Goal: Task Accomplishment & Management: Manage account settings

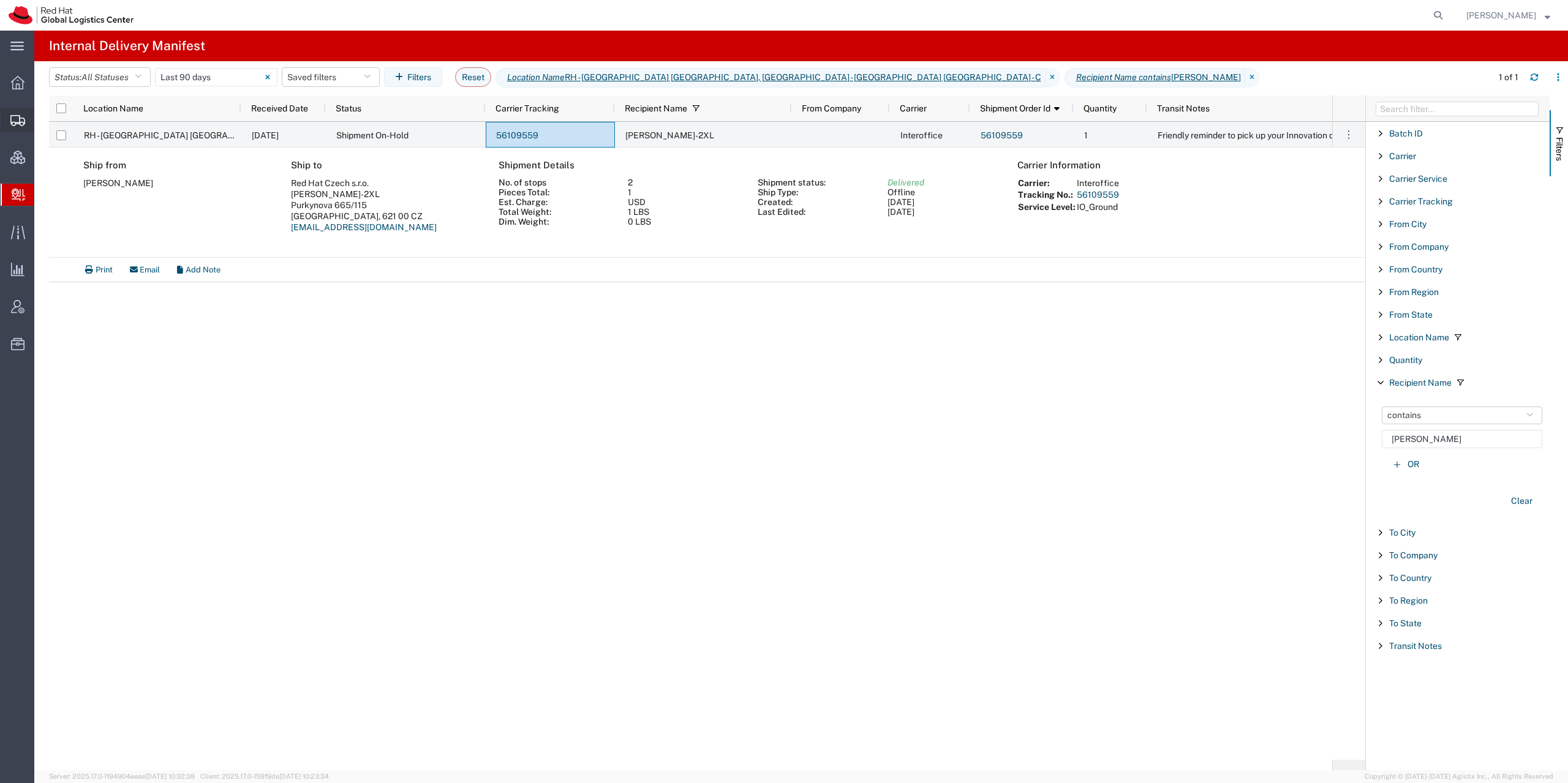
click at [16, 120] on icon at bounding box center [17, 120] width 15 height 11
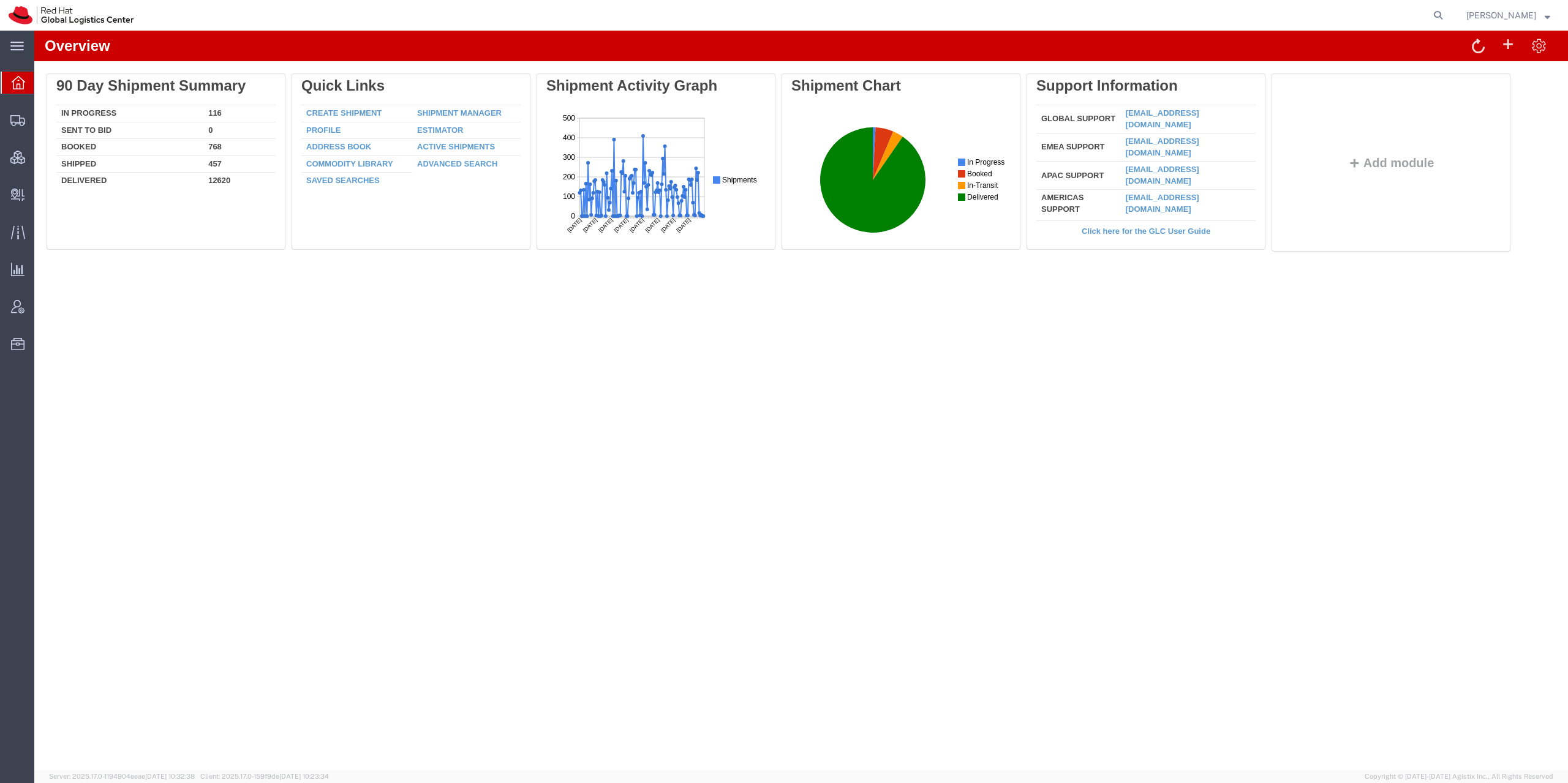
click at [216, 420] on div "Overview Delete 90 Day Shipment Summary In Progress 116 Sent To Bid 0 Booked 76…" at bounding box center [801, 400] width 1534 height 739
click at [20, 303] on icon at bounding box center [17, 307] width 13 height 13
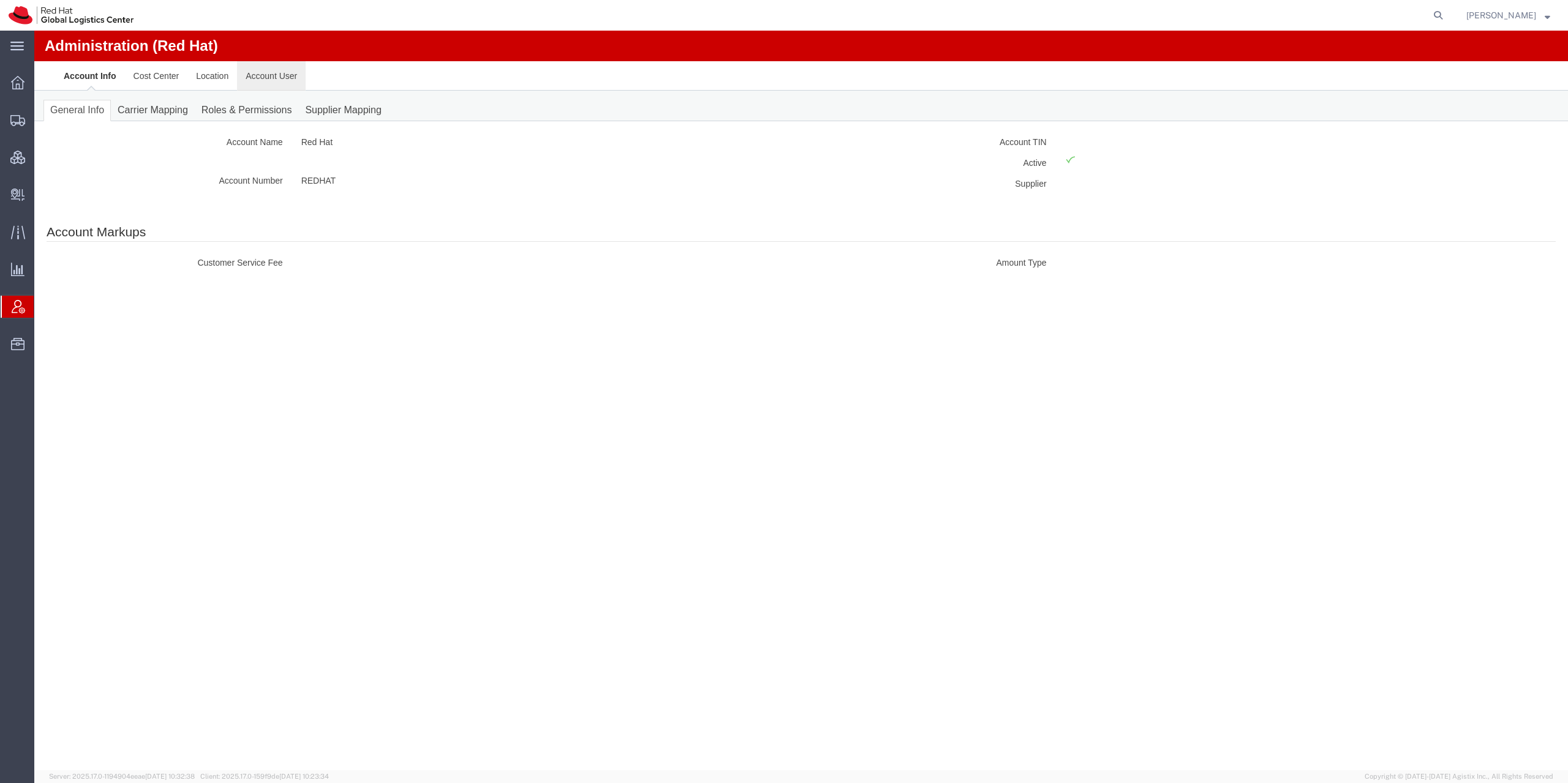
click at [275, 74] on link "Account User" at bounding box center [271, 75] width 69 height 29
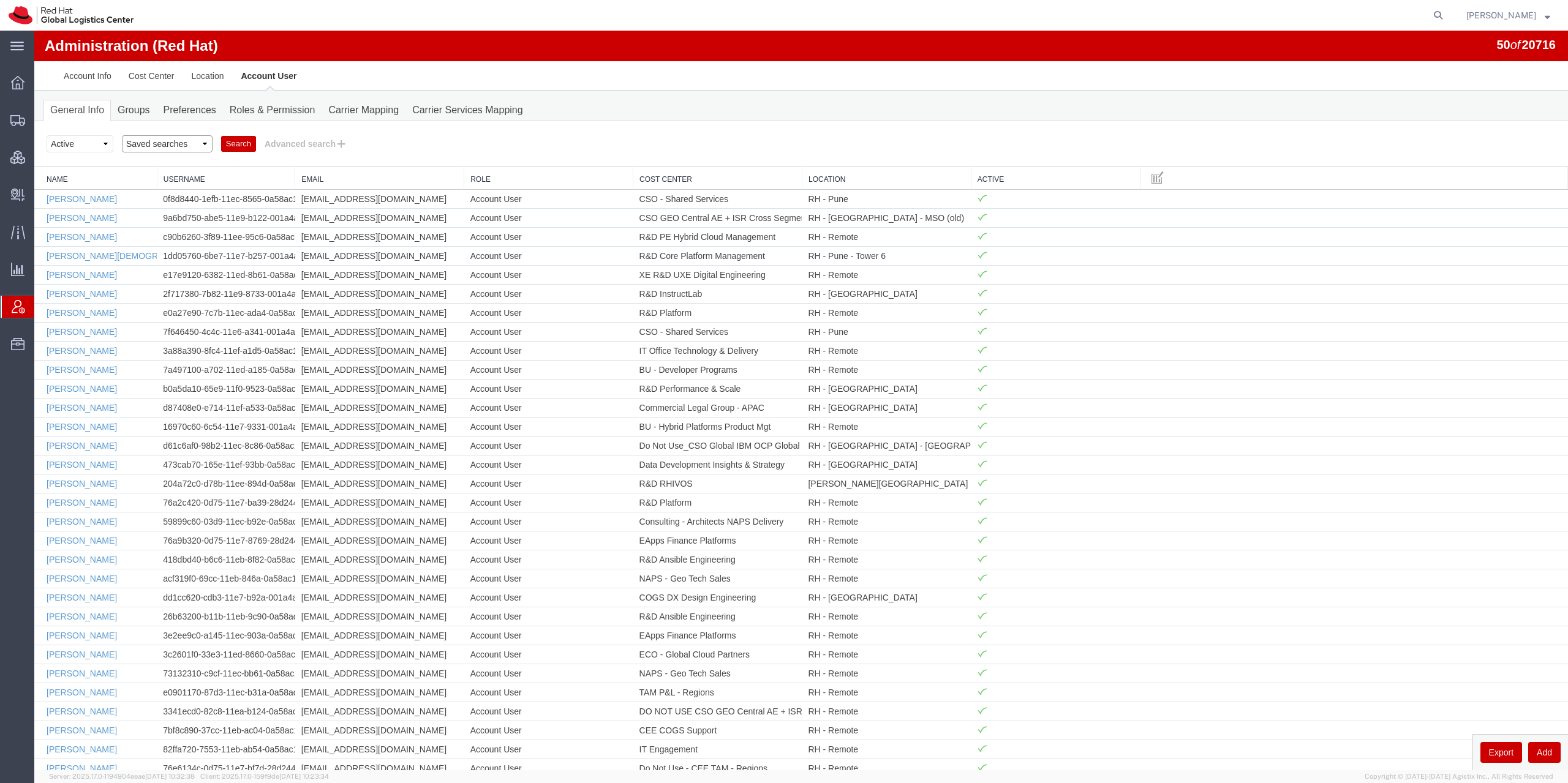
click at [122, 136] on select "Saved searches Account Managers Location Managers" at bounding box center [167, 144] width 90 height 17
select select "Location Managers"
click option "Location Managers" at bounding box center [34, 31] width 0 height 0
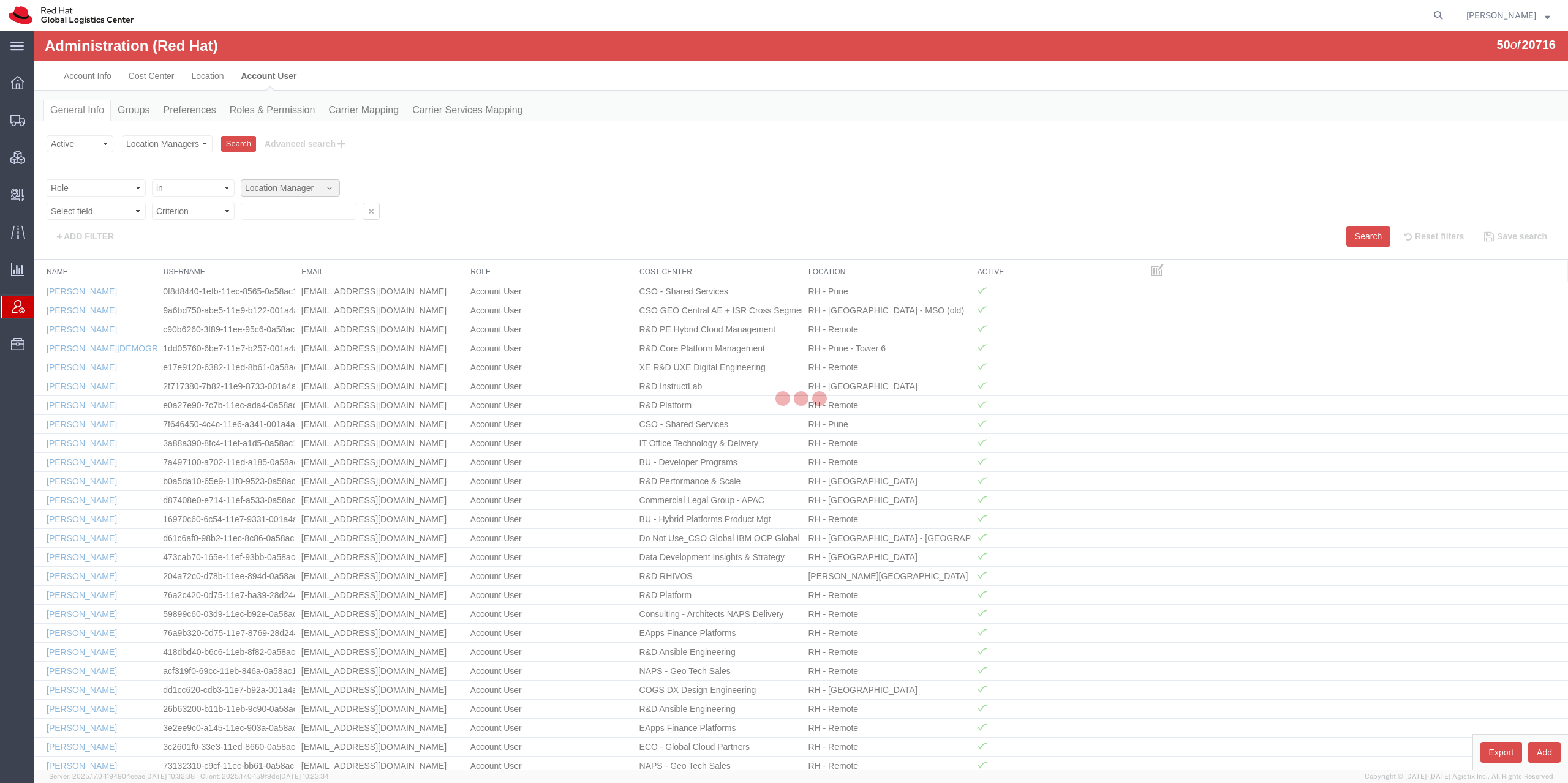
scroll to position [34, 0]
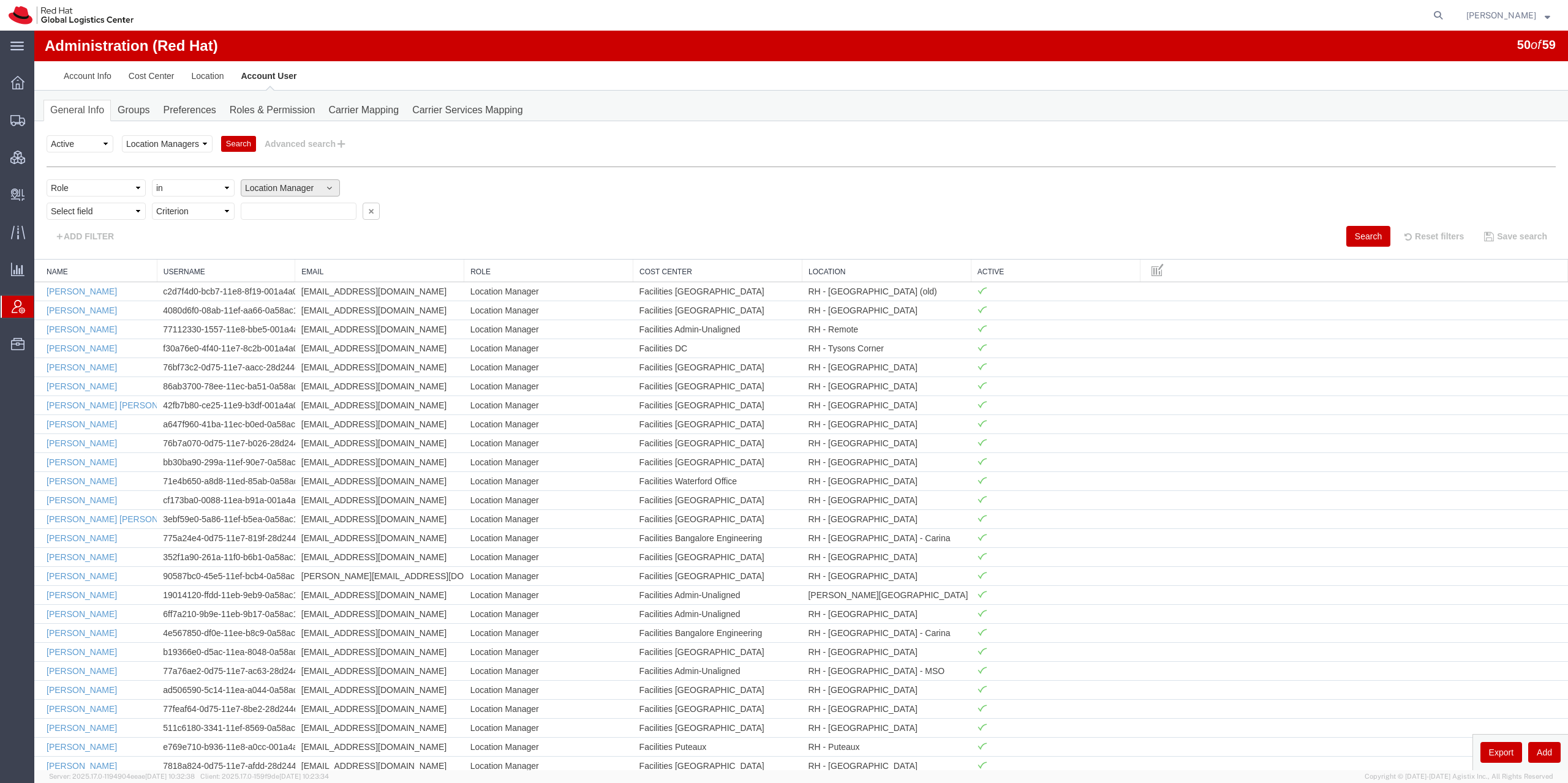
click at [1356, 239] on button "Search" at bounding box center [1368, 236] width 44 height 21
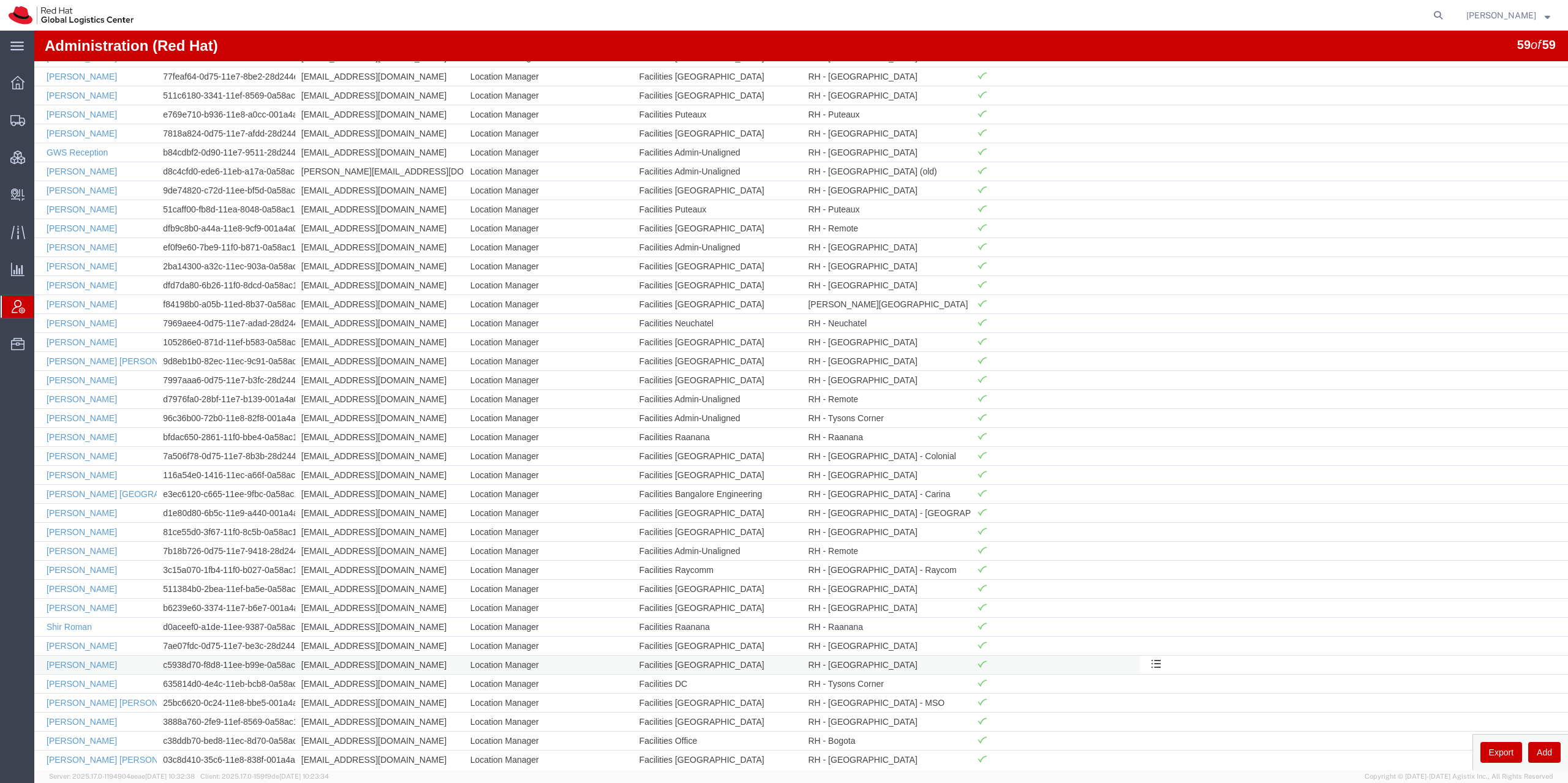
scroll to position [552, 0]
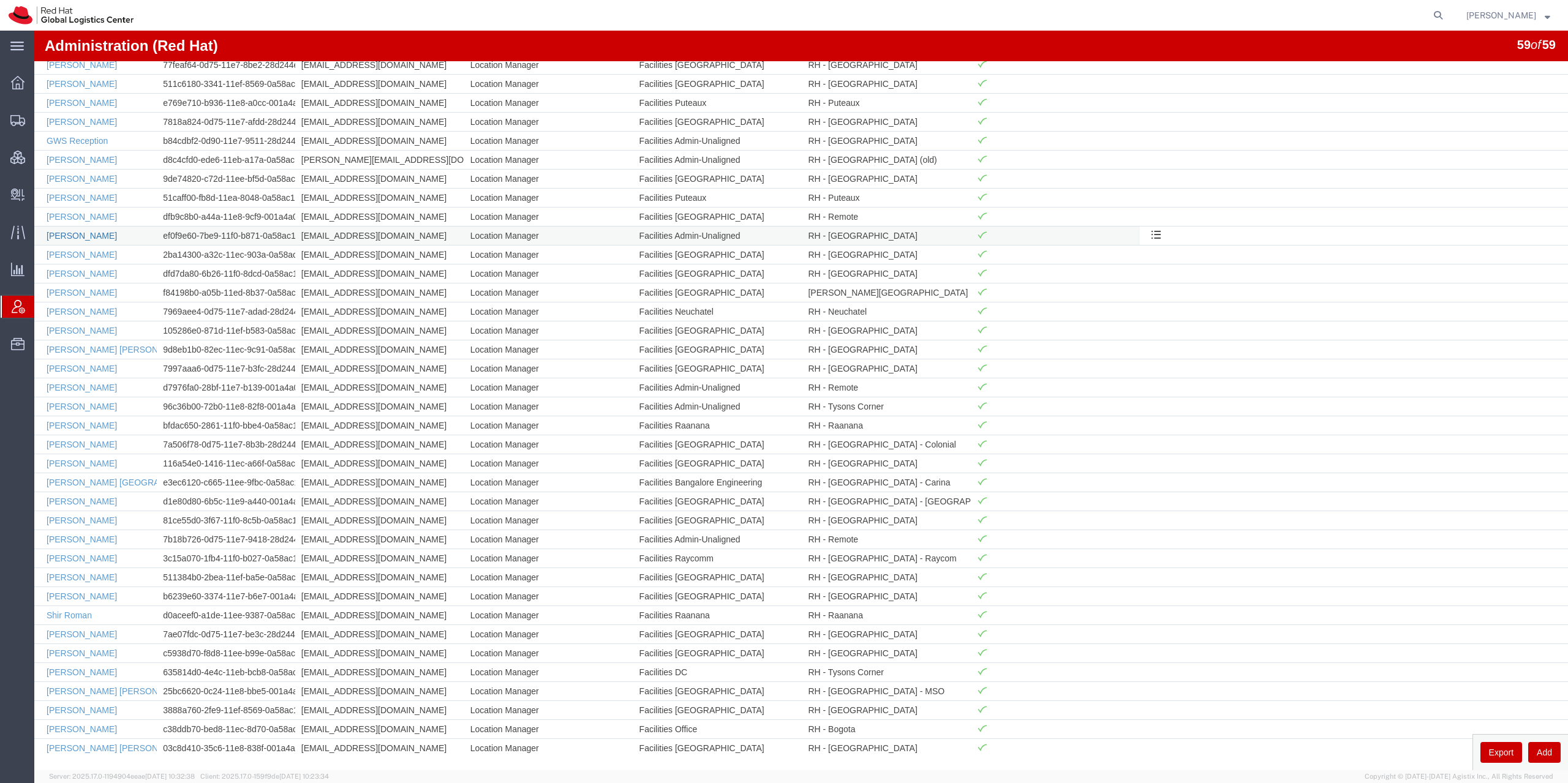
click at [93, 236] on link "[PERSON_NAME]" at bounding box center [82, 235] width 71 height 10
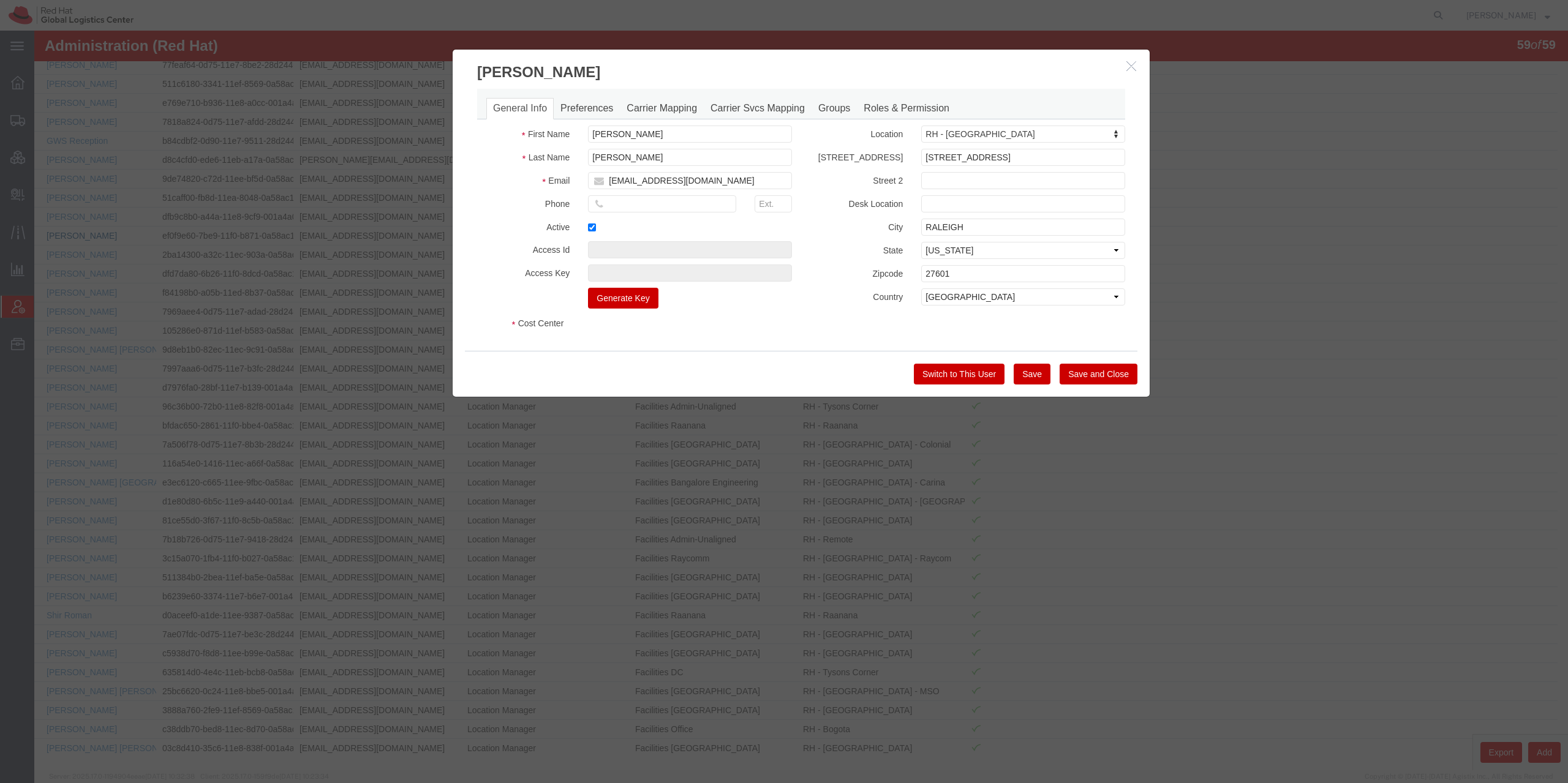
select select "COSTCENTER"
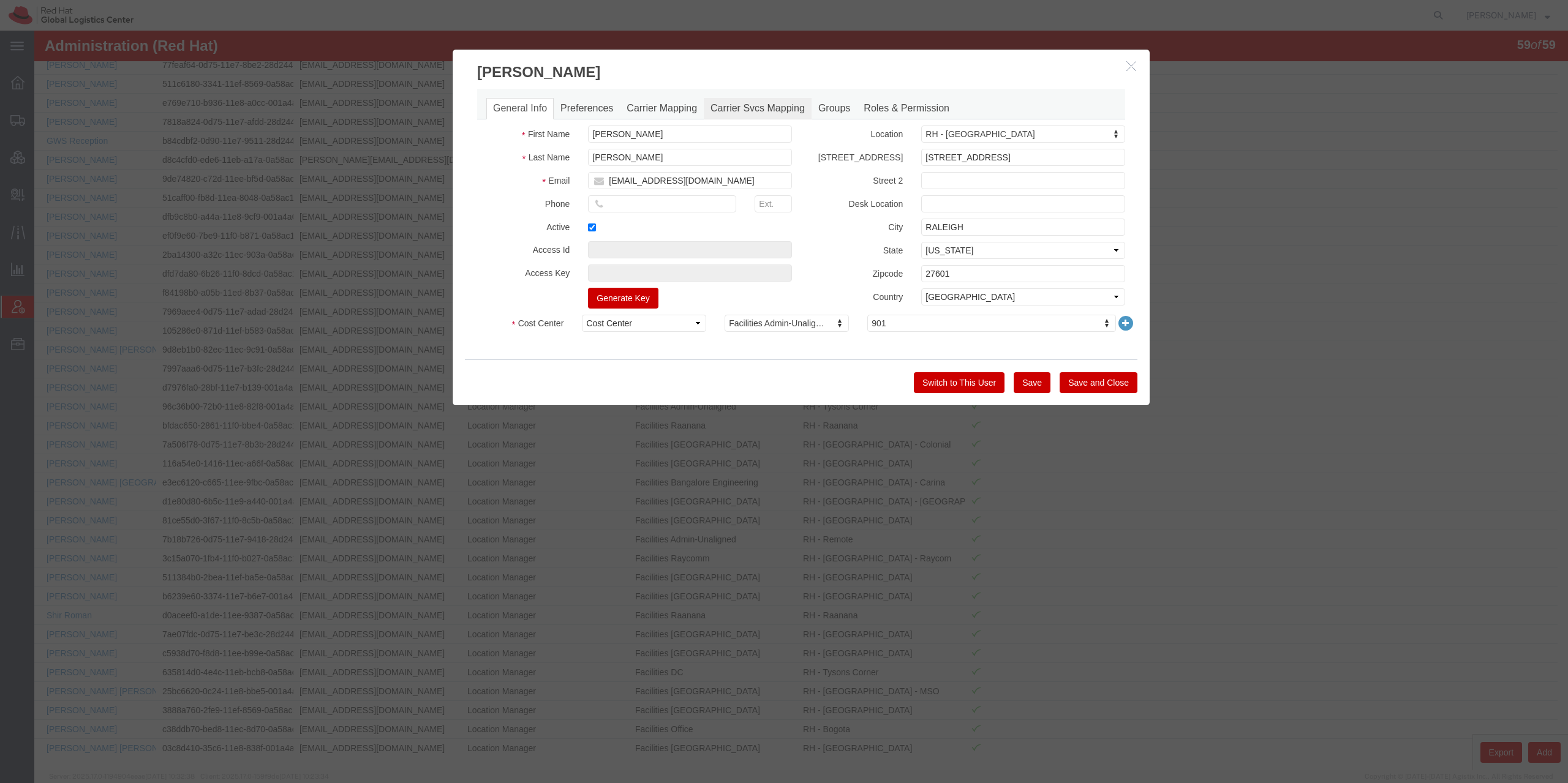
click at [751, 112] on link "Carrier Svcs Mapping" at bounding box center [758, 109] width 108 height 21
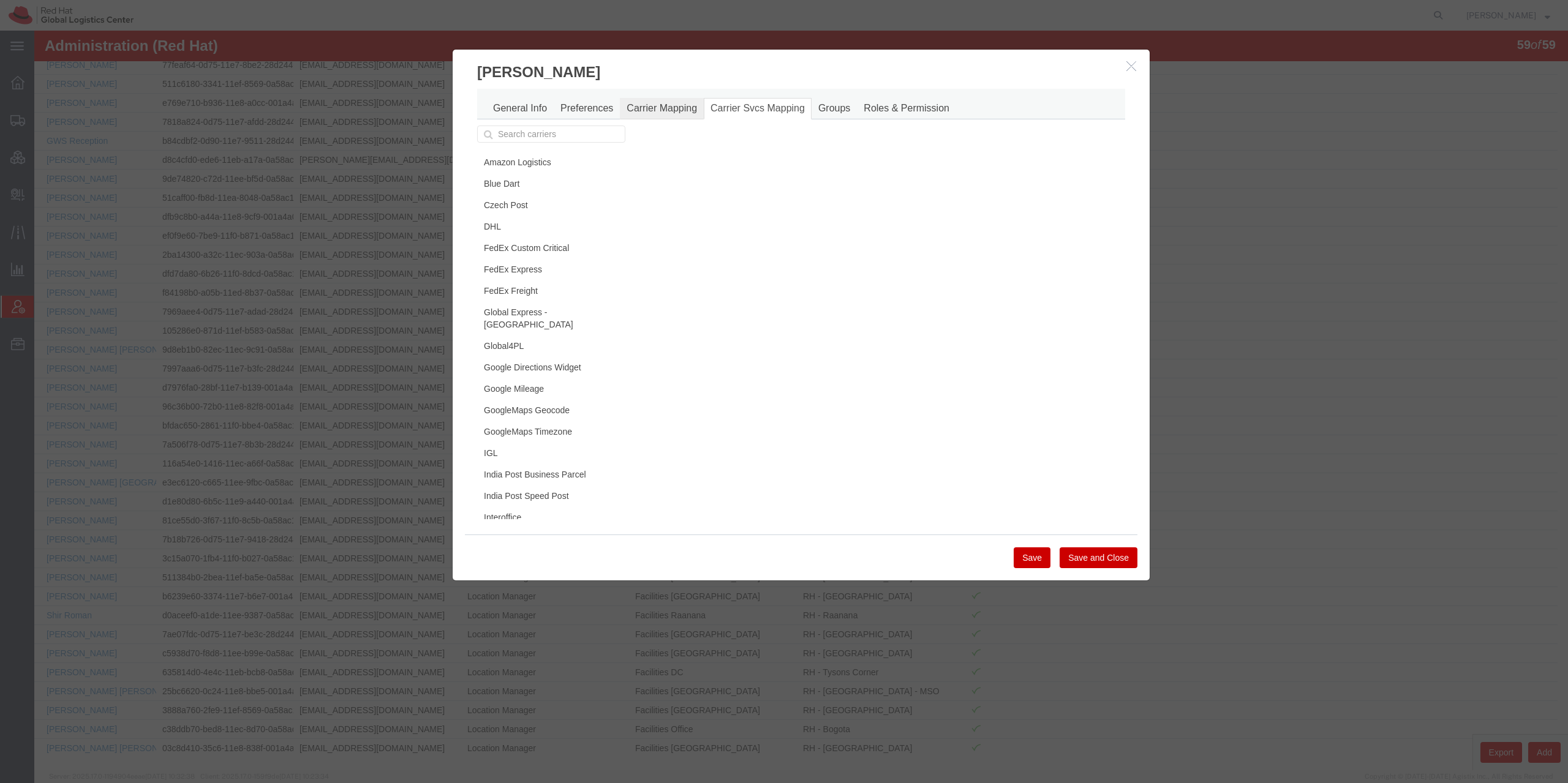
click at [672, 112] on link "Carrier Mapping" at bounding box center [662, 109] width 84 height 21
click at [522, 231] on link "DHL" at bounding box center [549, 227] width 145 height 21
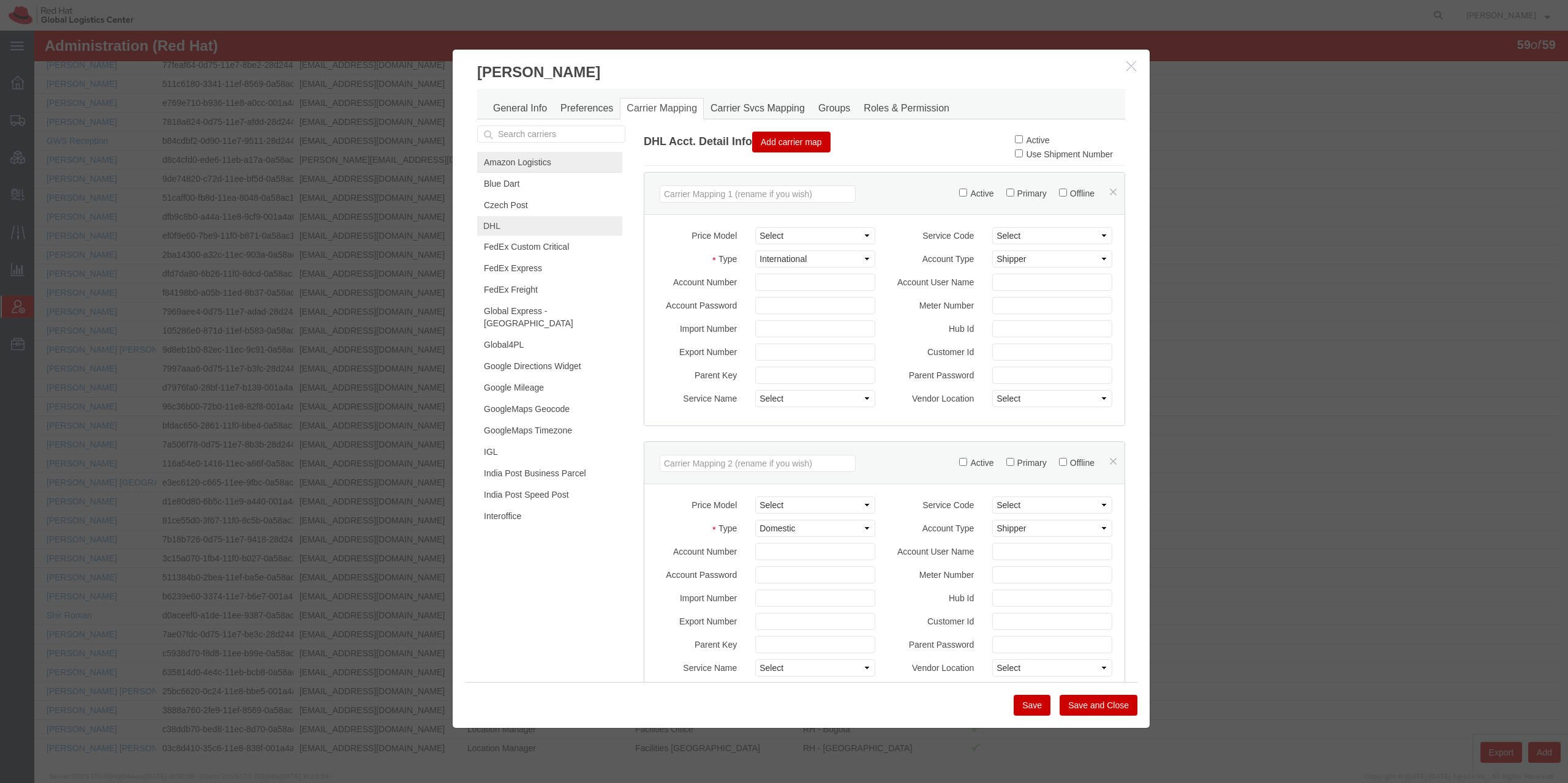
click at [553, 159] on link "Amazon Logistics" at bounding box center [549, 162] width 145 height 21
click at [1017, 139] on label "Active" at bounding box center [1031, 140] width 34 height 10
click at [1017, 139] on input "Active" at bounding box center [1019, 139] width 8 height 8
checkbox input "true"
click at [1023, 699] on button "Save" at bounding box center [1032, 705] width 36 height 21
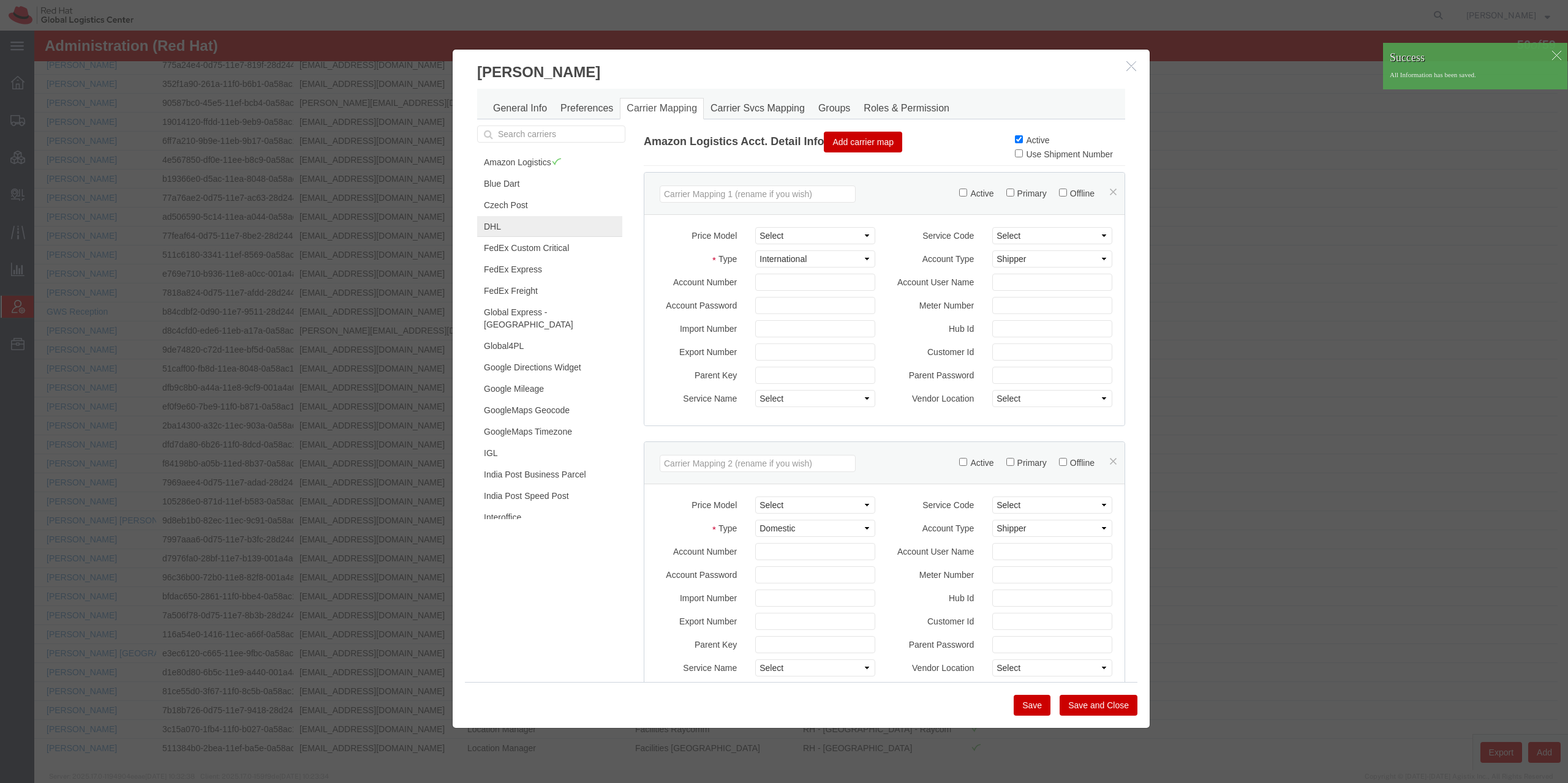
scroll to position [381, 0]
click at [508, 227] on link "DHL" at bounding box center [549, 227] width 145 height 21
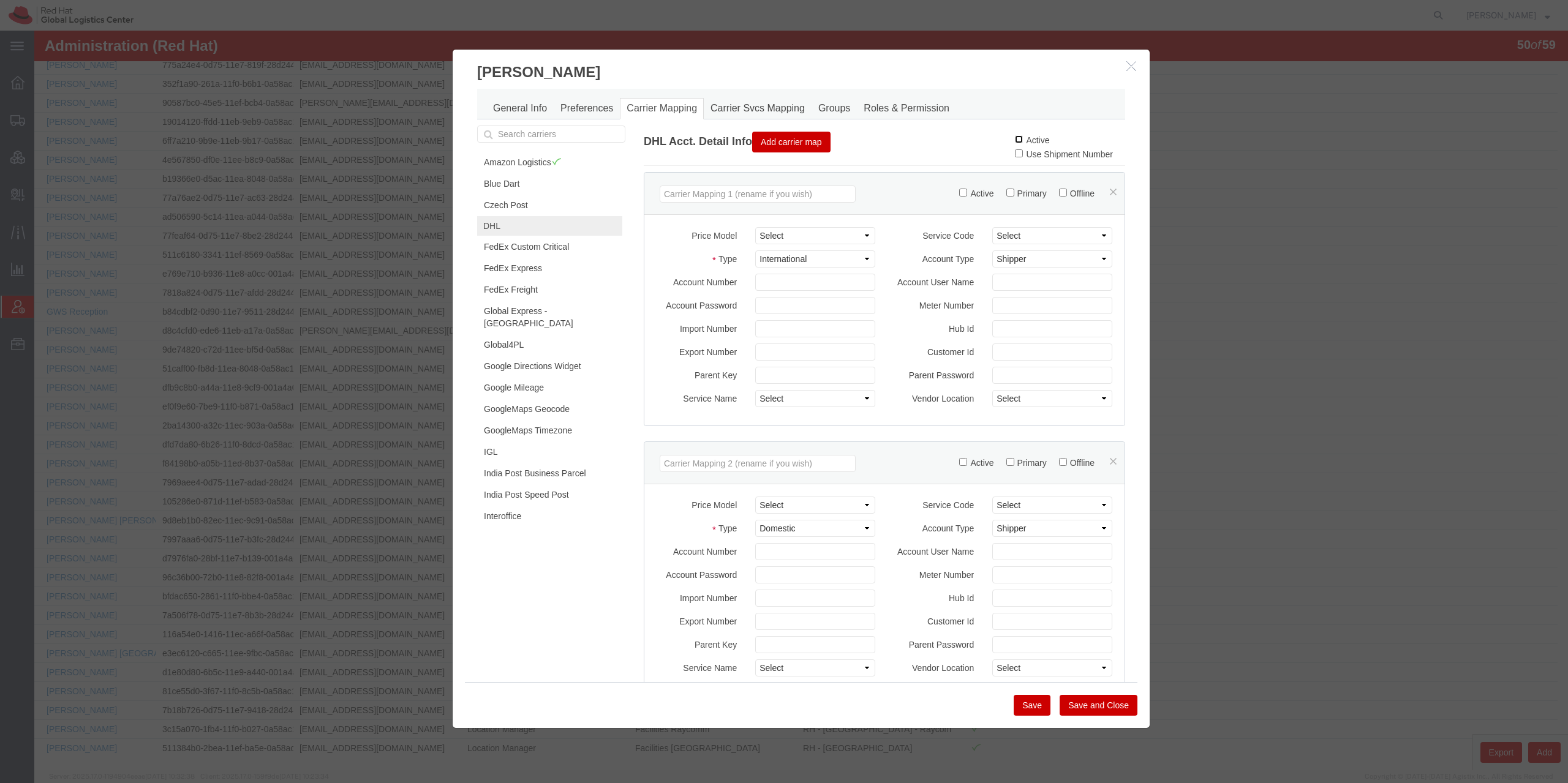
click at [1015, 141] on input "Active" at bounding box center [1019, 139] width 8 height 8
checkbox input "true"
click at [1030, 709] on button "Save" at bounding box center [1032, 705] width 36 height 21
click at [532, 220] on link "DHL" at bounding box center [549, 227] width 145 height 21
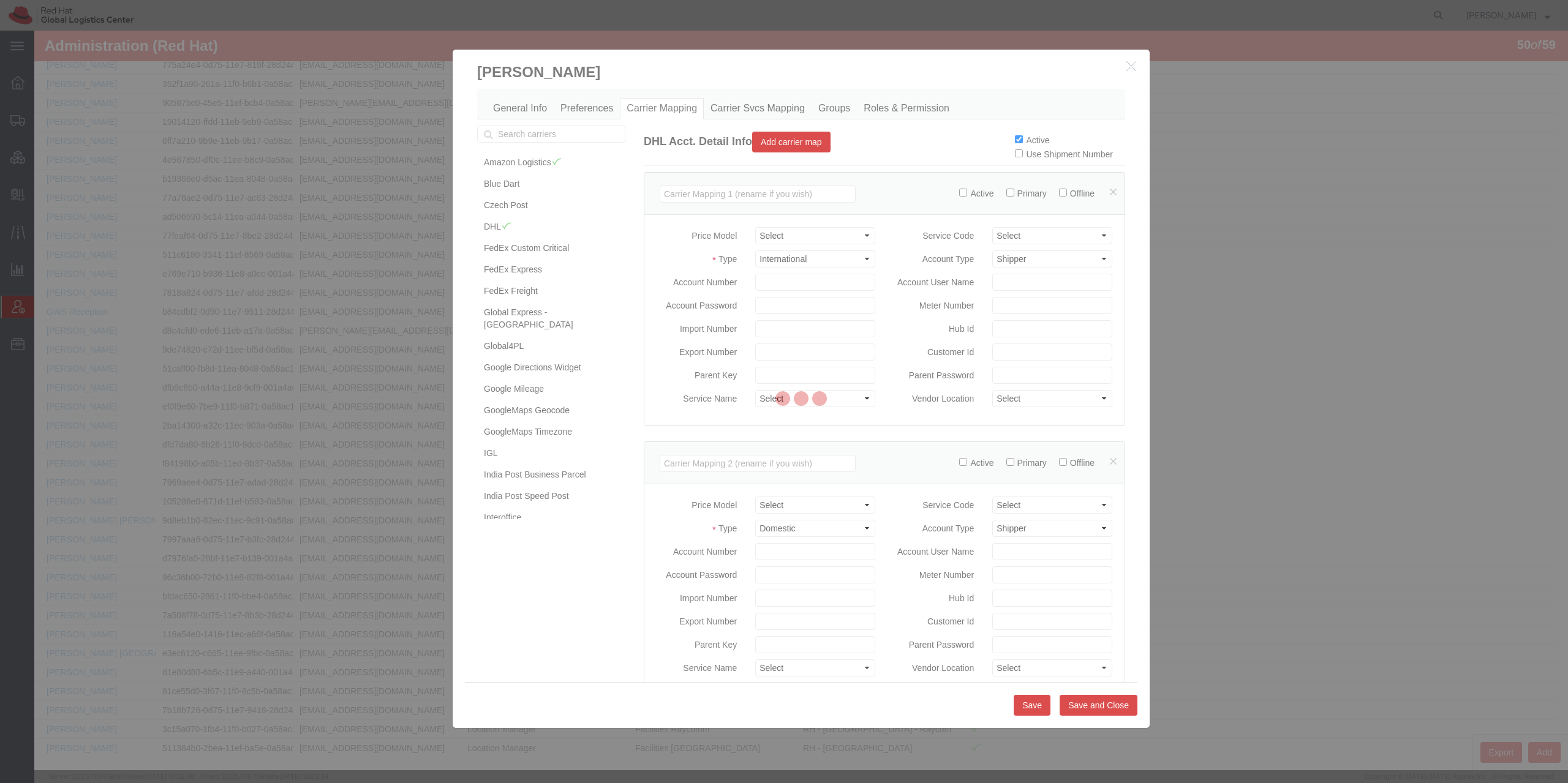
click at [1015, 136] on div at bounding box center [801, 400] width 1534 height 739
click at [1015, 141] on input "Active" at bounding box center [1019, 139] width 8 height 8
checkbox input "false"
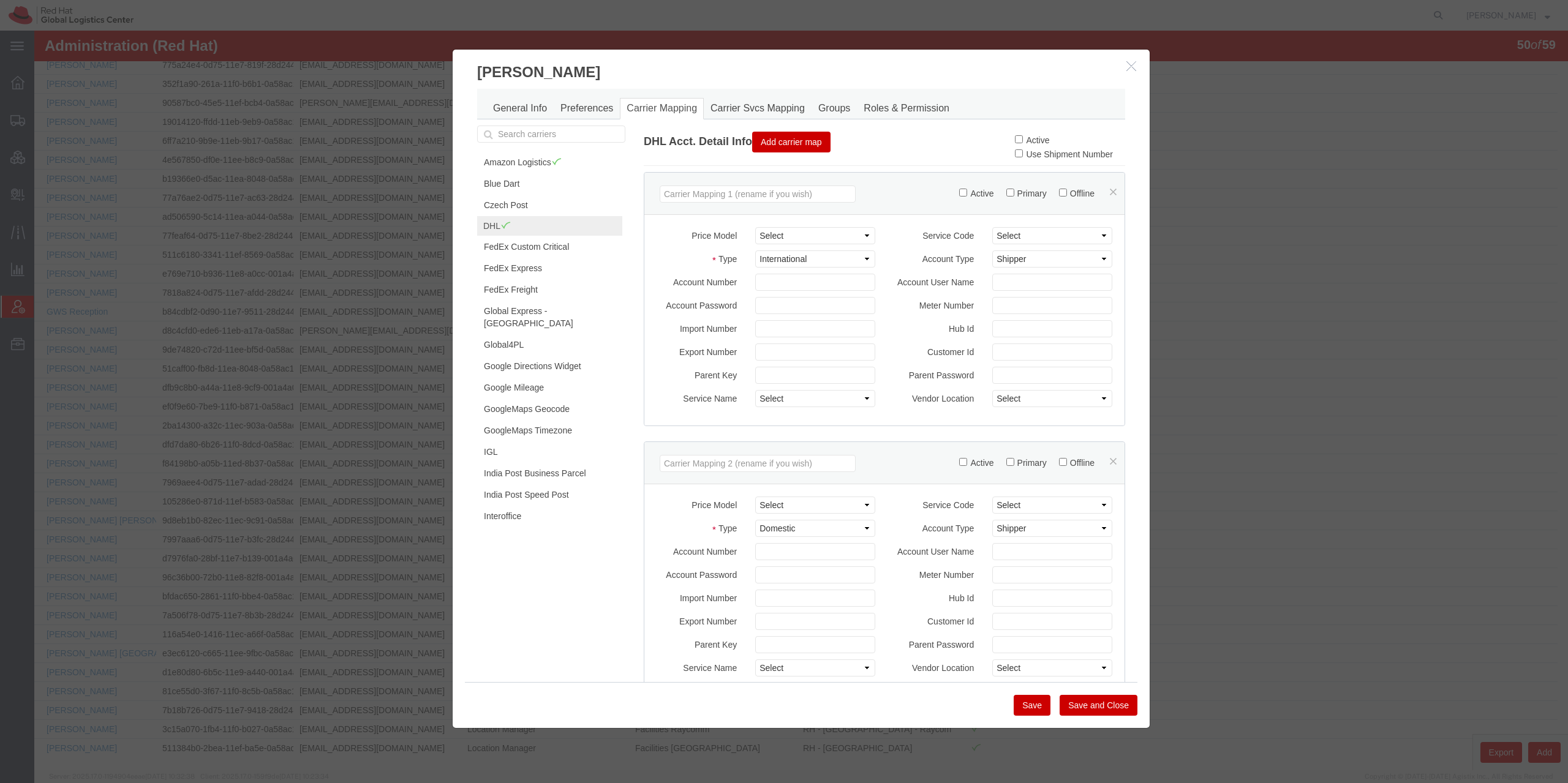
click at [1031, 706] on button "Save" at bounding box center [1032, 705] width 36 height 21
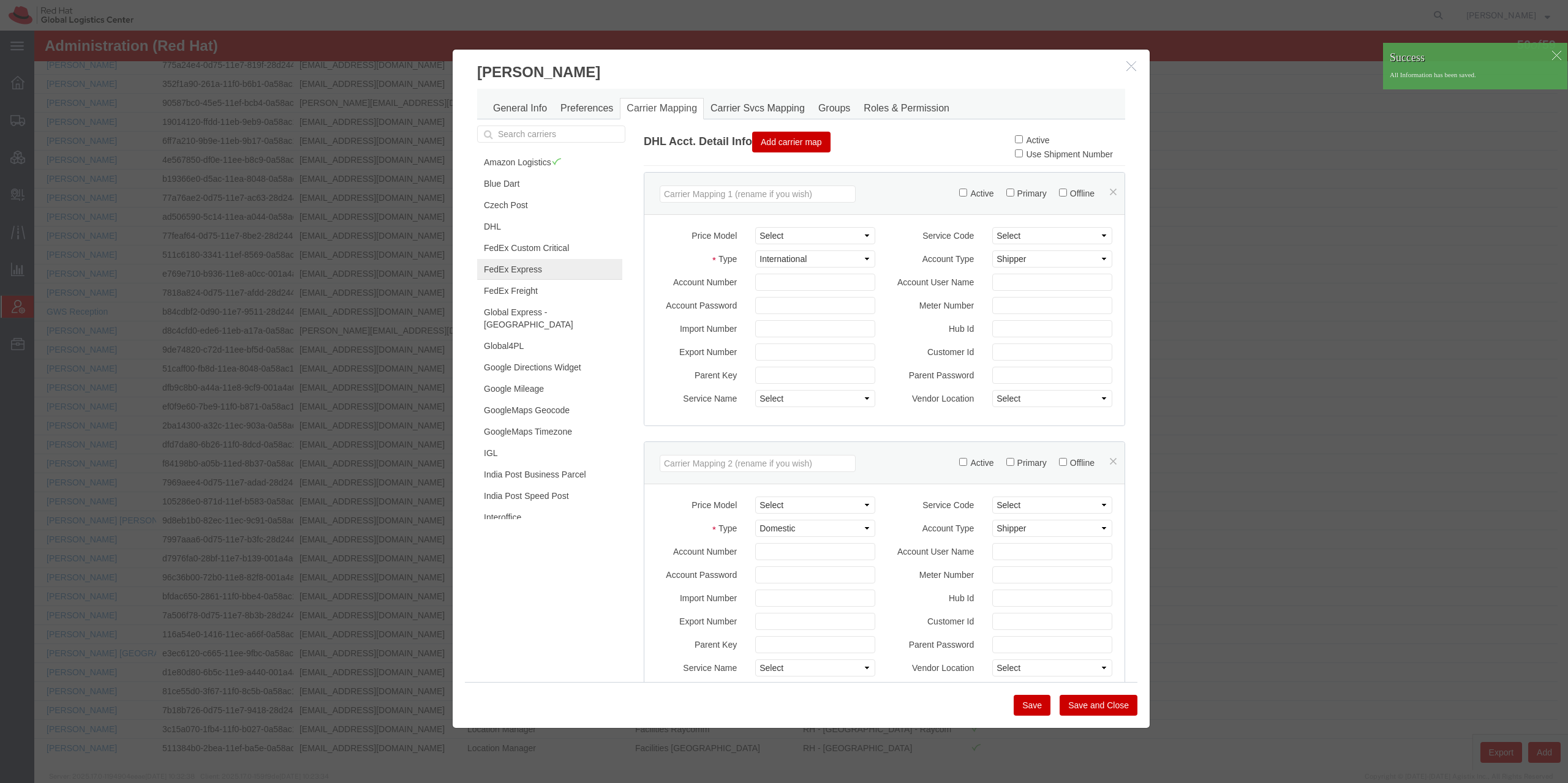
click at [535, 272] on link "FedEx Express" at bounding box center [549, 269] width 145 height 21
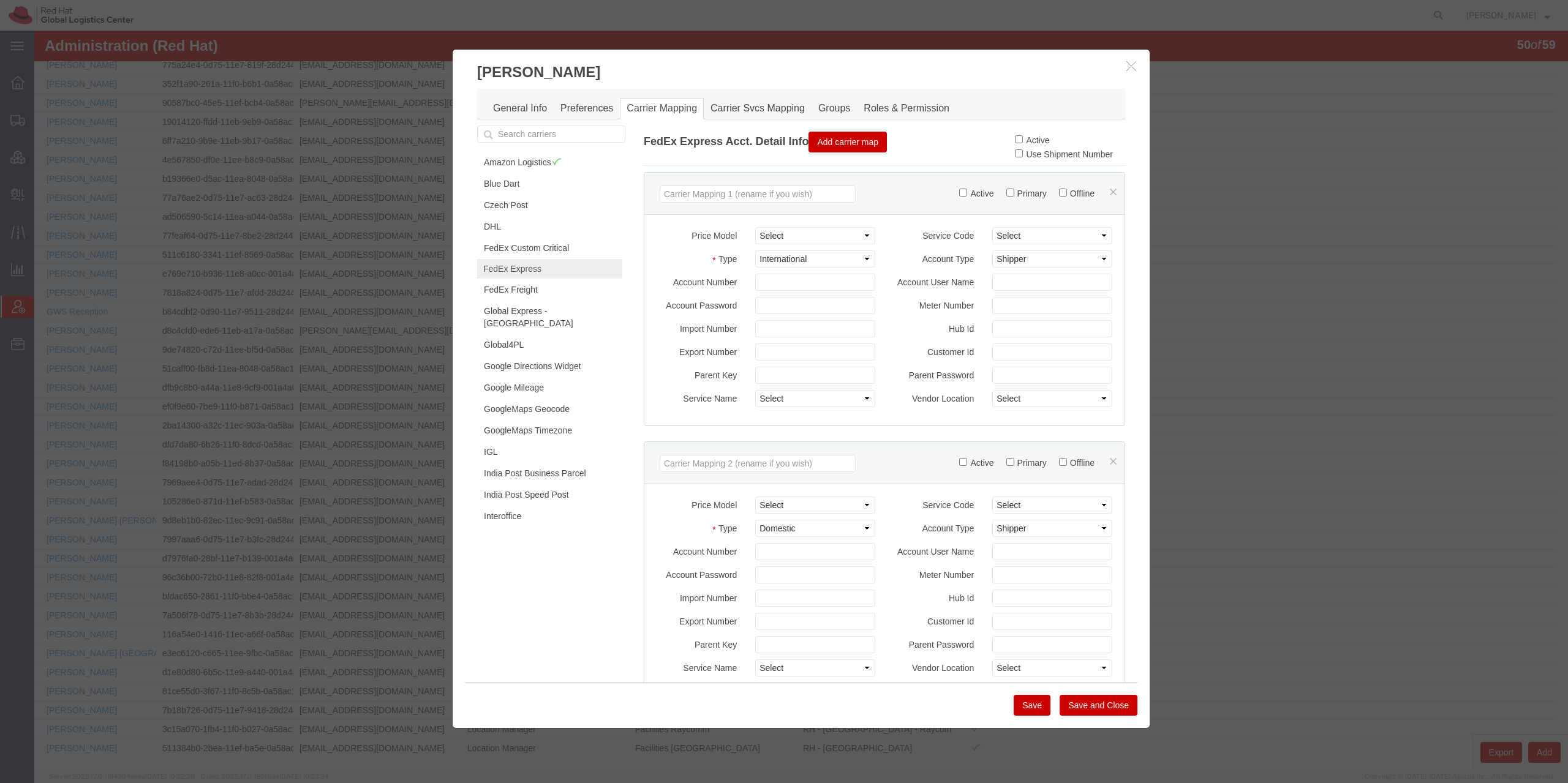
click at [1015, 142] on label "Active" at bounding box center [1031, 140] width 34 height 10
click at [1015, 142] on input "Active" at bounding box center [1019, 139] width 8 height 8
checkbox input "true"
click at [1020, 699] on button "Save" at bounding box center [1032, 705] width 36 height 21
click at [530, 288] on link "FedEx Freight" at bounding box center [549, 291] width 145 height 21
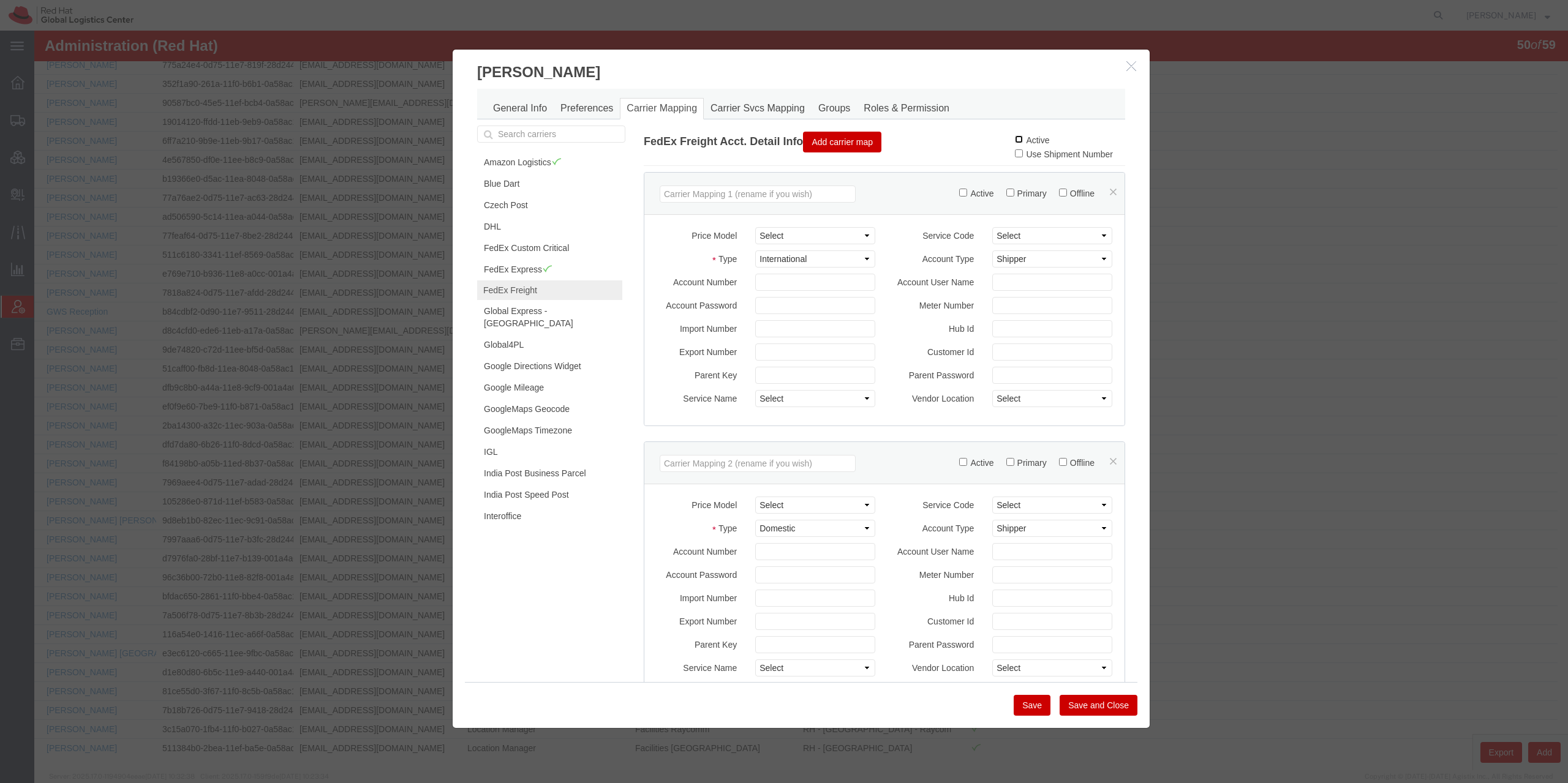
click at [1015, 138] on input "Active" at bounding box center [1019, 139] width 8 height 8
checkbox input "true"
click at [1033, 705] on button "Save" at bounding box center [1032, 705] width 36 height 21
click at [522, 443] on link "IGL" at bounding box center [549, 453] width 145 height 21
click at [1015, 140] on input "Active" at bounding box center [1019, 139] width 8 height 8
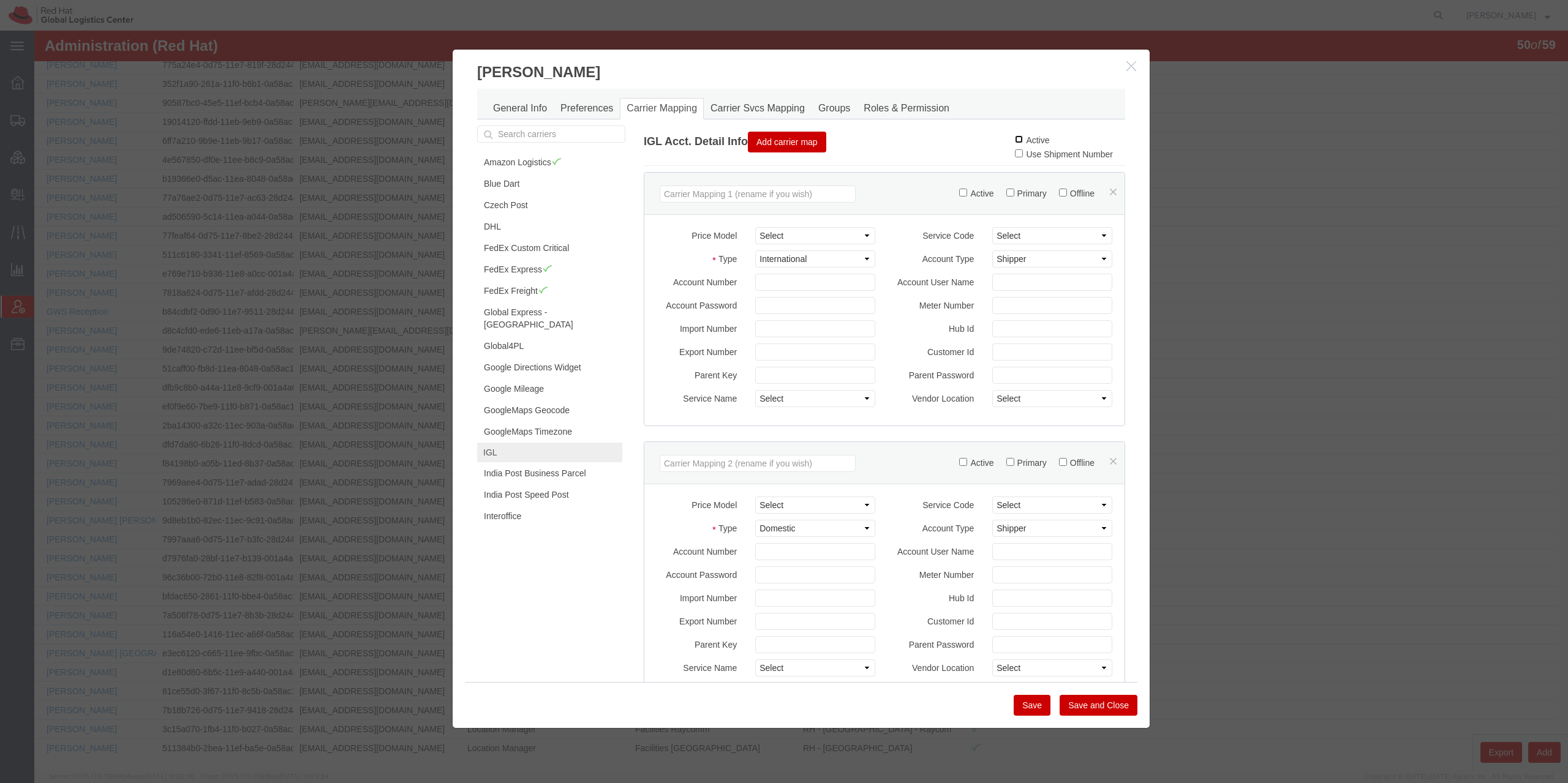
checkbox input "true"
click at [1027, 706] on button "Save" at bounding box center [1032, 705] width 36 height 21
click at [503, 507] on link "Interoffice" at bounding box center [549, 518] width 145 height 21
click at [1015, 141] on label "Active" at bounding box center [1031, 140] width 34 height 10
click at [1015, 141] on input "Active" at bounding box center [1019, 139] width 8 height 8
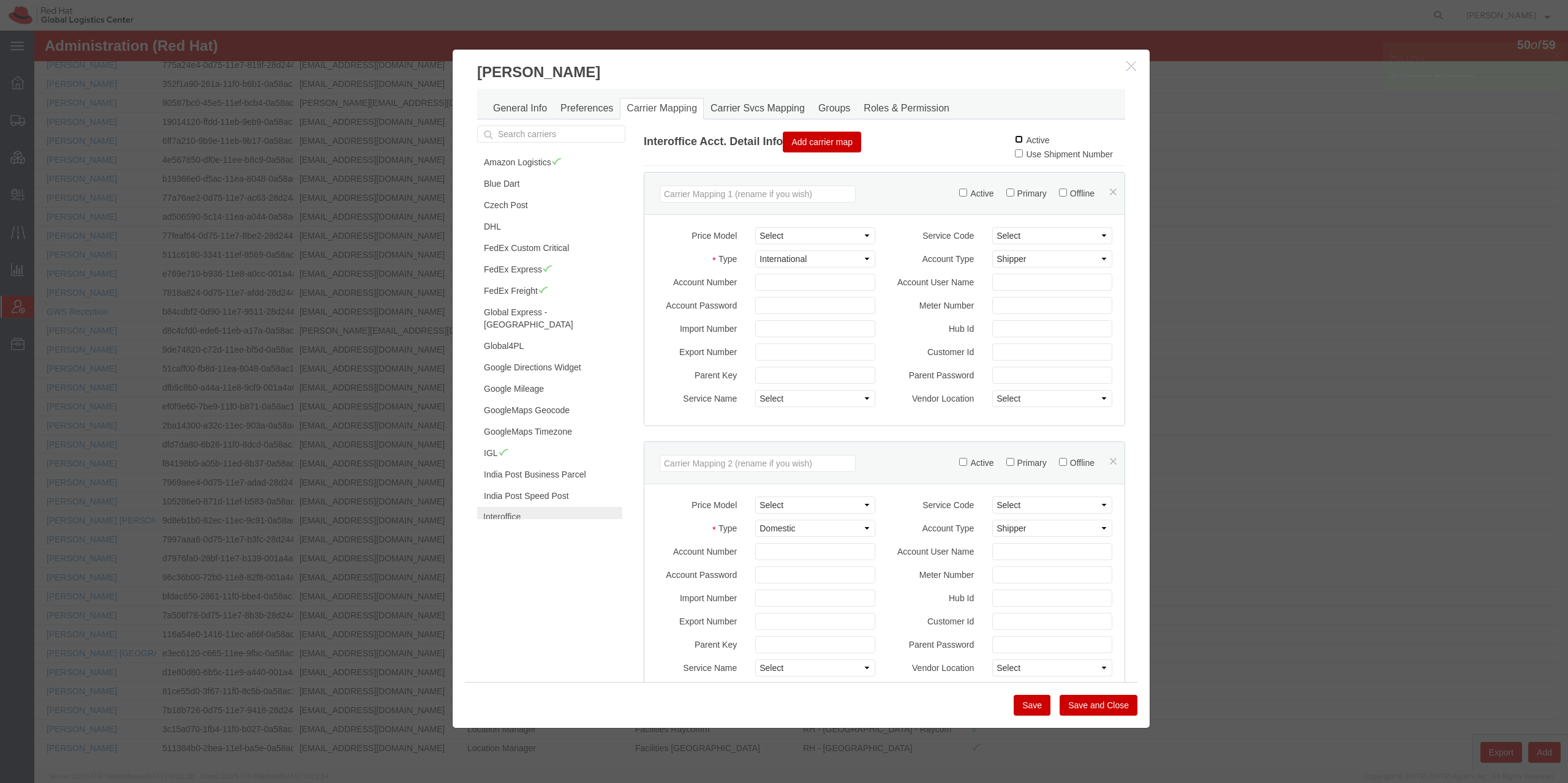
checkbox input "true"
click at [1034, 712] on button "Save" at bounding box center [1032, 705] width 36 height 21
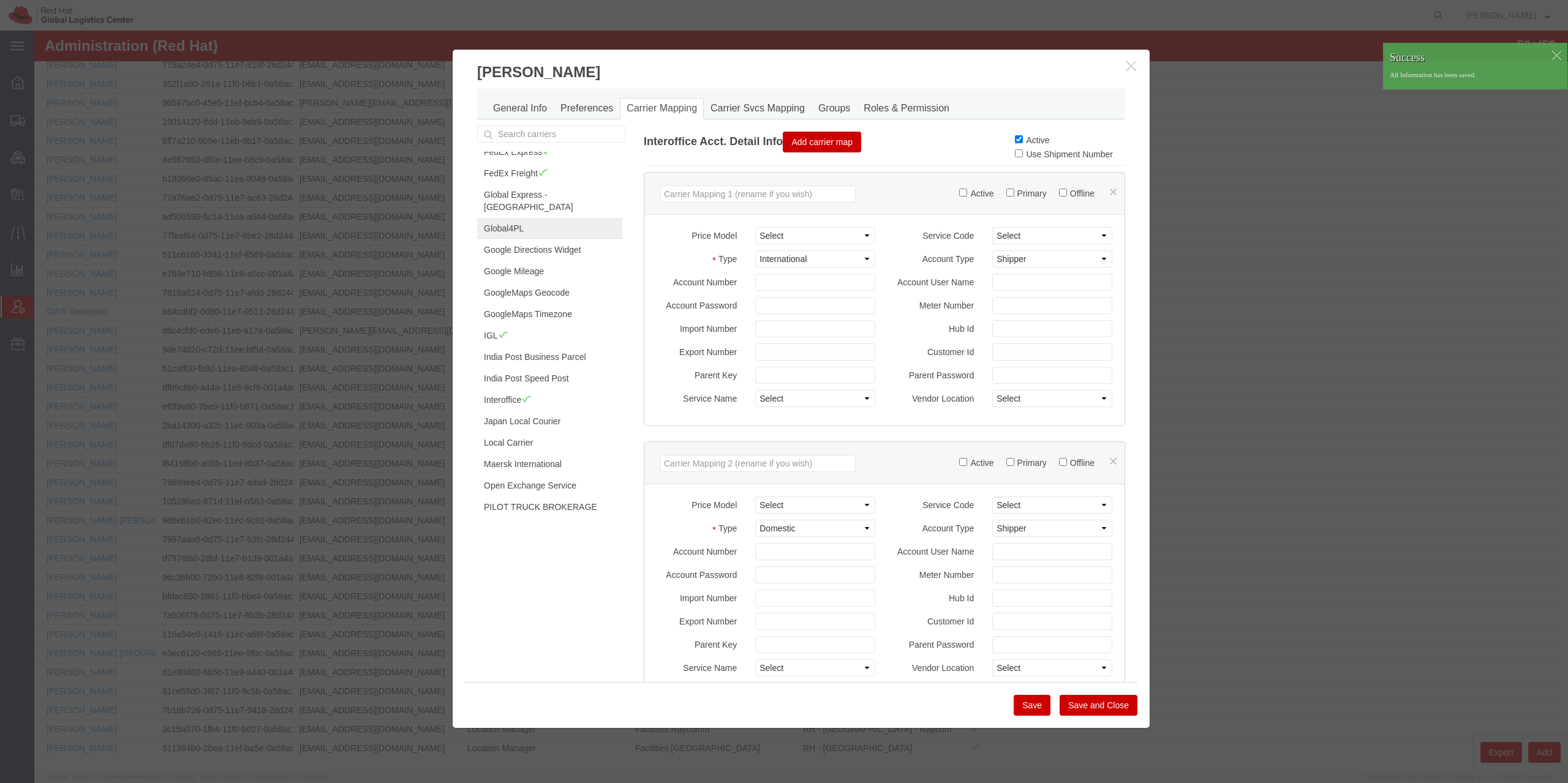
scroll to position [177, 0]
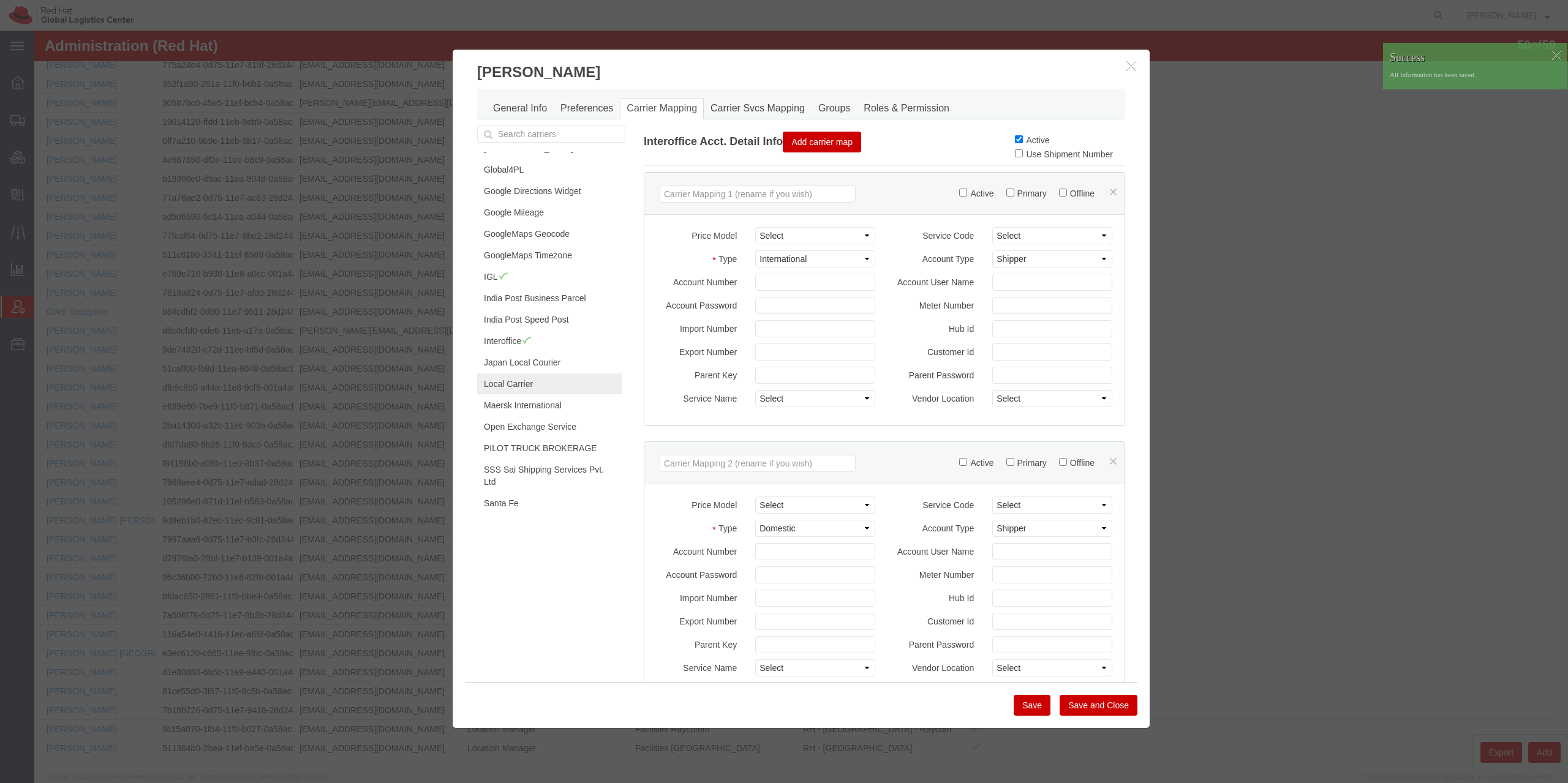
click at [538, 373] on link "Local Carrier" at bounding box center [549, 384] width 145 height 21
click at [1015, 141] on input "Active" at bounding box center [1019, 139] width 8 height 8
checkbox input "true"
click at [1026, 701] on button "Save" at bounding box center [1032, 705] width 36 height 21
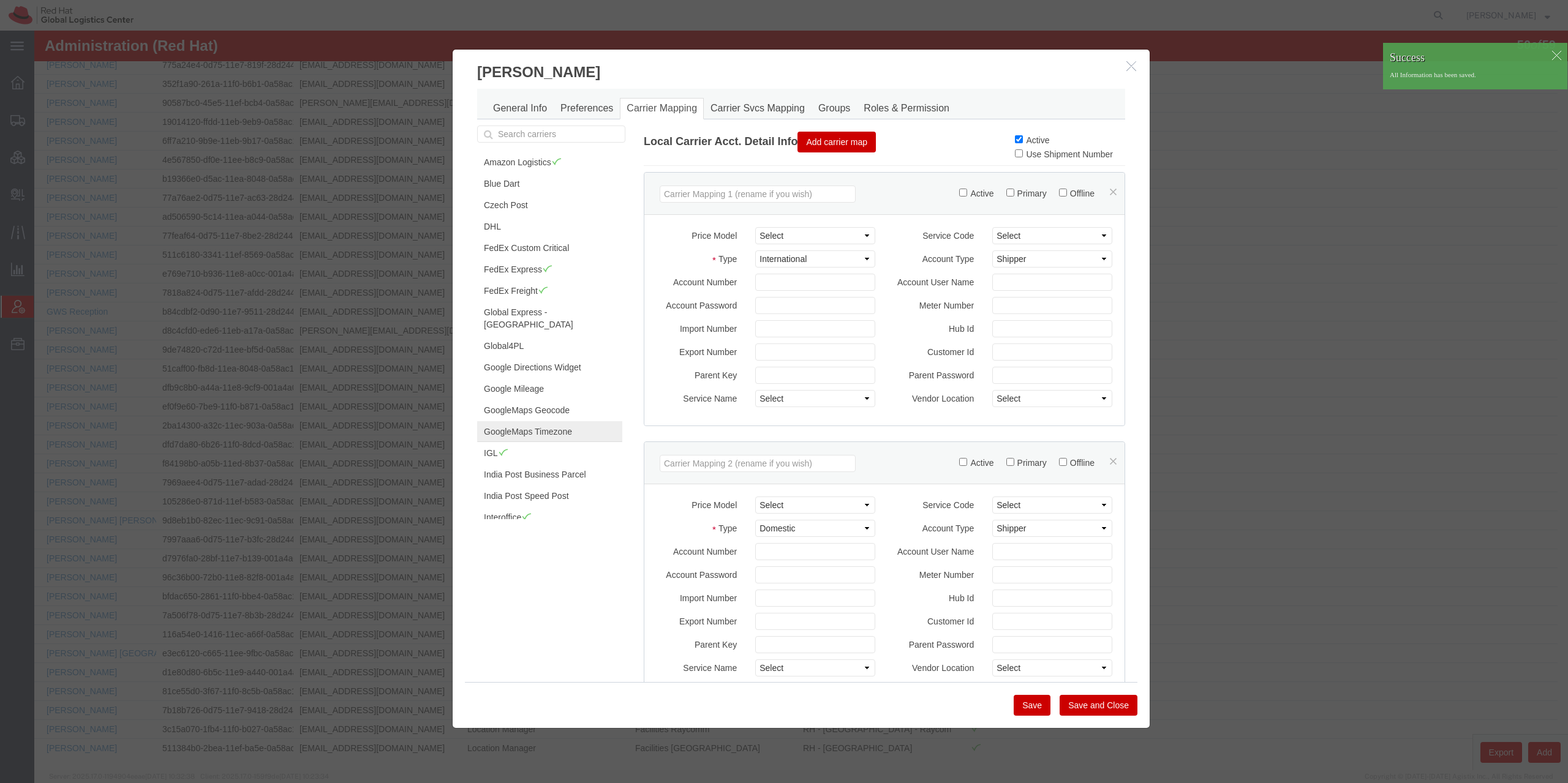
scroll to position [314, 0]
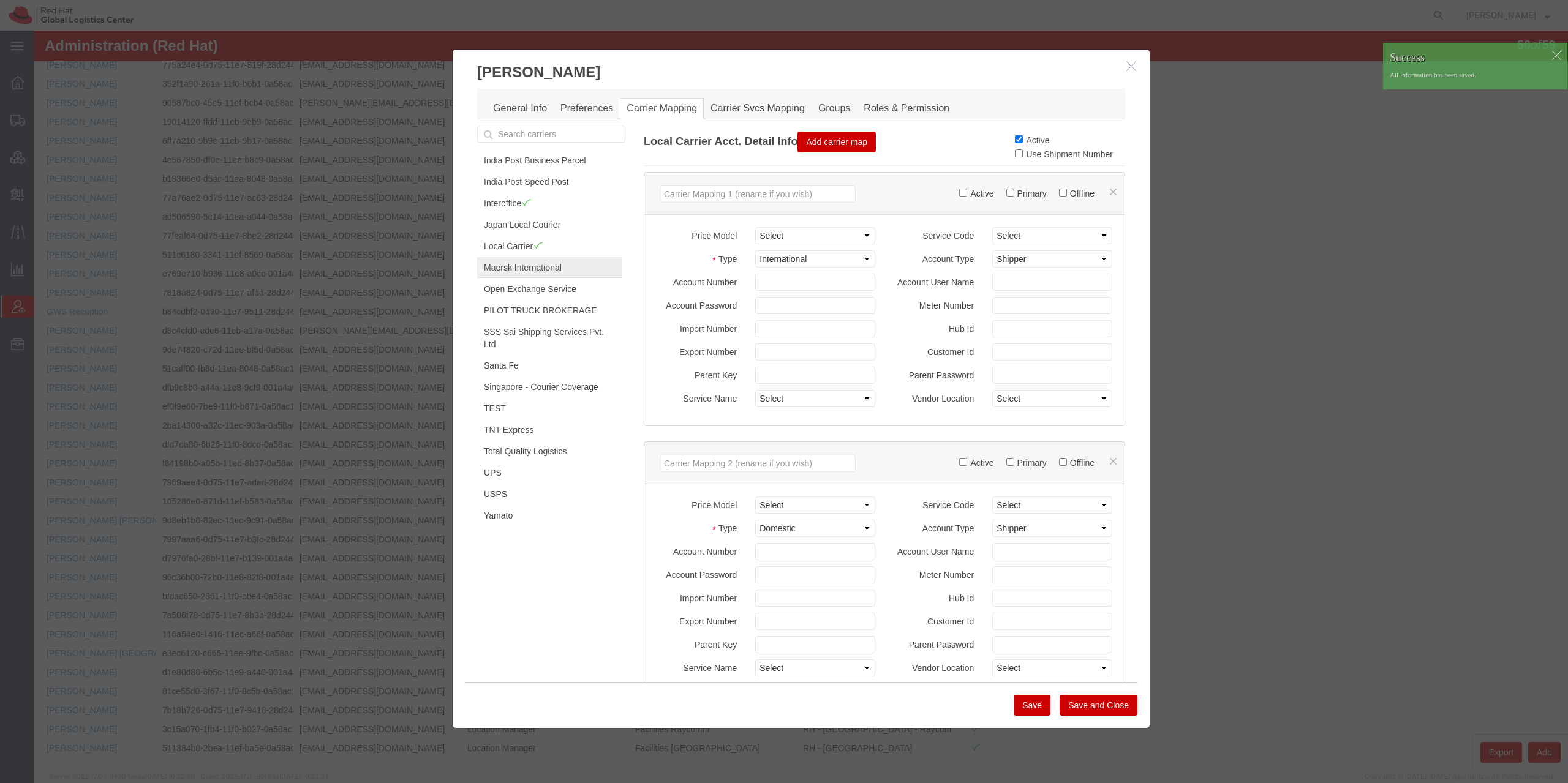
click at [540, 258] on link "Maersk International" at bounding box center [549, 268] width 145 height 21
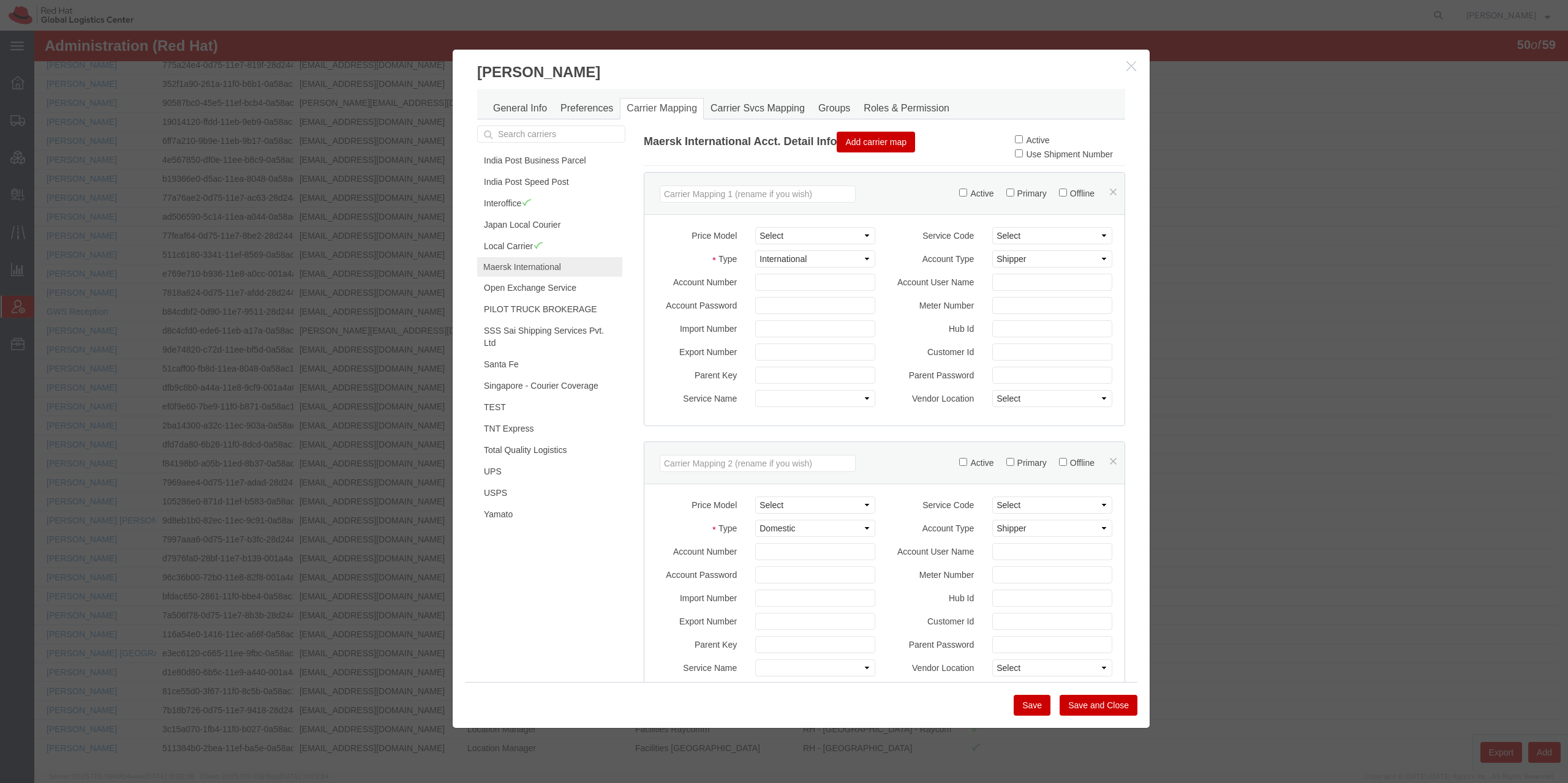
scroll to position [313, 0]
click at [1015, 141] on input "Active" at bounding box center [1019, 139] width 8 height 8
checkbox input "true"
click at [1029, 701] on button "Save" at bounding box center [1032, 705] width 36 height 21
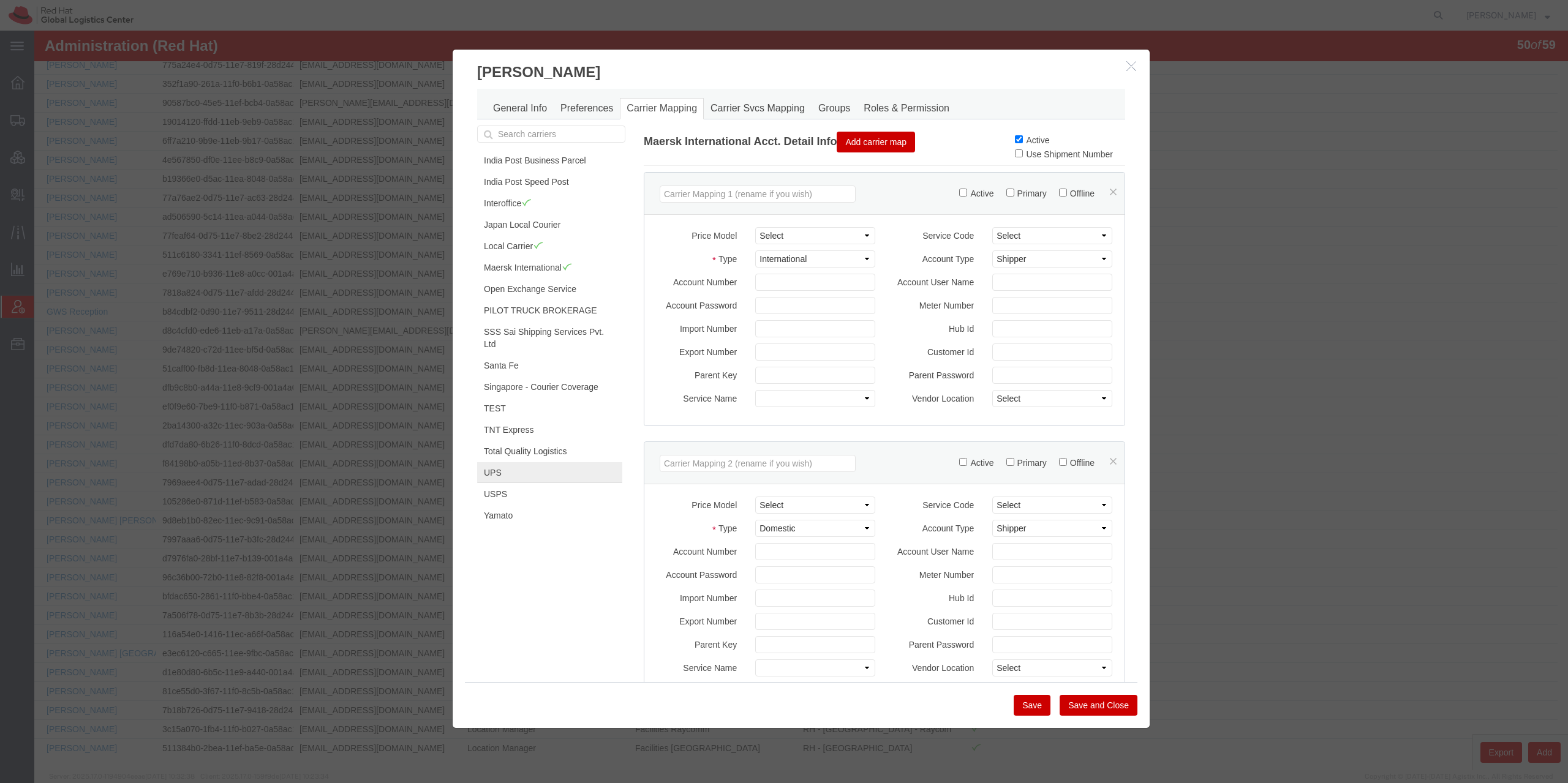
click at [549, 463] on link "UPS" at bounding box center [549, 472] width 145 height 21
click at [1015, 143] on input "Active" at bounding box center [1019, 139] width 8 height 8
checkbox input "true"
drag, startPoint x: 1031, startPoint y: 701, endPoint x: 959, endPoint y: 682, distance: 74.5
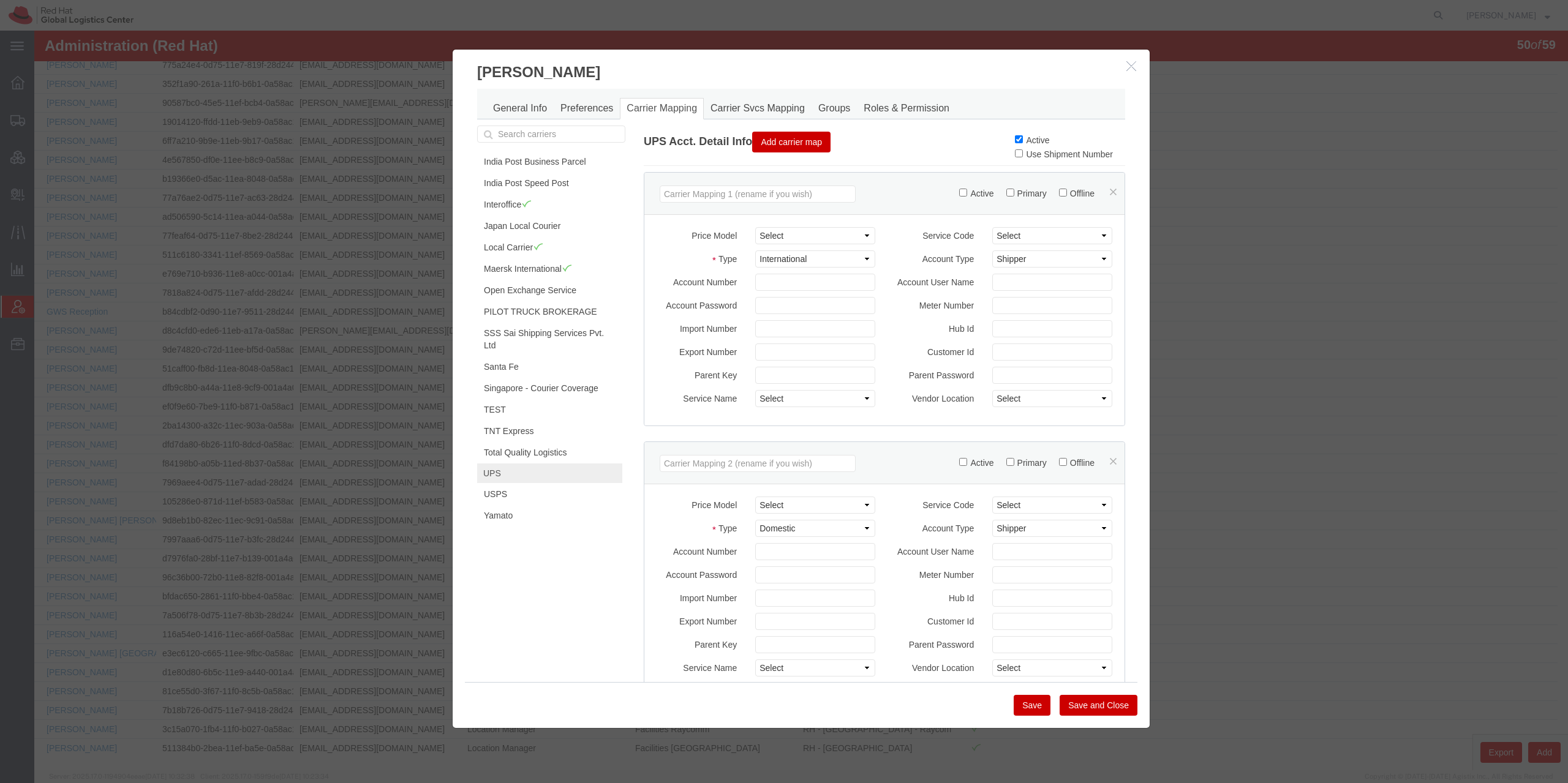
click at [1030, 701] on button "Save" at bounding box center [1032, 705] width 36 height 21
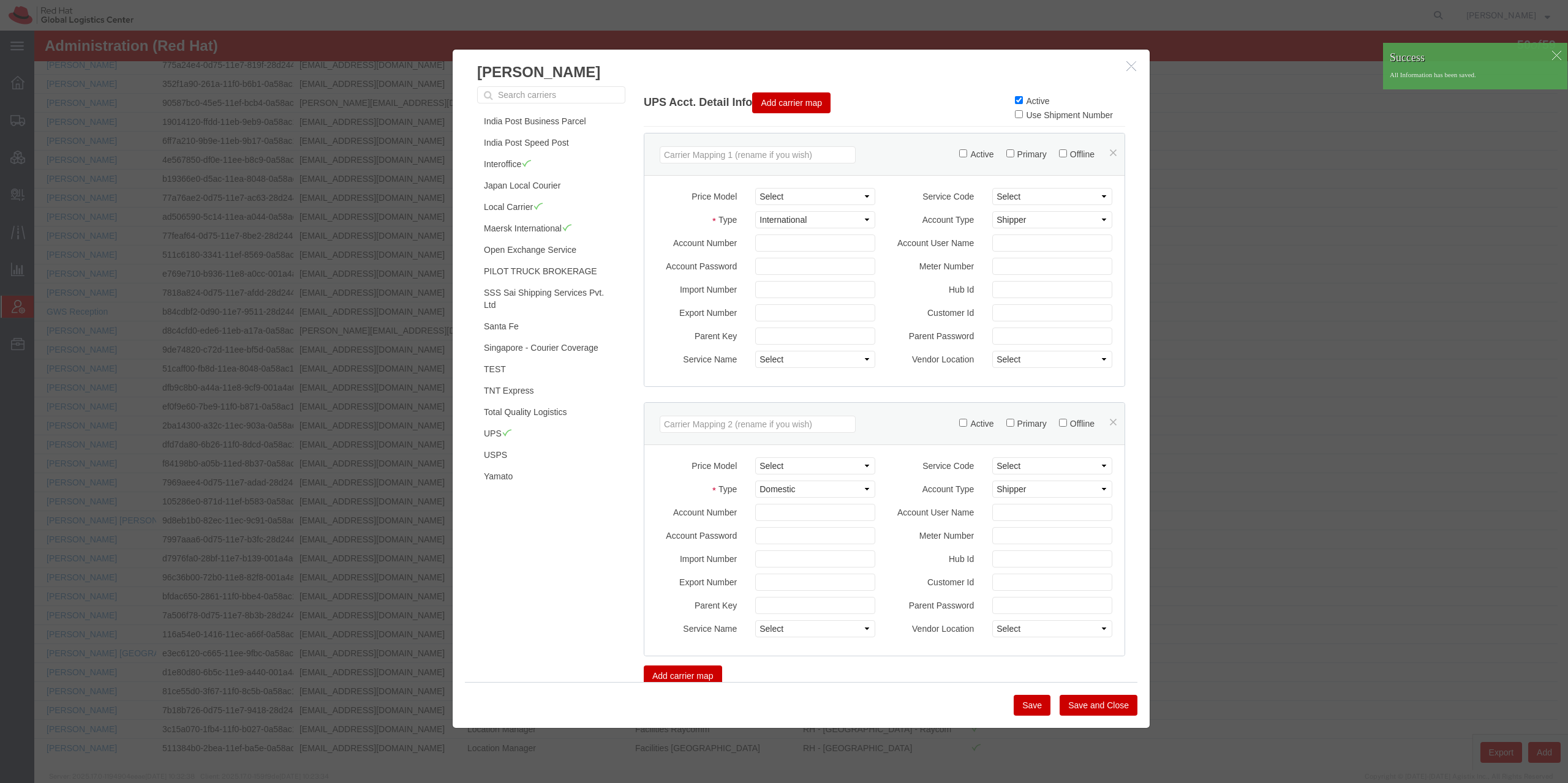
scroll to position [59, 0]
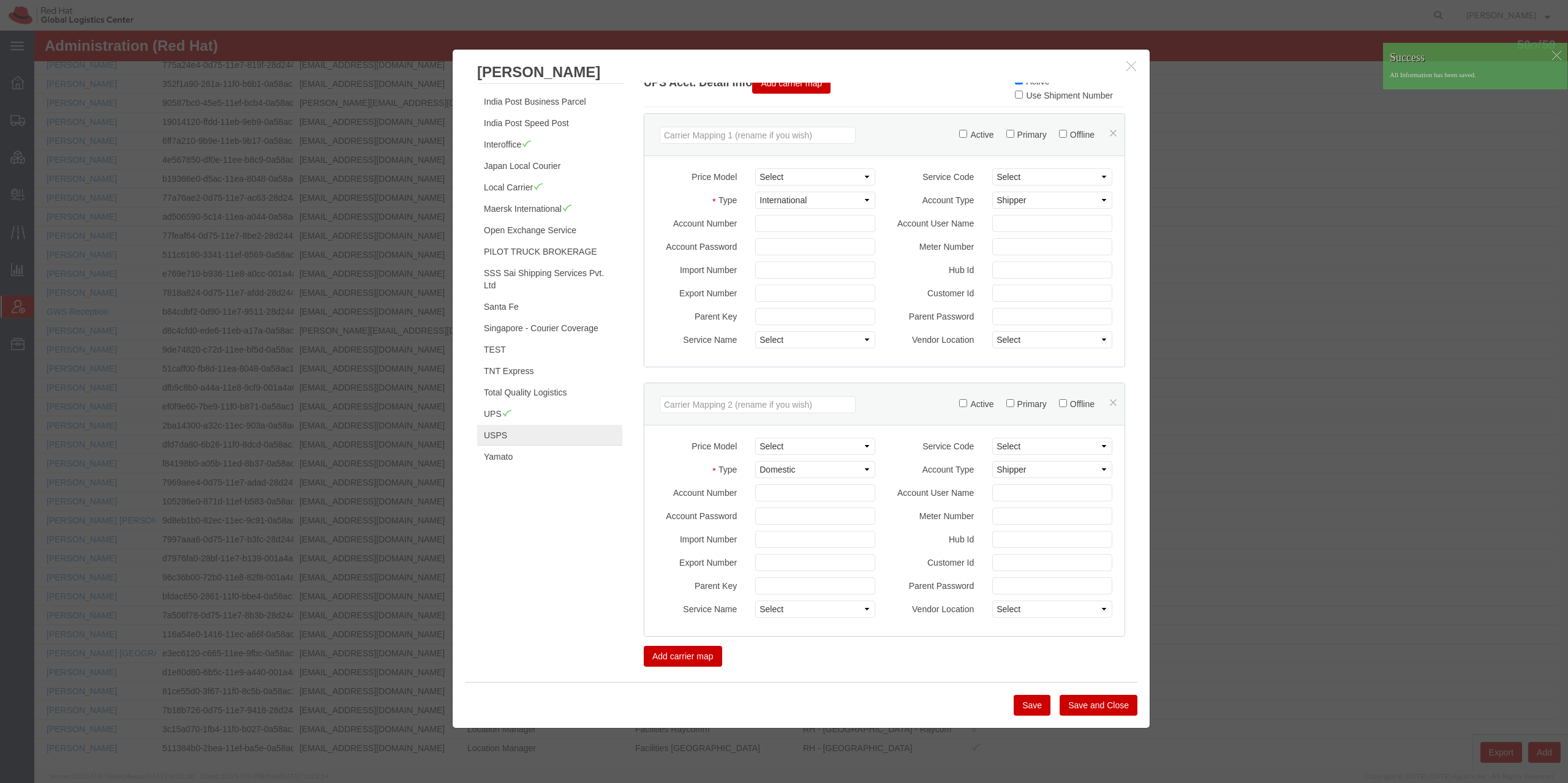
click at [503, 425] on link "USPS" at bounding box center [549, 435] width 145 height 21
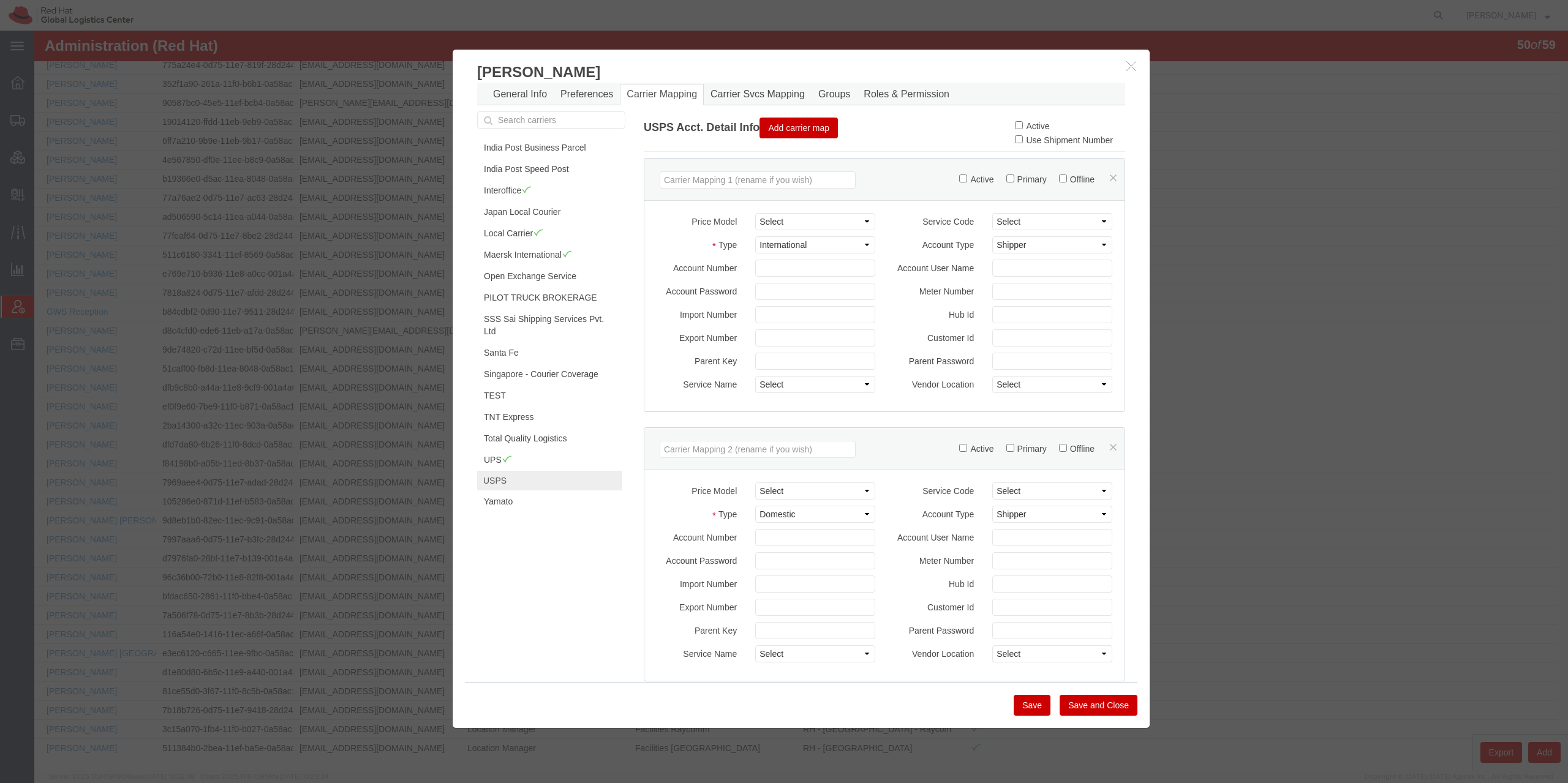
scroll to position [0, 0]
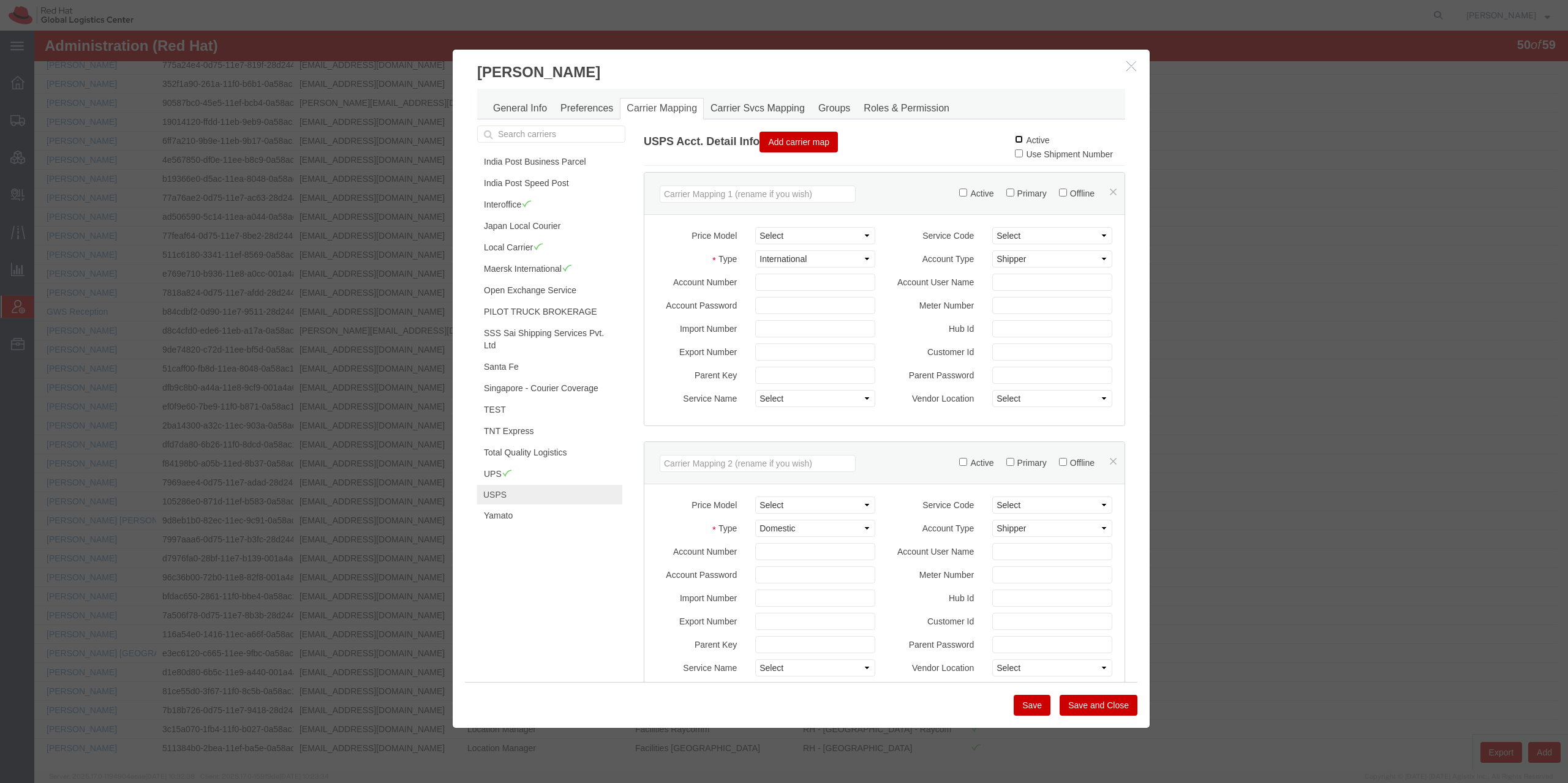
click at [1015, 141] on input "Active" at bounding box center [1019, 139] width 8 height 8
checkbox input "true"
click at [1033, 698] on button "Save" at bounding box center [1032, 705] width 36 height 21
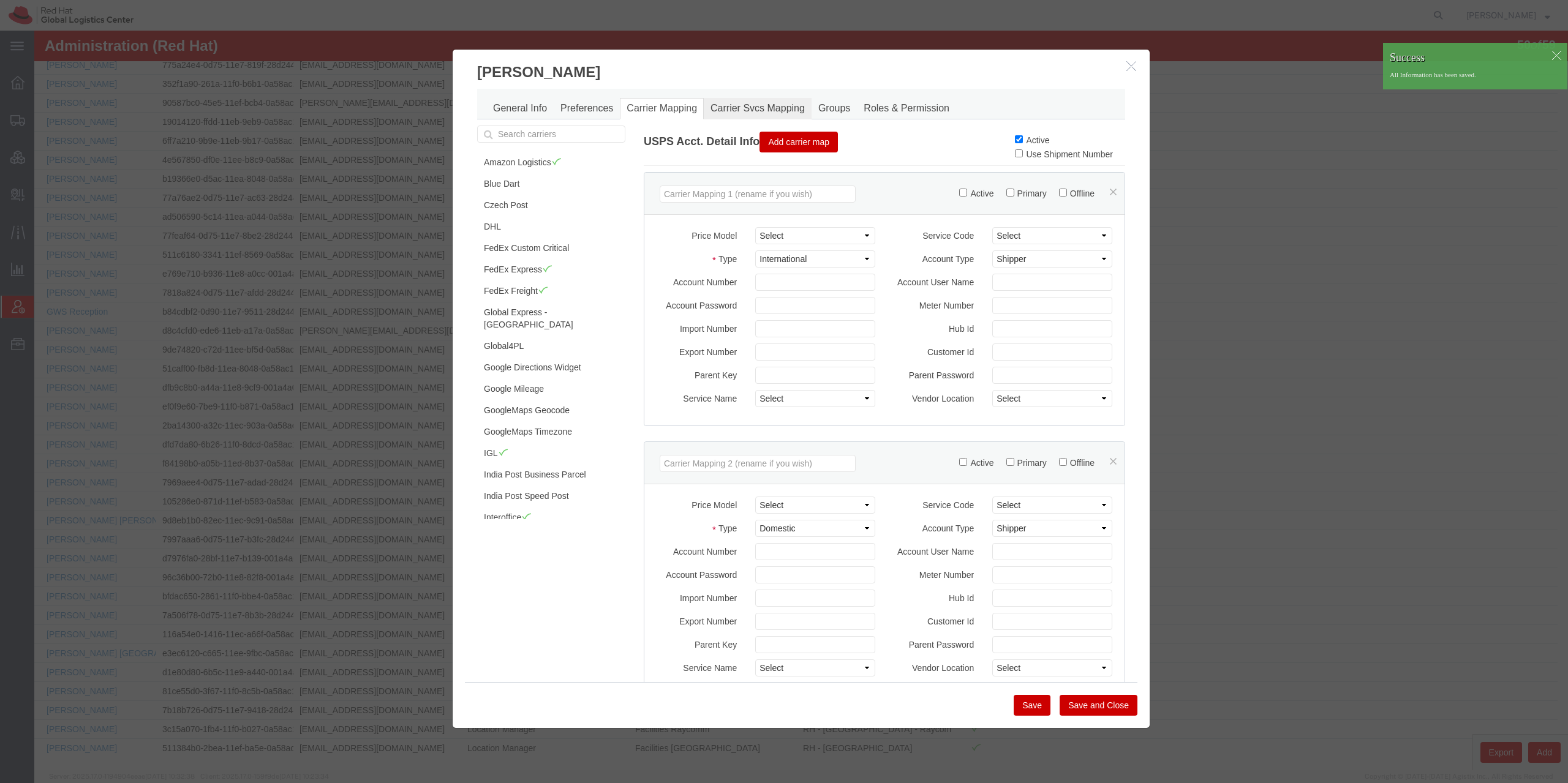
click at [718, 110] on link "Carrier Svcs Mapping" at bounding box center [758, 109] width 108 height 21
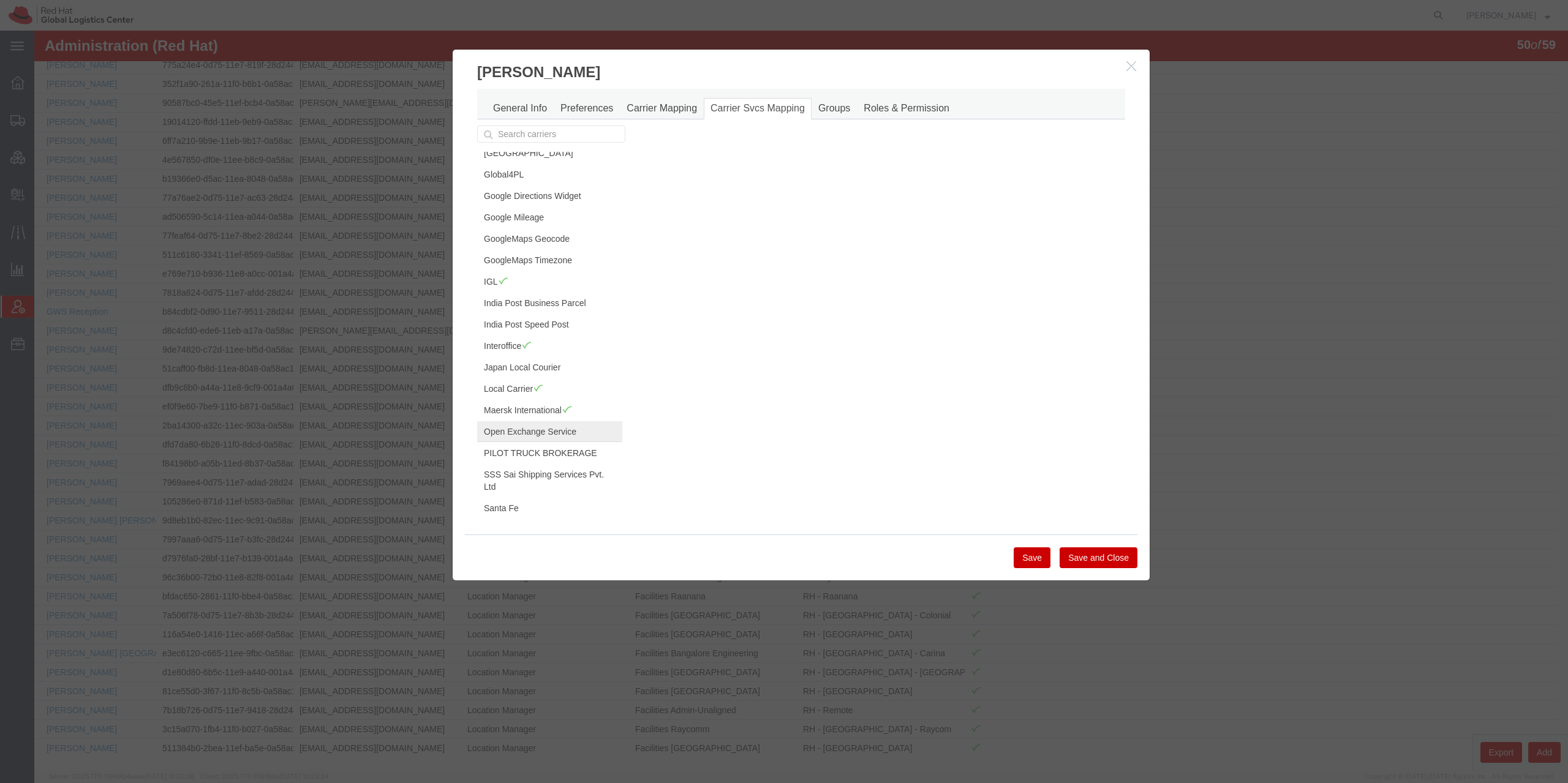
scroll to position [177, 0]
click at [536, 330] on link "Interoffice" at bounding box center [549, 341] width 145 height 21
click at [1084, 242] on td "Active" at bounding box center [1065, 232] width 120 height 27
click at [1086, 231] on input "Active" at bounding box center [1090, 231] width 8 height 8
checkbox input "false"
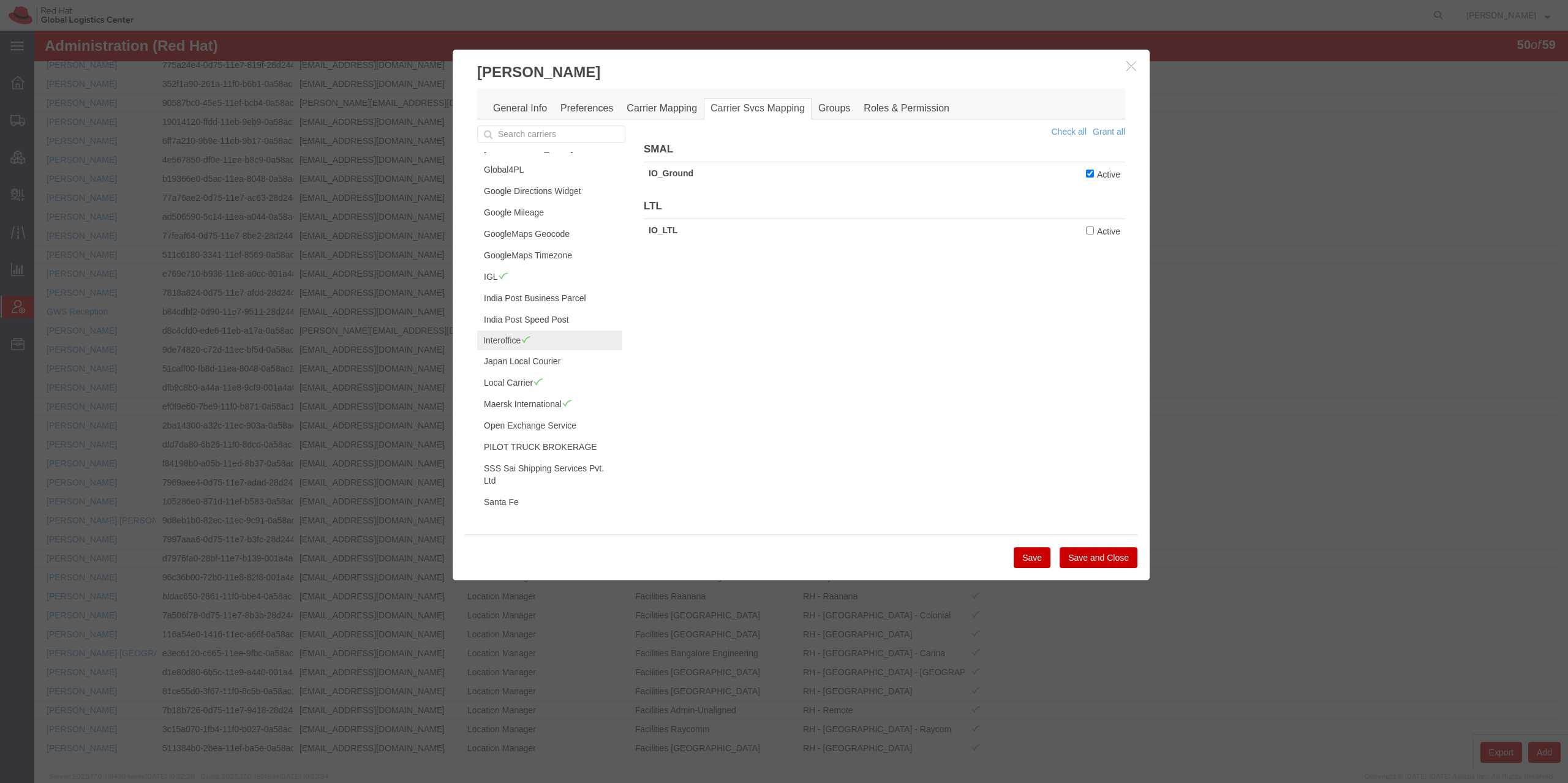
click at [1025, 561] on button "Save" at bounding box center [1032, 558] width 36 height 21
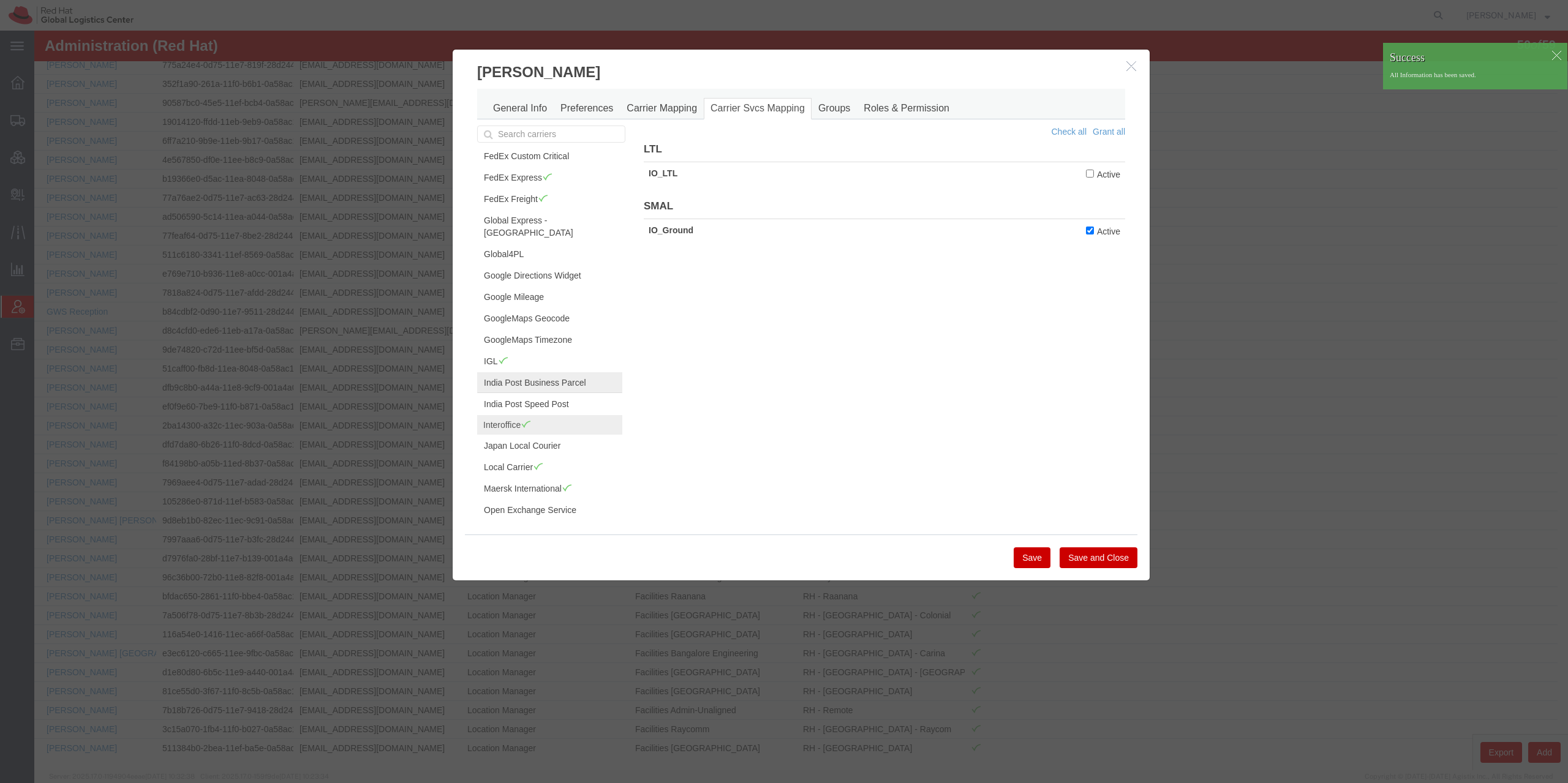
scroll to position [117, 0]
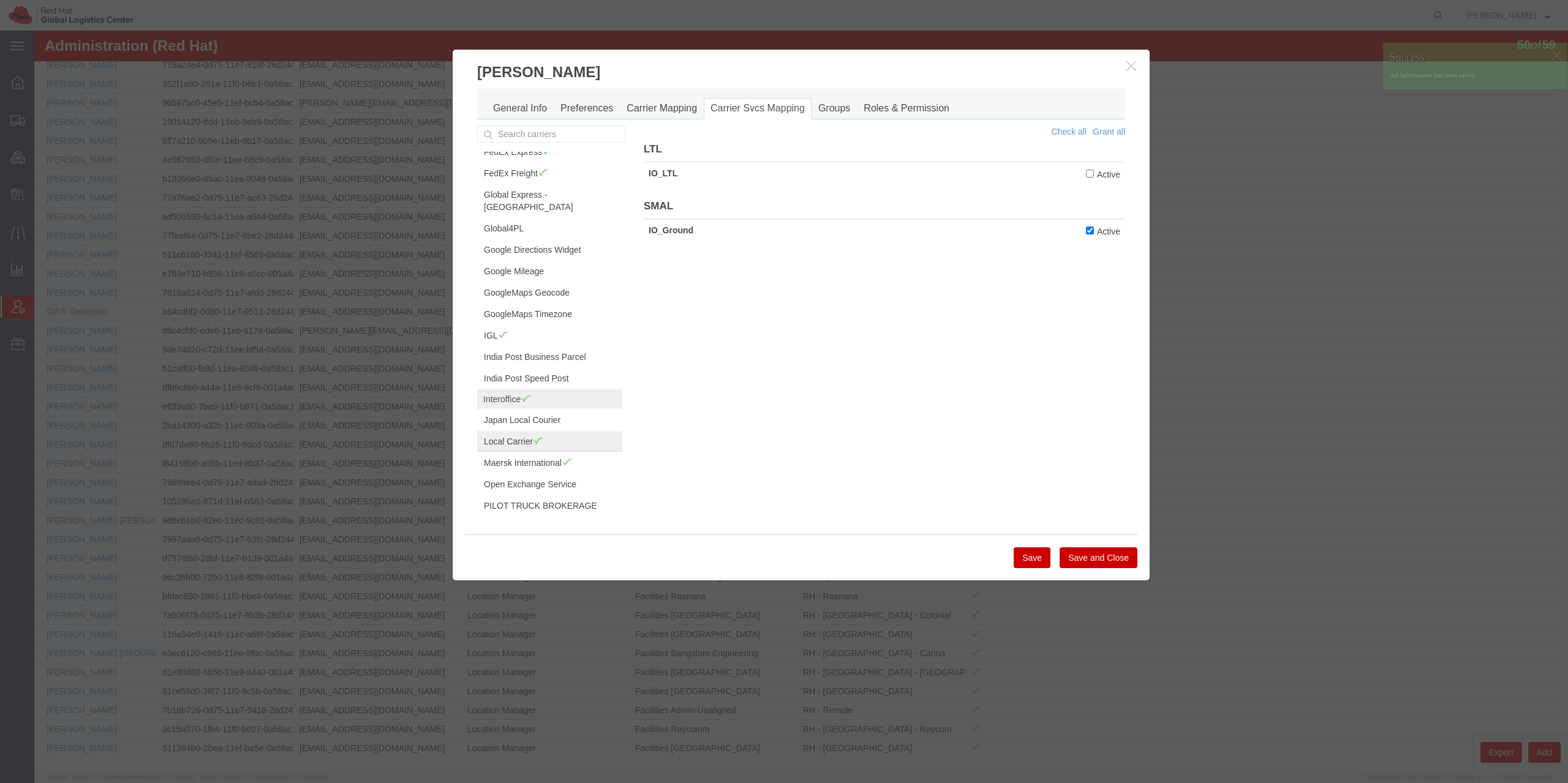
click at [528, 431] on link "Local Carrier" at bounding box center [549, 441] width 145 height 21
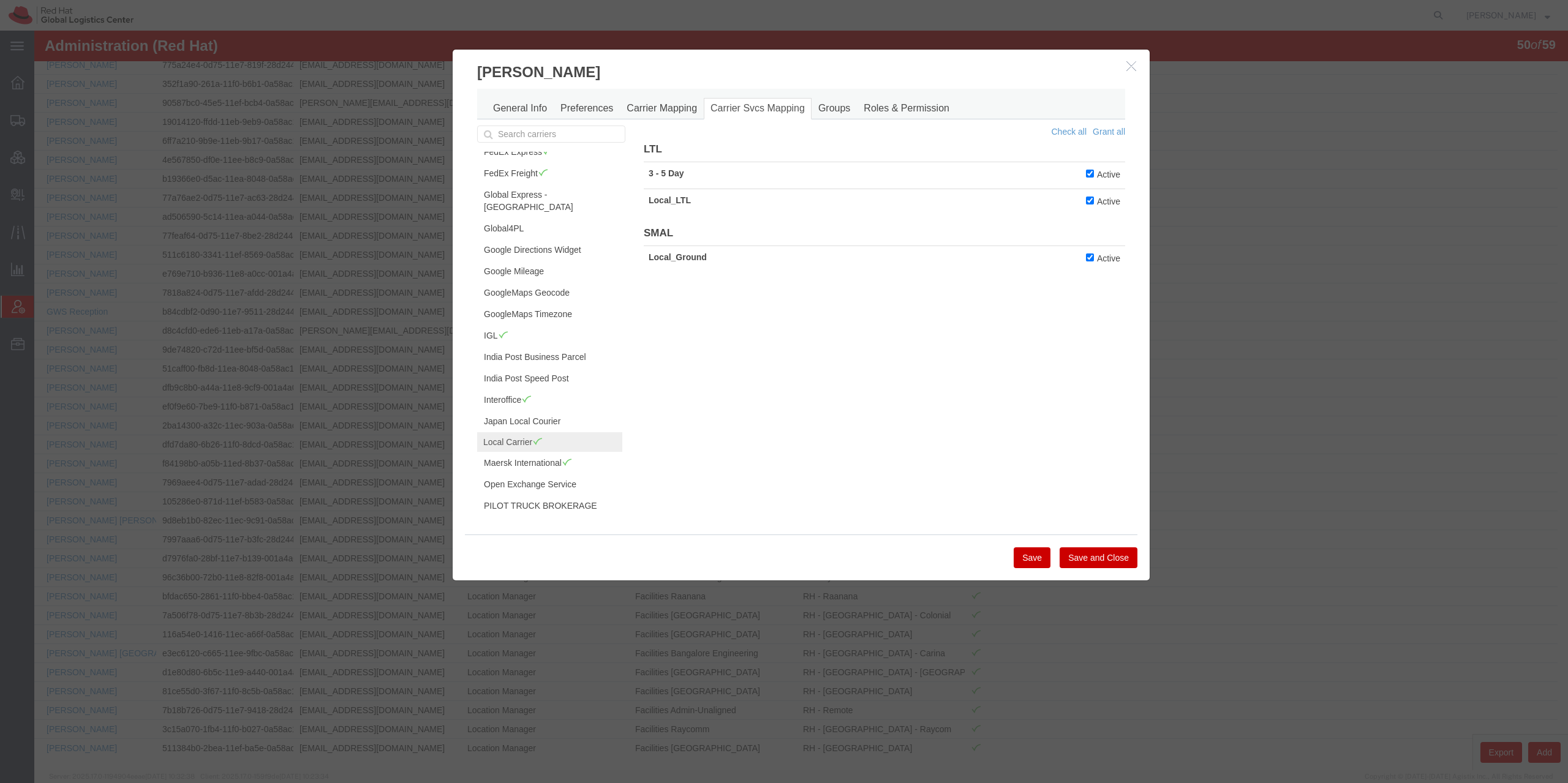
click at [1088, 174] on label "Active" at bounding box center [1103, 174] width 34 height 13
click at [1088, 174] on input "Active" at bounding box center [1090, 174] width 8 height 8
checkbox input "false"
click at [1087, 212] on td "Active" at bounding box center [1065, 202] width 120 height 27
click at [1087, 204] on label "Active" at bounding box center [1103, 201] width 34 height 13
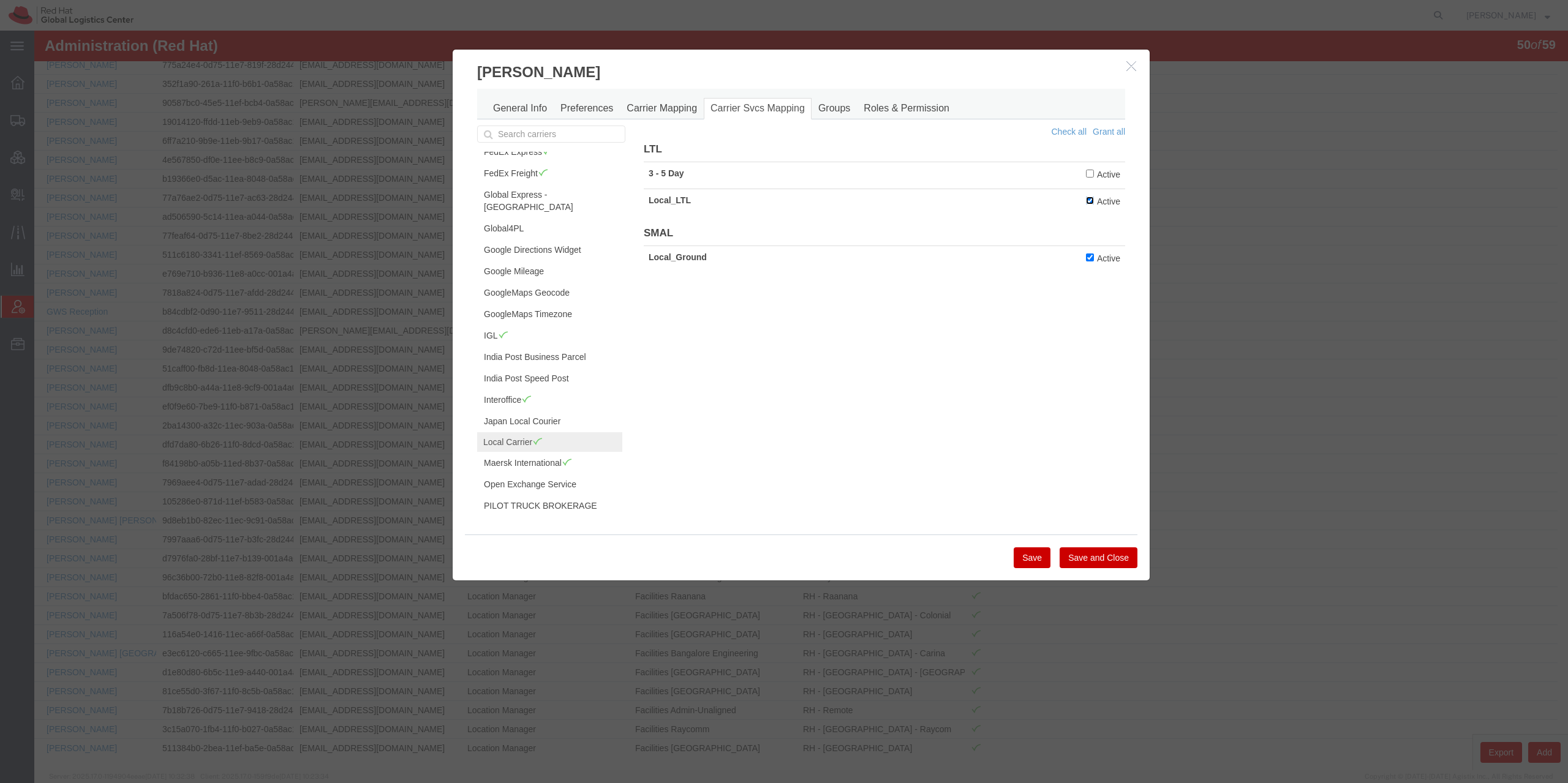
click at [1087, 204] on input "Active" at bounding box center [1090, 201] width 8 height 8
checkbox input "false"
click at [1028, 564] on button "Save" at bounding box center [1032, 558] width 36 height 21
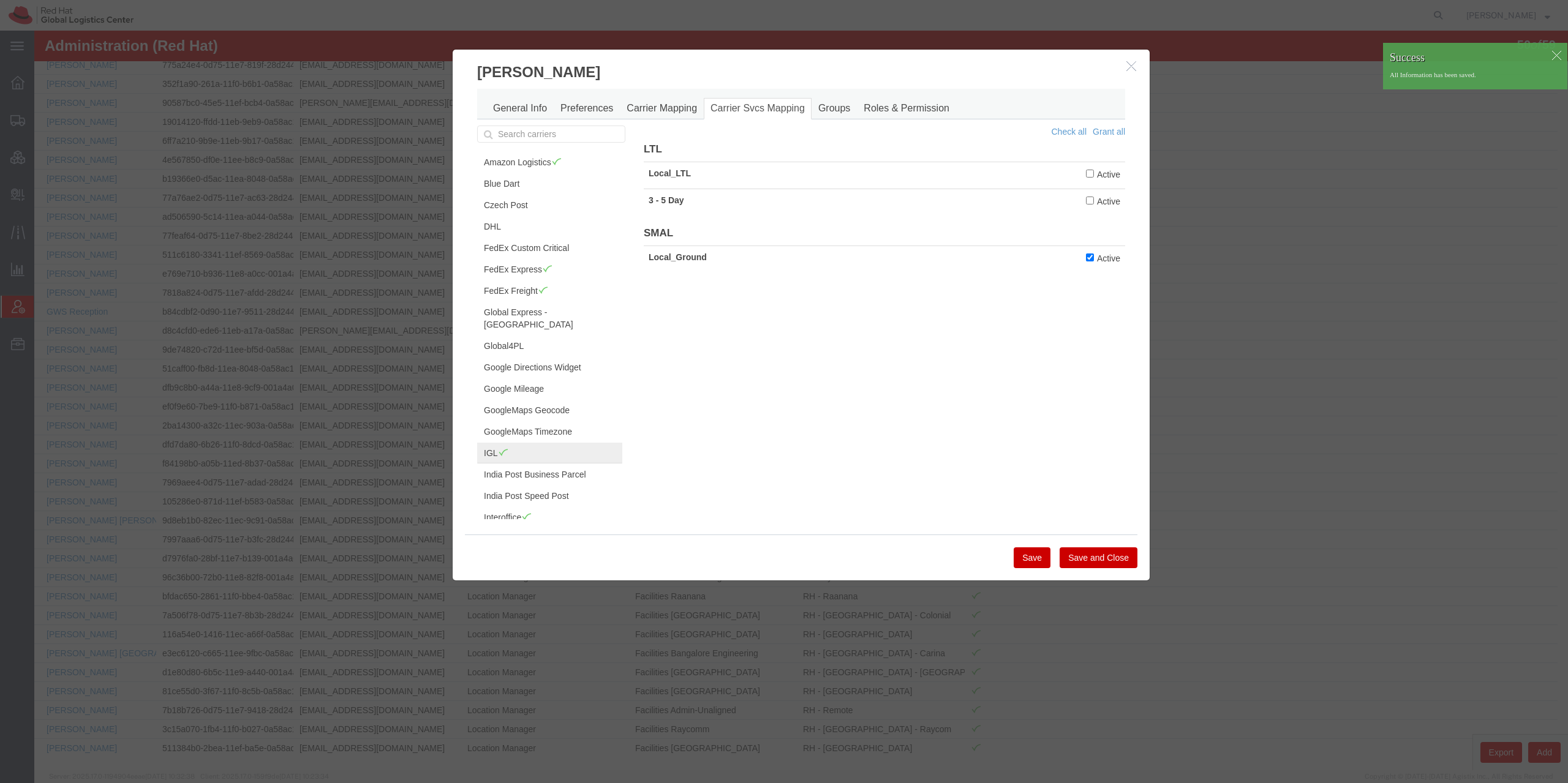
click at [522, 445] on link "IGL" at bounding box center [549, 453] width 145 height 21
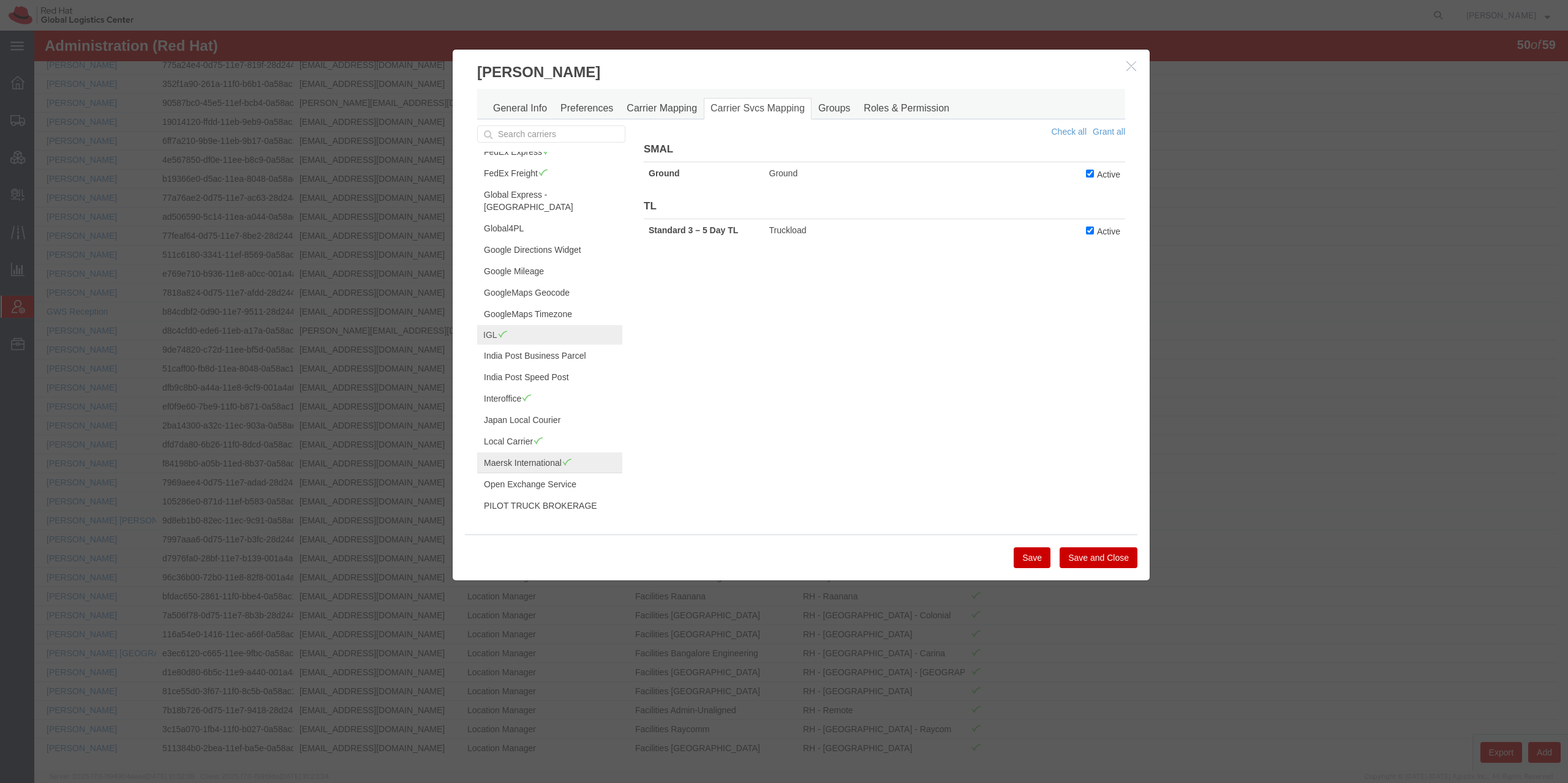
click at [563, 457] on span at bounding box center [567, 462] width 10 height 10
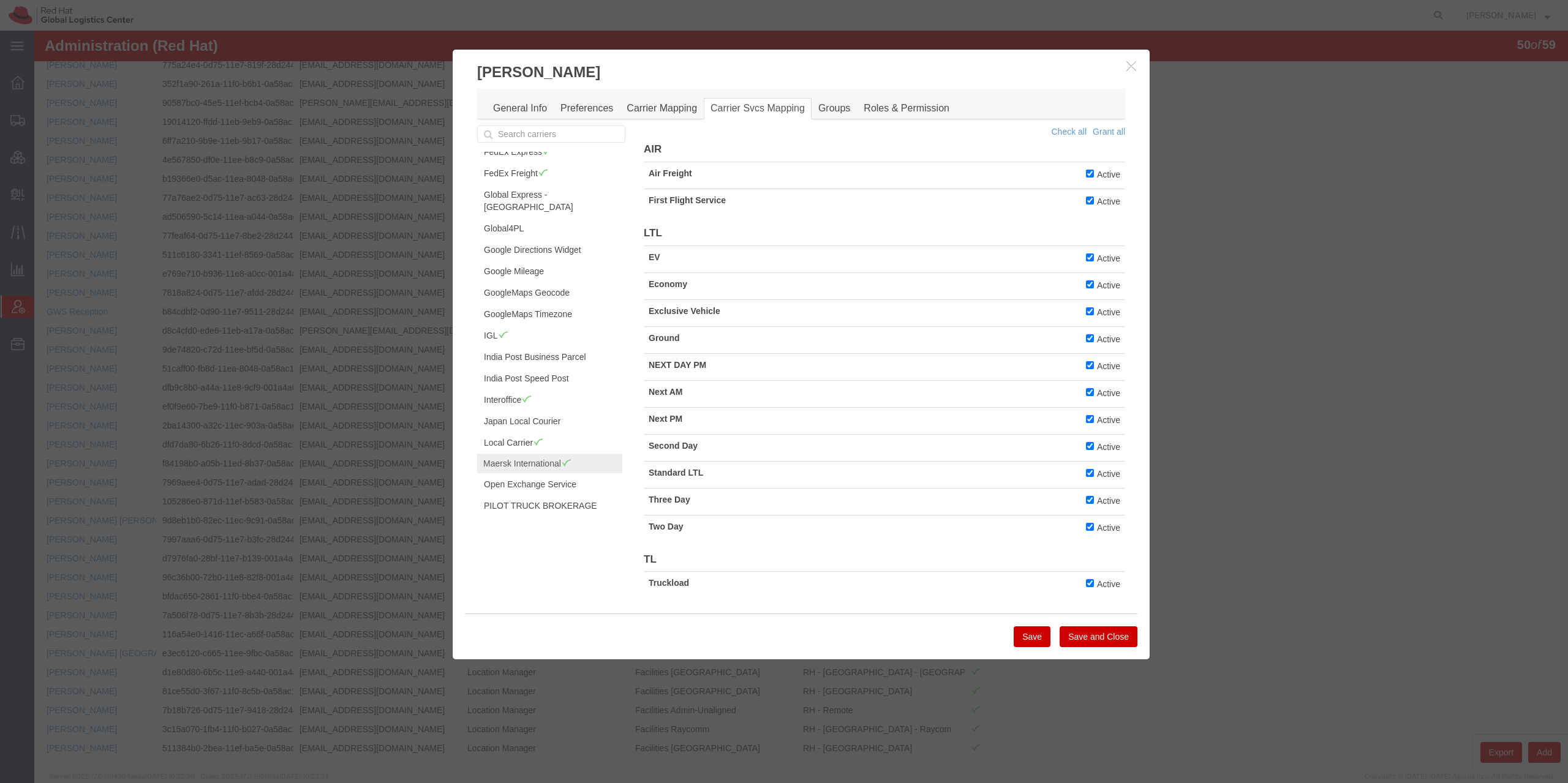
scroll to position [294, 0]
click at [534, 506] on link "USPS" at bounding box center [549, 513] width 145 height 21
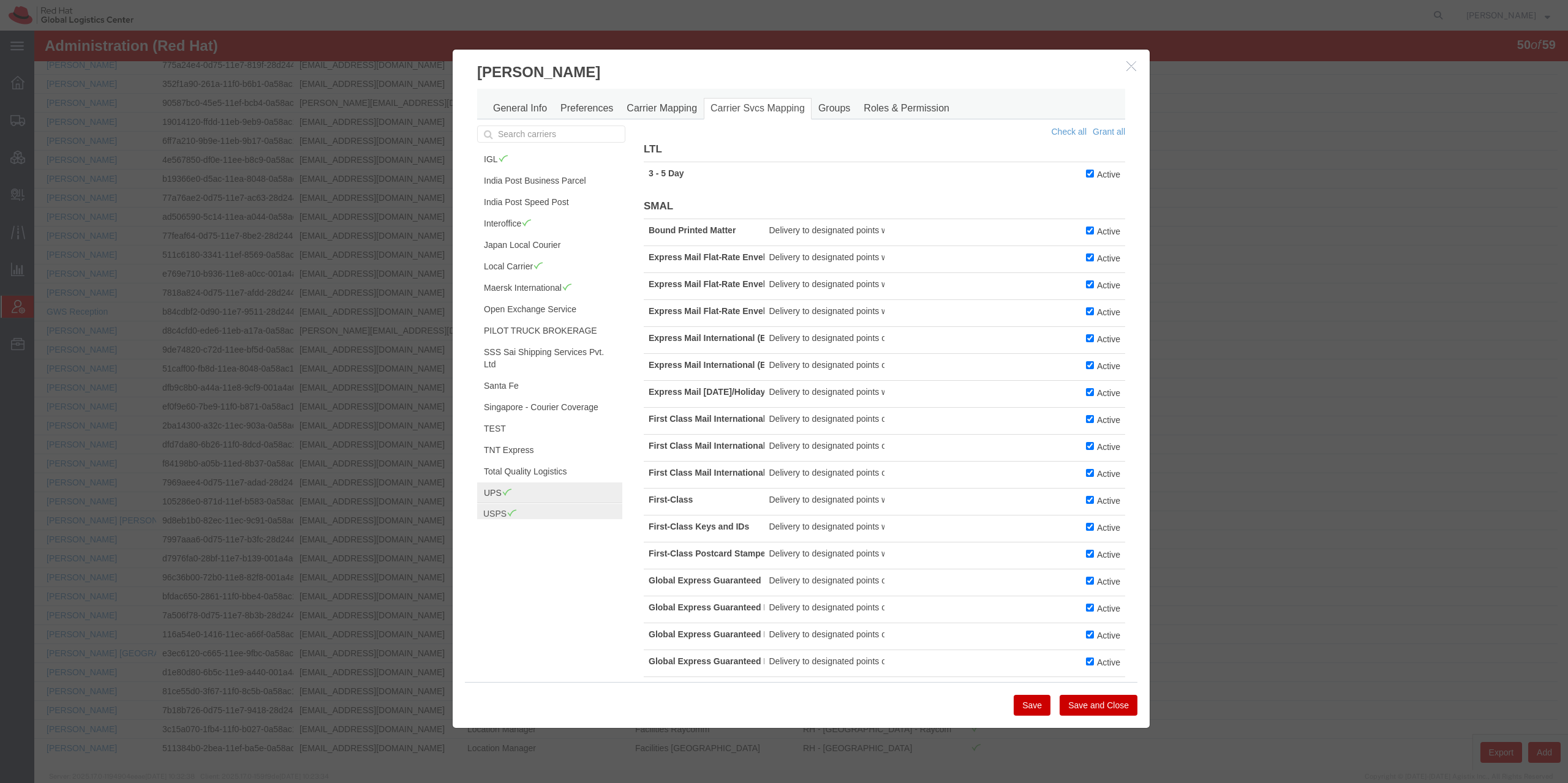
scroll to position [313, 0]
click at [537, 464] on link "UPS" at bounding box center [549, 474] width 145 height 21
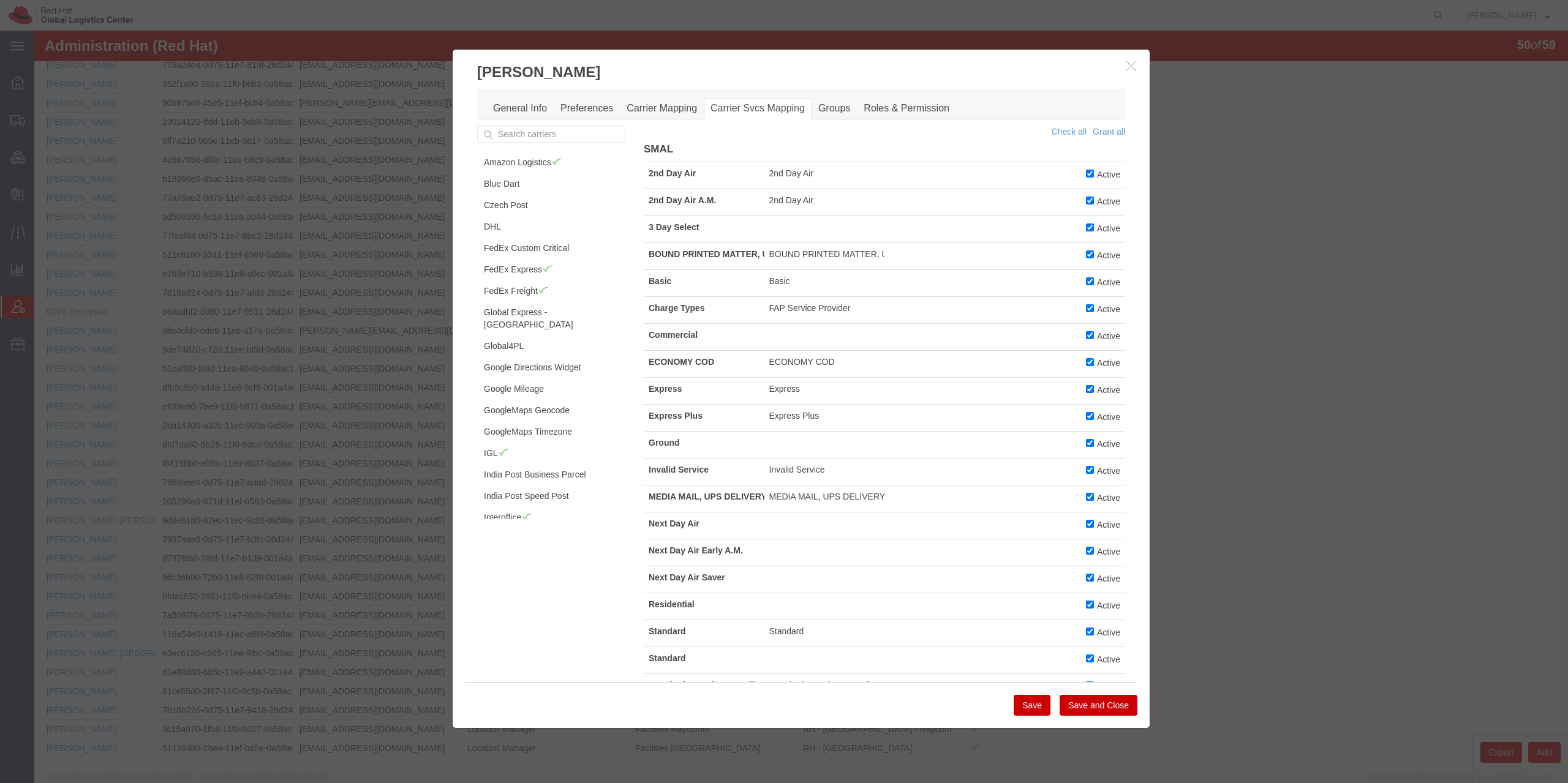
scroll to position [319, 0]
click at [1126, 61] on icon "button" at bounding box center [1131, 65] width 10 height 10
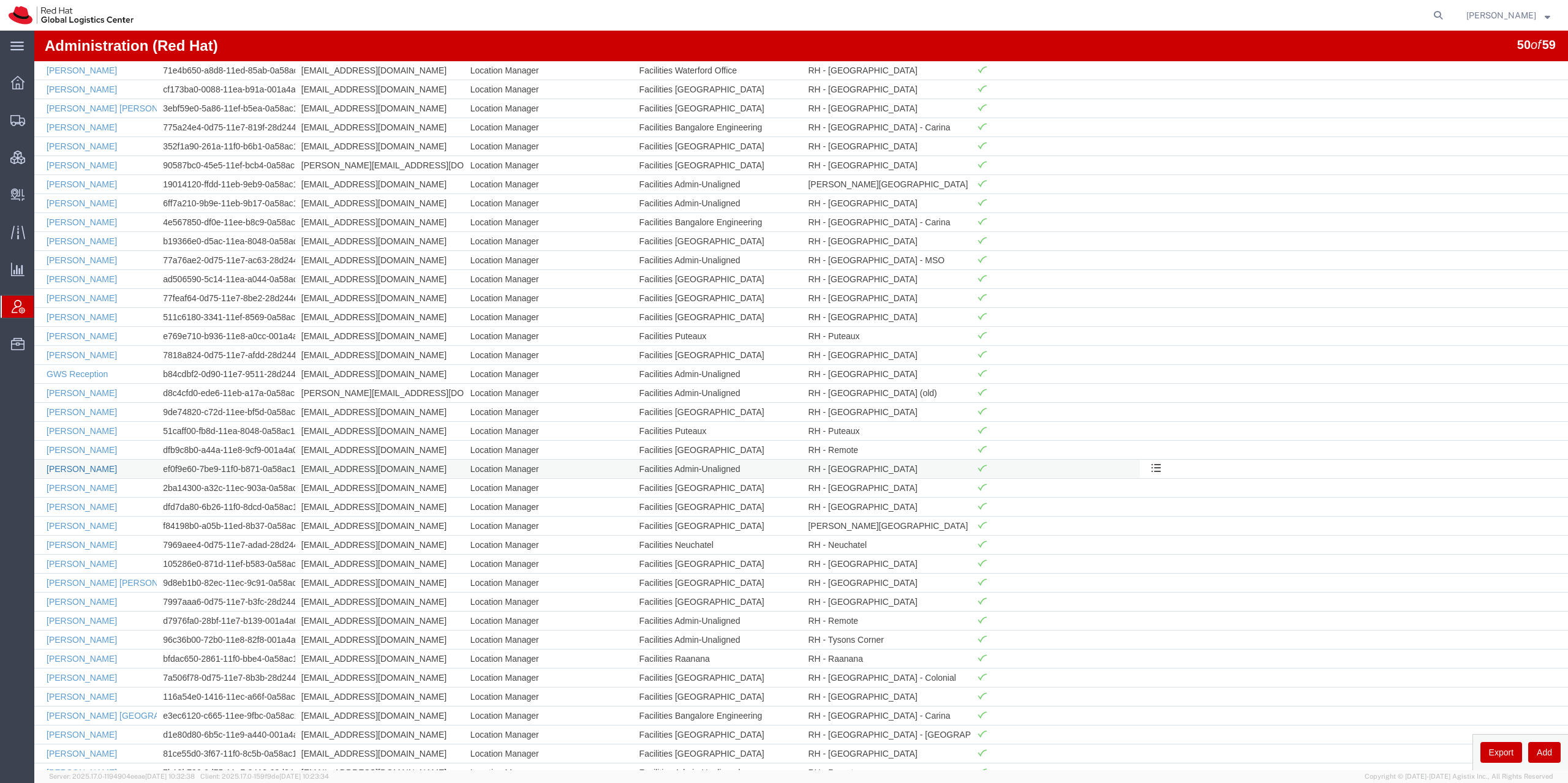
click at [93, 472] on link "[PERSON_NAME]" at bounding box center [82, 469] width 71 height 10
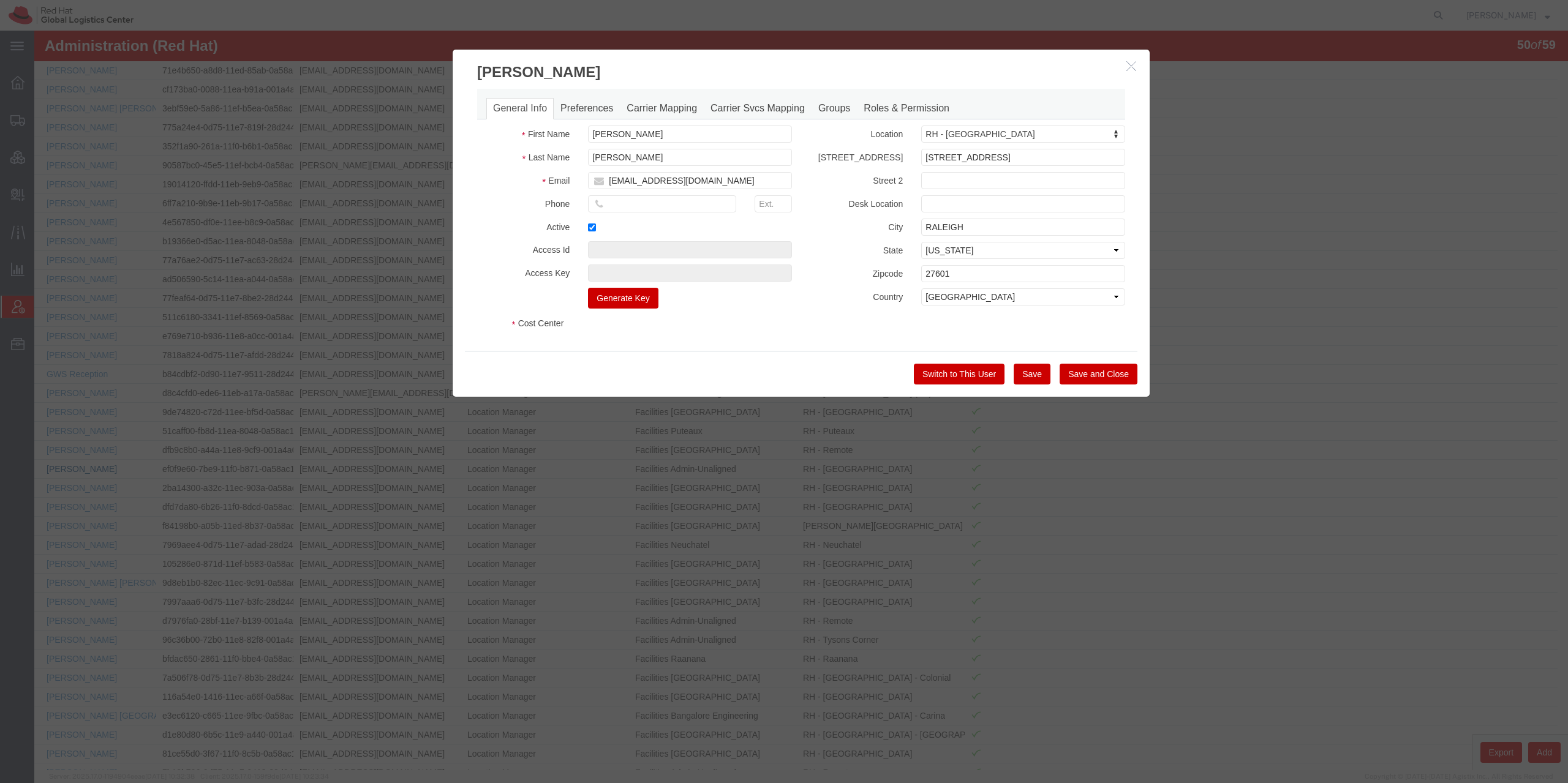
select select "COSTCENTER"
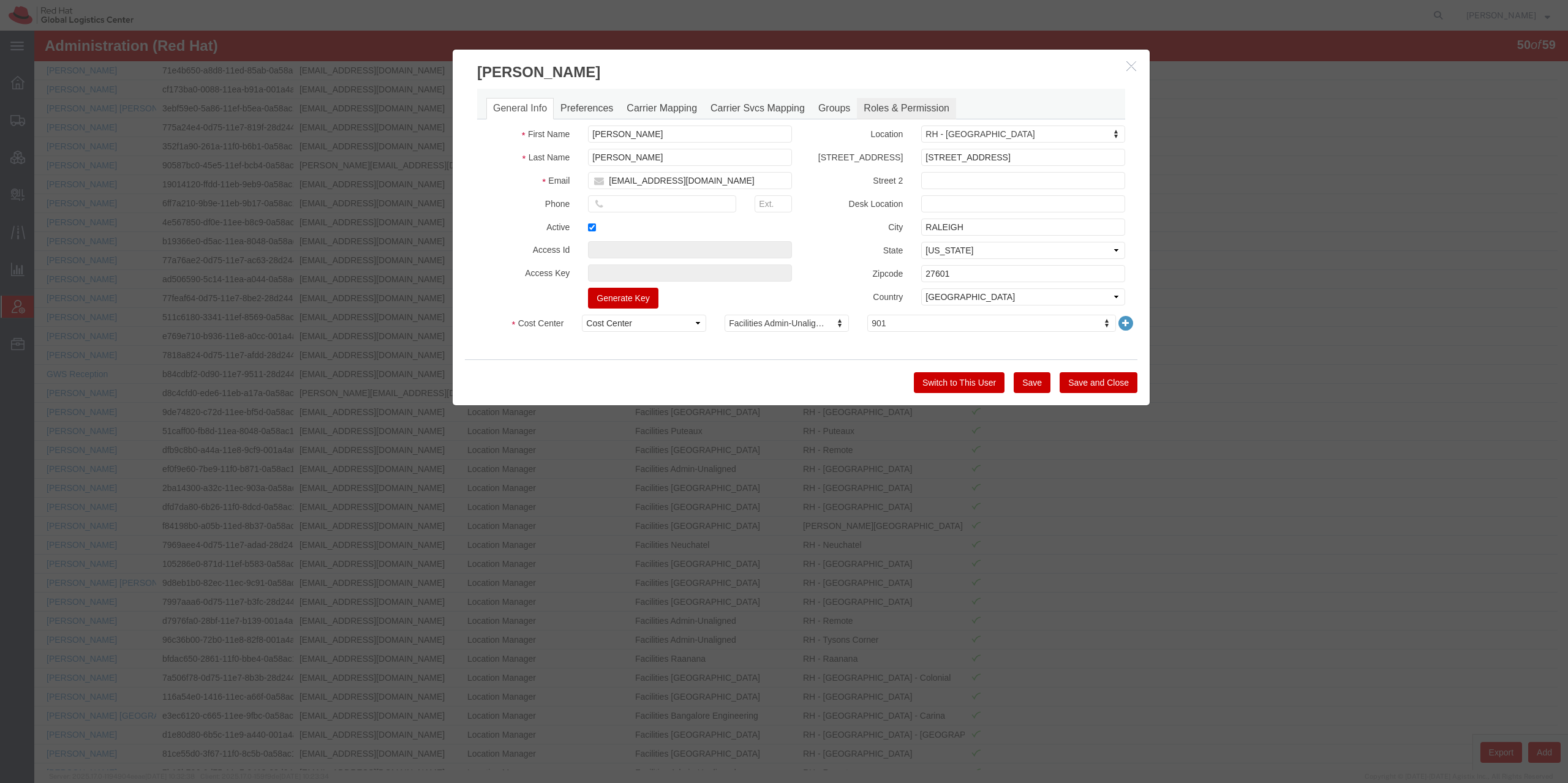
click at [874, 108] on link "Roles & Permission" at bounding box center [906, 109] width 99 height 21
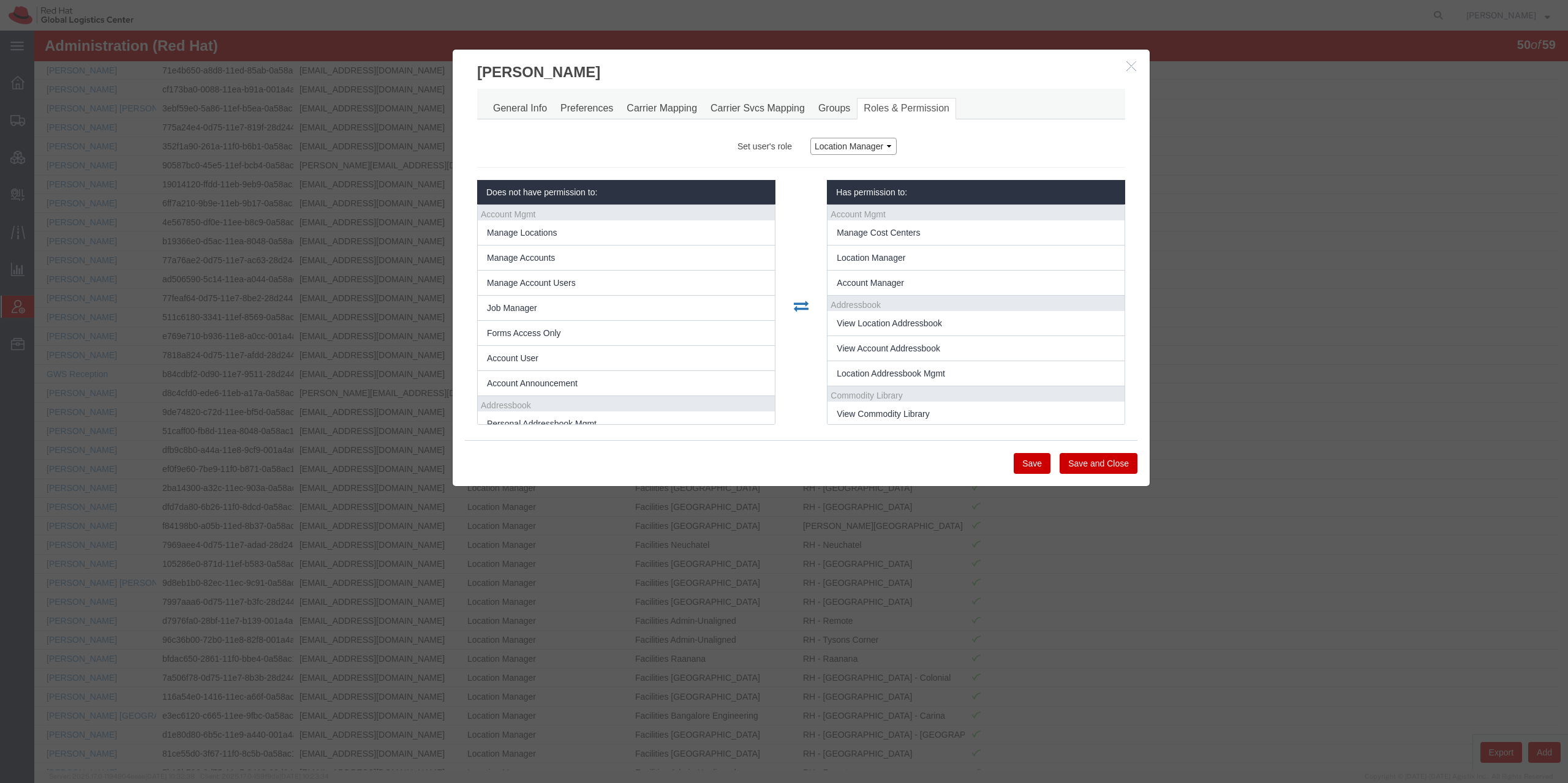
click at [810, 138] on select "Account Manager Account User Location Manager" at bounding box center [853, 147] width 86 height 17
select select "3"
click option "Account Manager" at bounding box center [34, 31] width 0 height 0
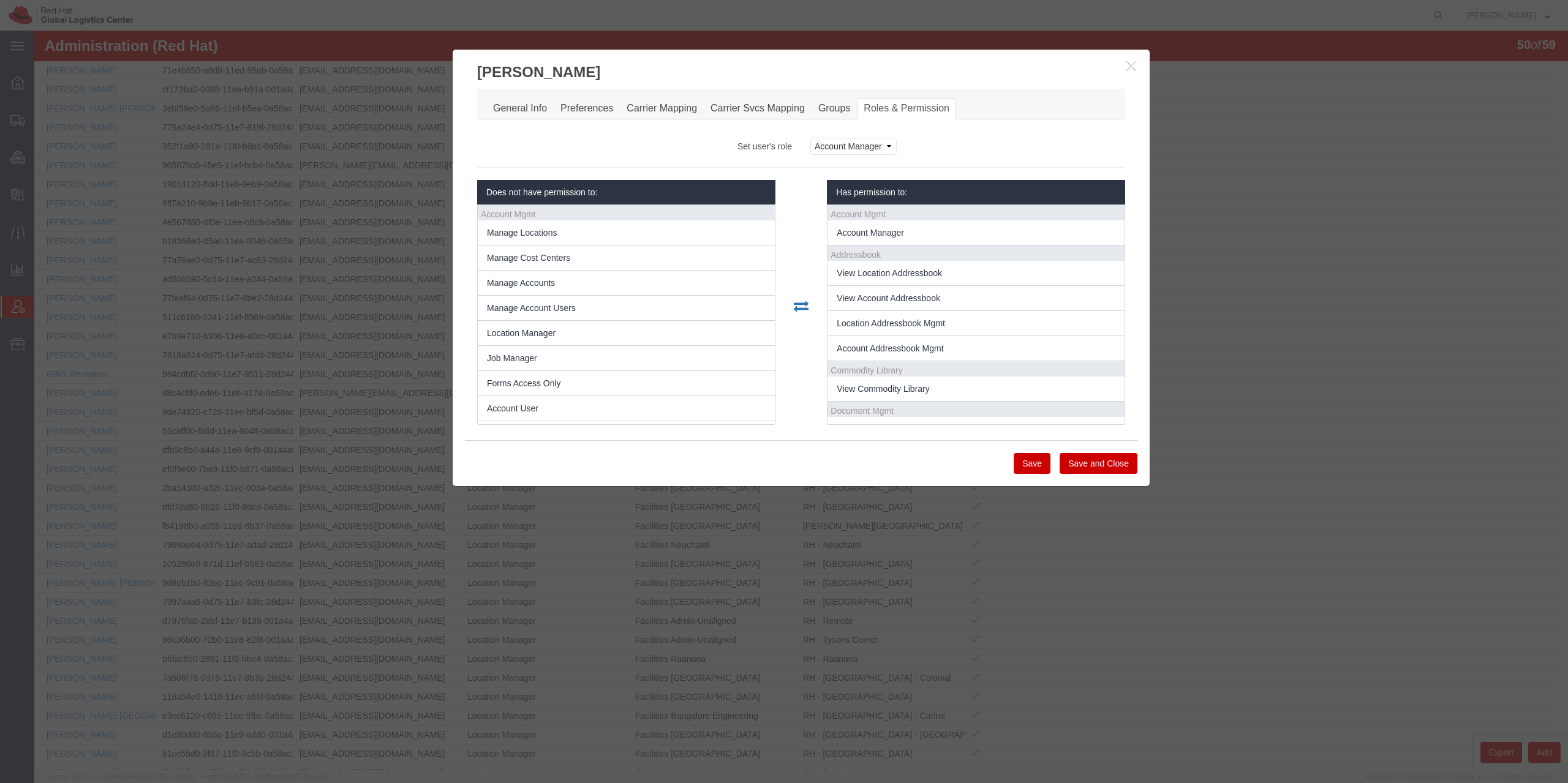
click at [1033, 468] on button "Save" at bounding box center [1032, 464] width 36 height 21
click at [656, 110] on link "Carrier Mapping" at bounding box center [662, 109] width 84 height 21
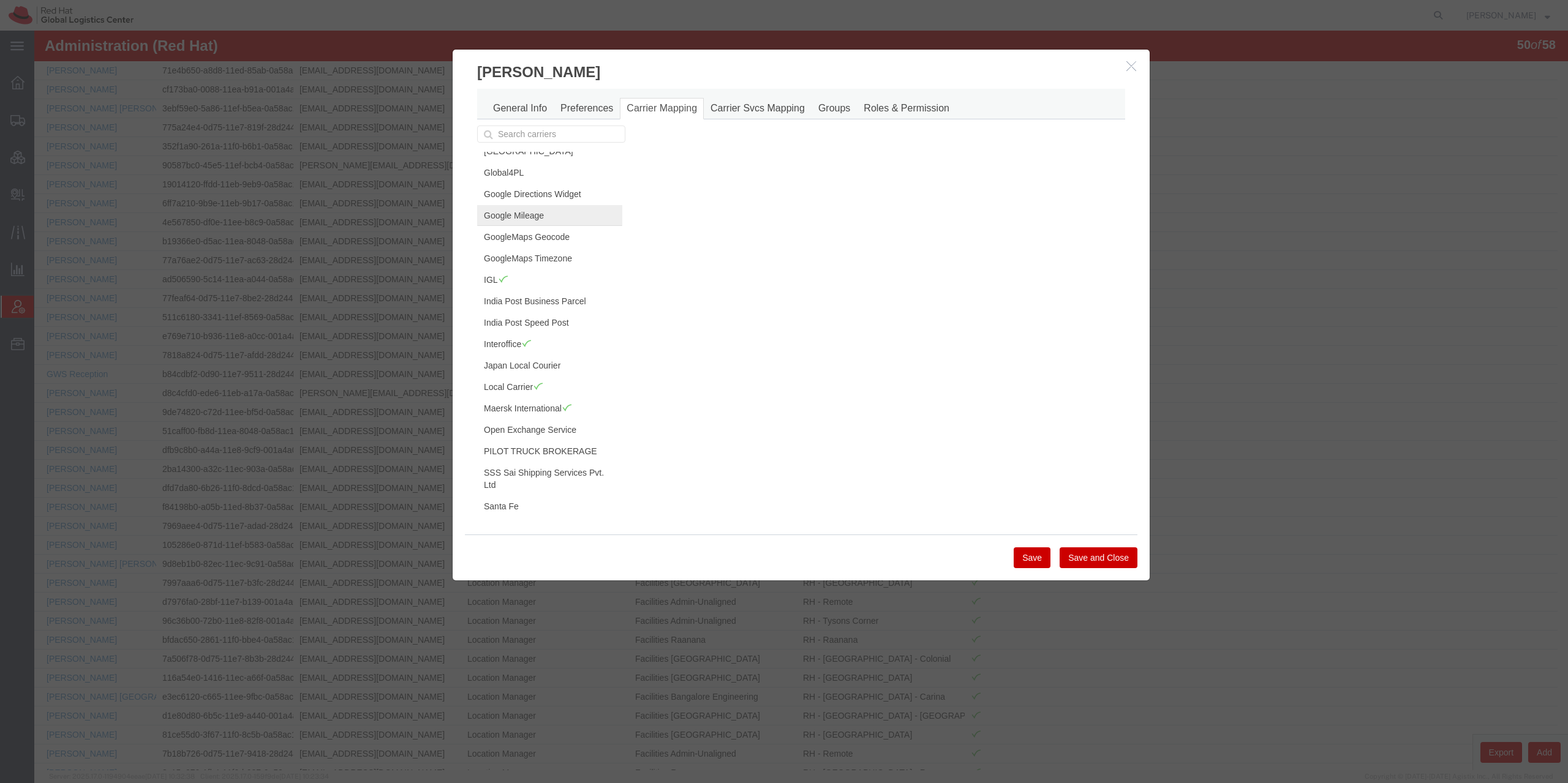
scroll to position [177, 0]
click at [1127, 69] on icon "button" at bounding box center [1131, 65] width 10 height 10
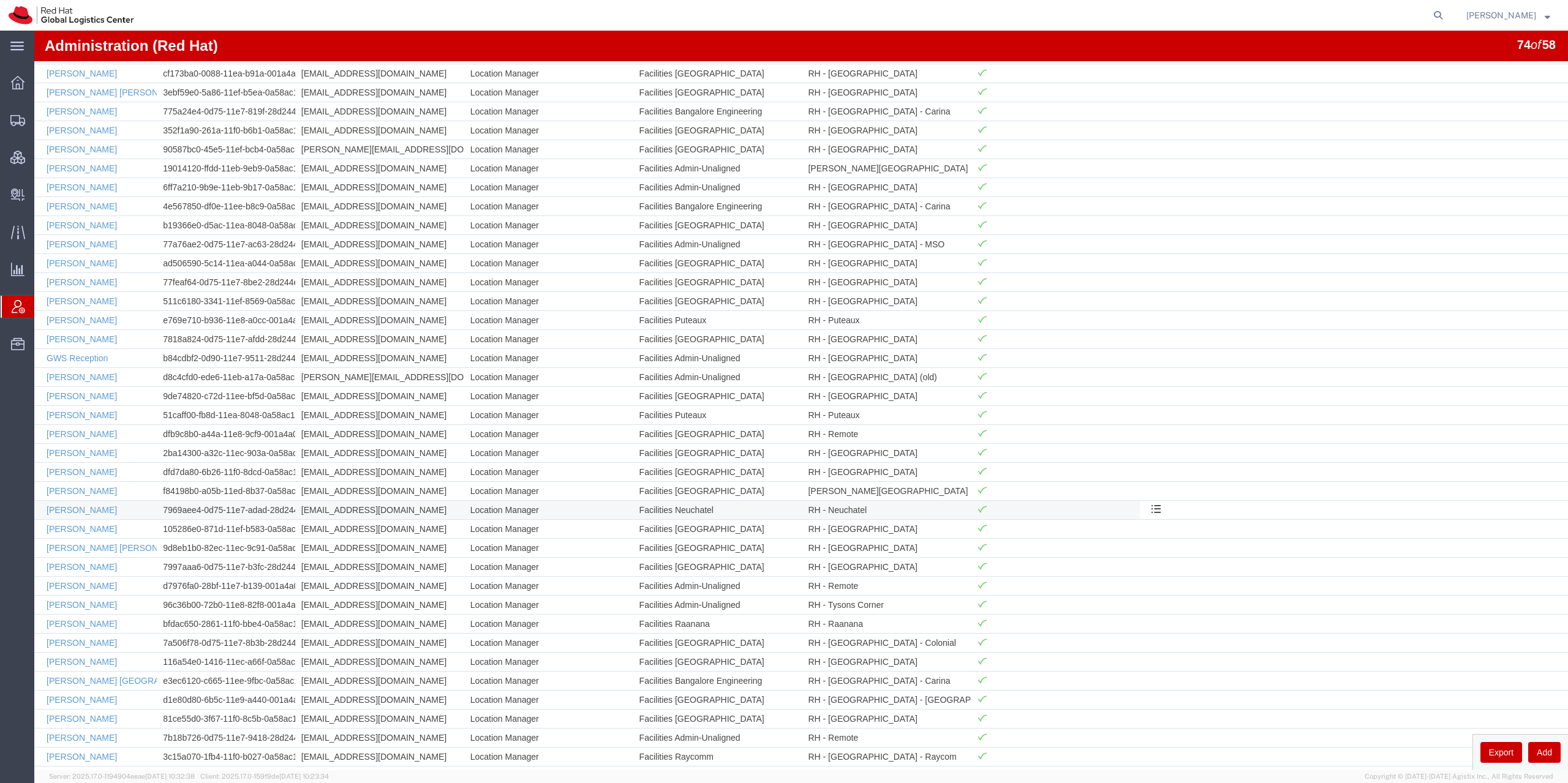
scroll to position [69, 0]
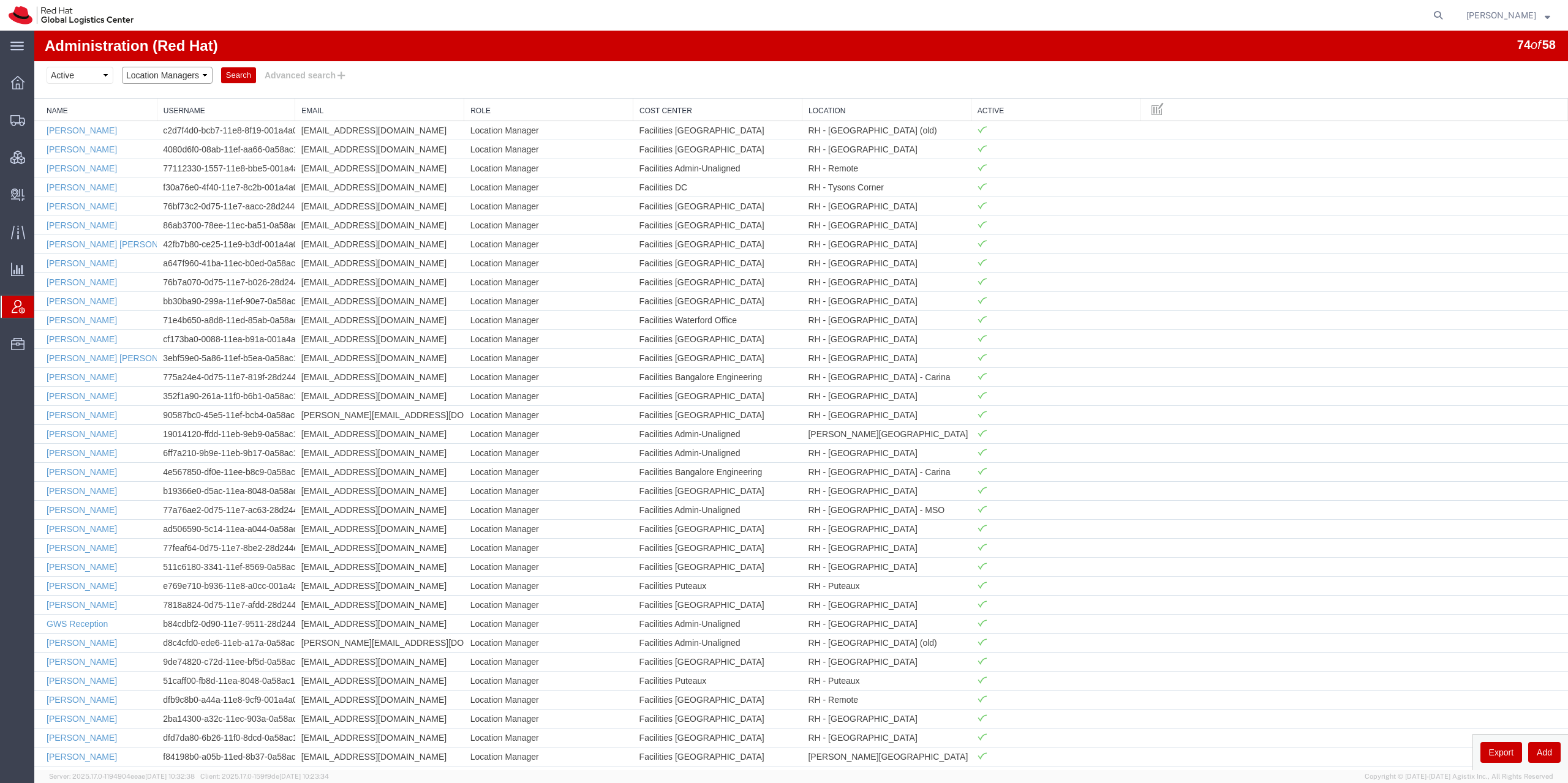
click at [122, 67] on select "Saved searches Account Managers Location Managers" at bounding box center [167, 75] width 90 height 17
click at [318, 78] on button "Advanced search" at bounding box center [306, 75] width 100 height 21
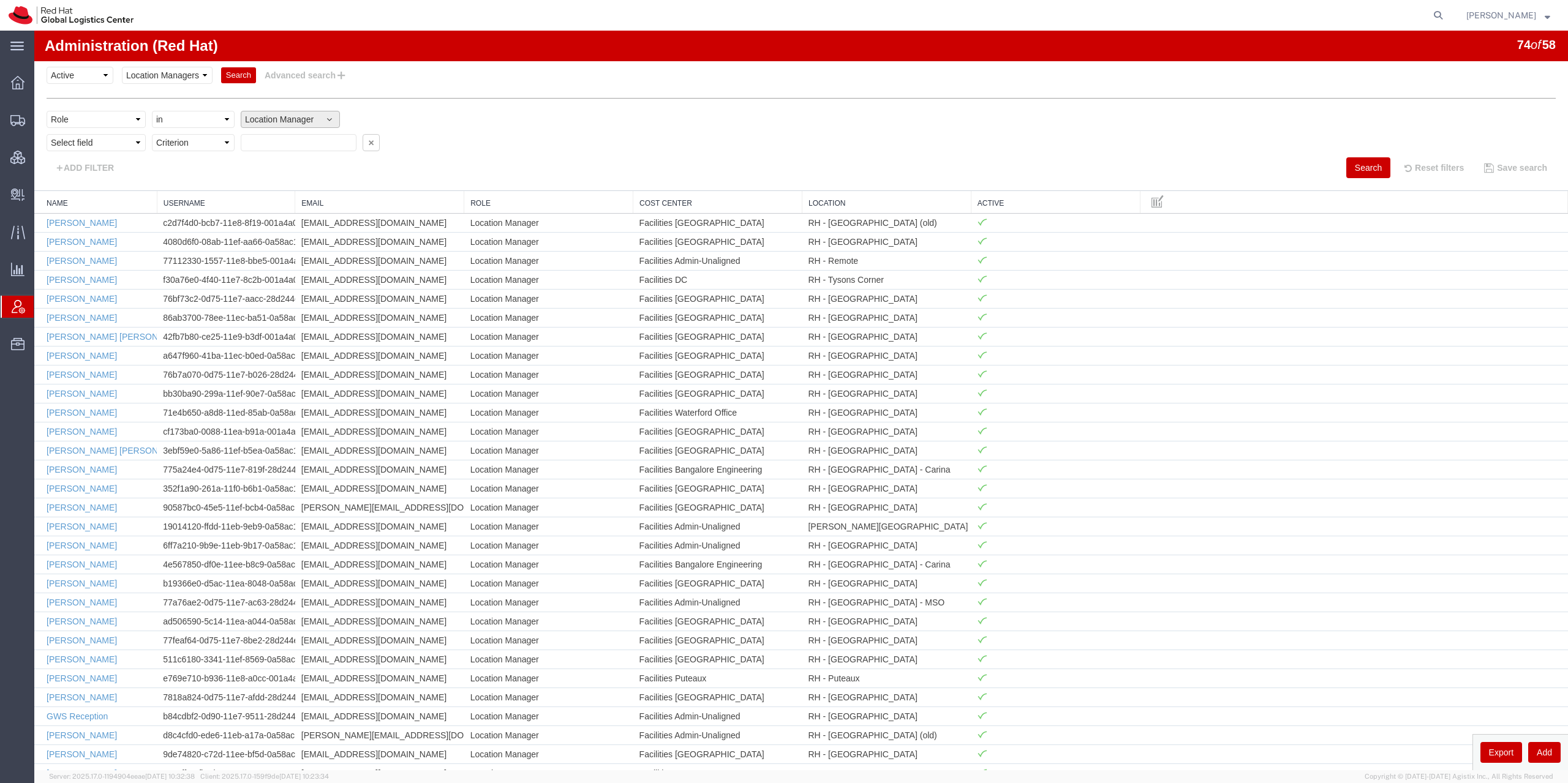
click at [308, 111] on button "Location Manager" at bounding box center [290, 120] width 99 height 17
click at [322, 179] on link "Account Manager" at bounding box center [300, 178] width 120 height 18
select select "ACCTMGR"
click at [1354, 169] on button "Search" at bounding box center [1368, 168] width 44 height 21
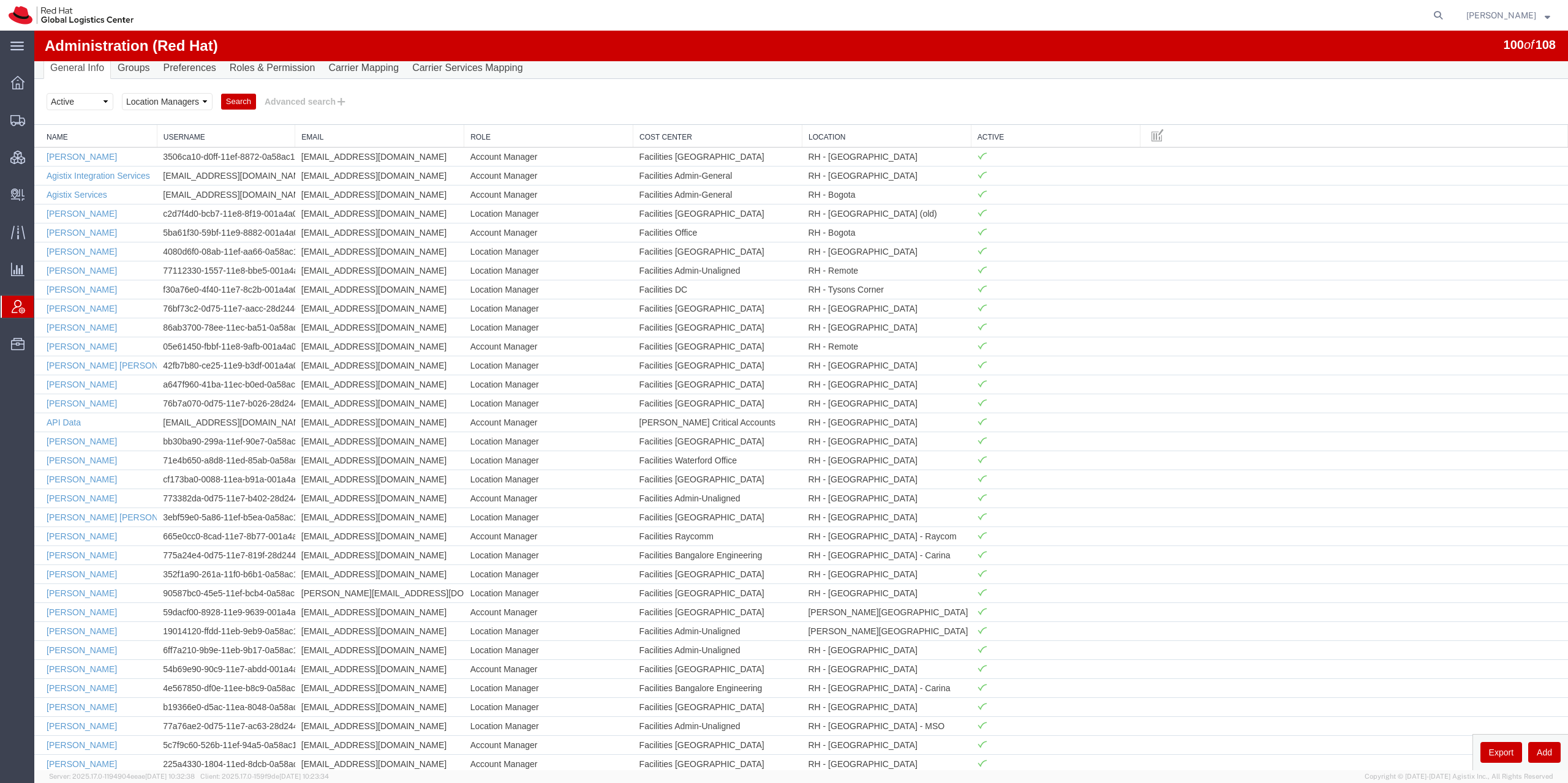
scroll to position [0, 0]
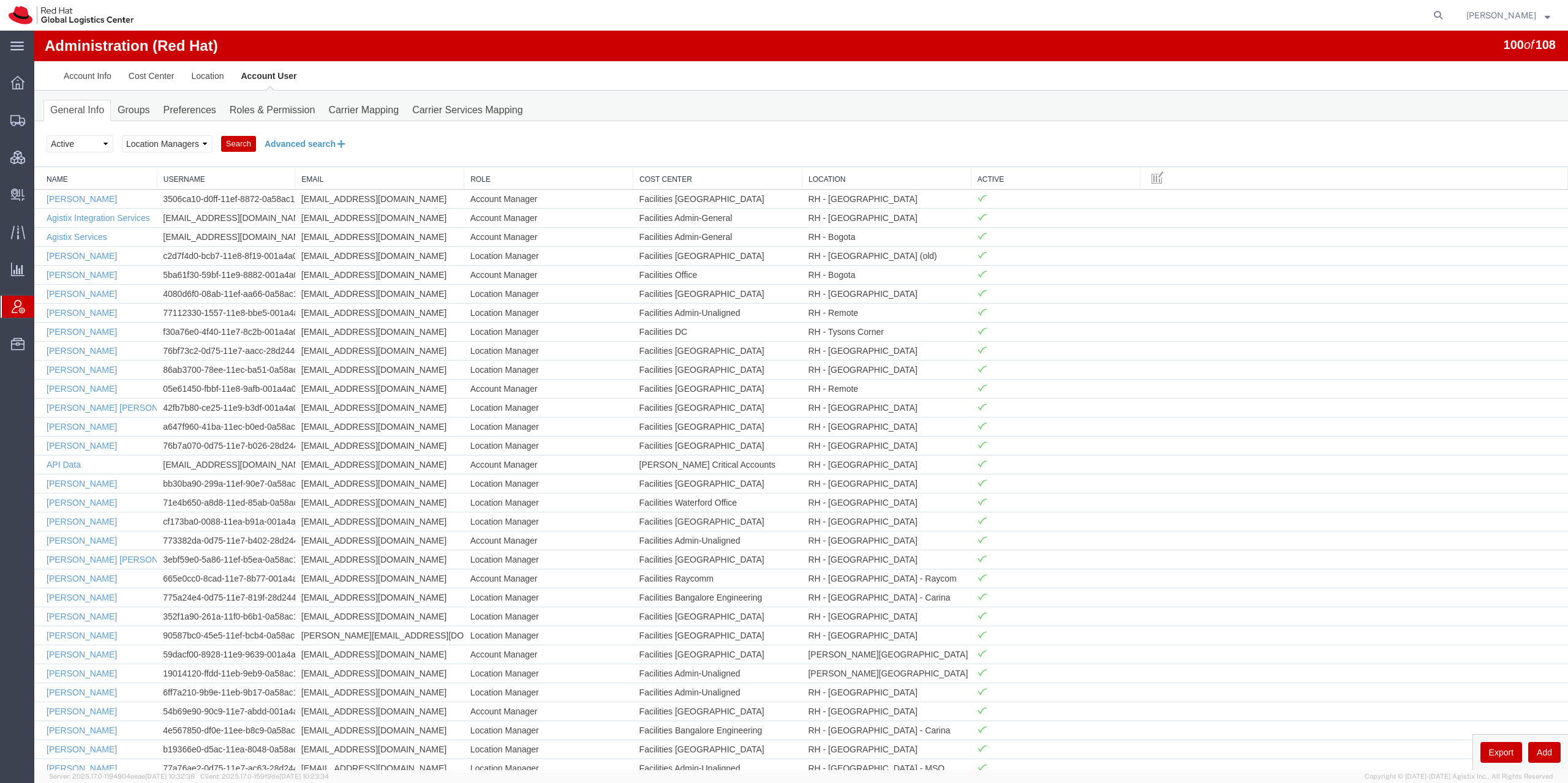
click at [302, 145] on button "Advanced search" at bounding box center [306, 143] width 100 height 21
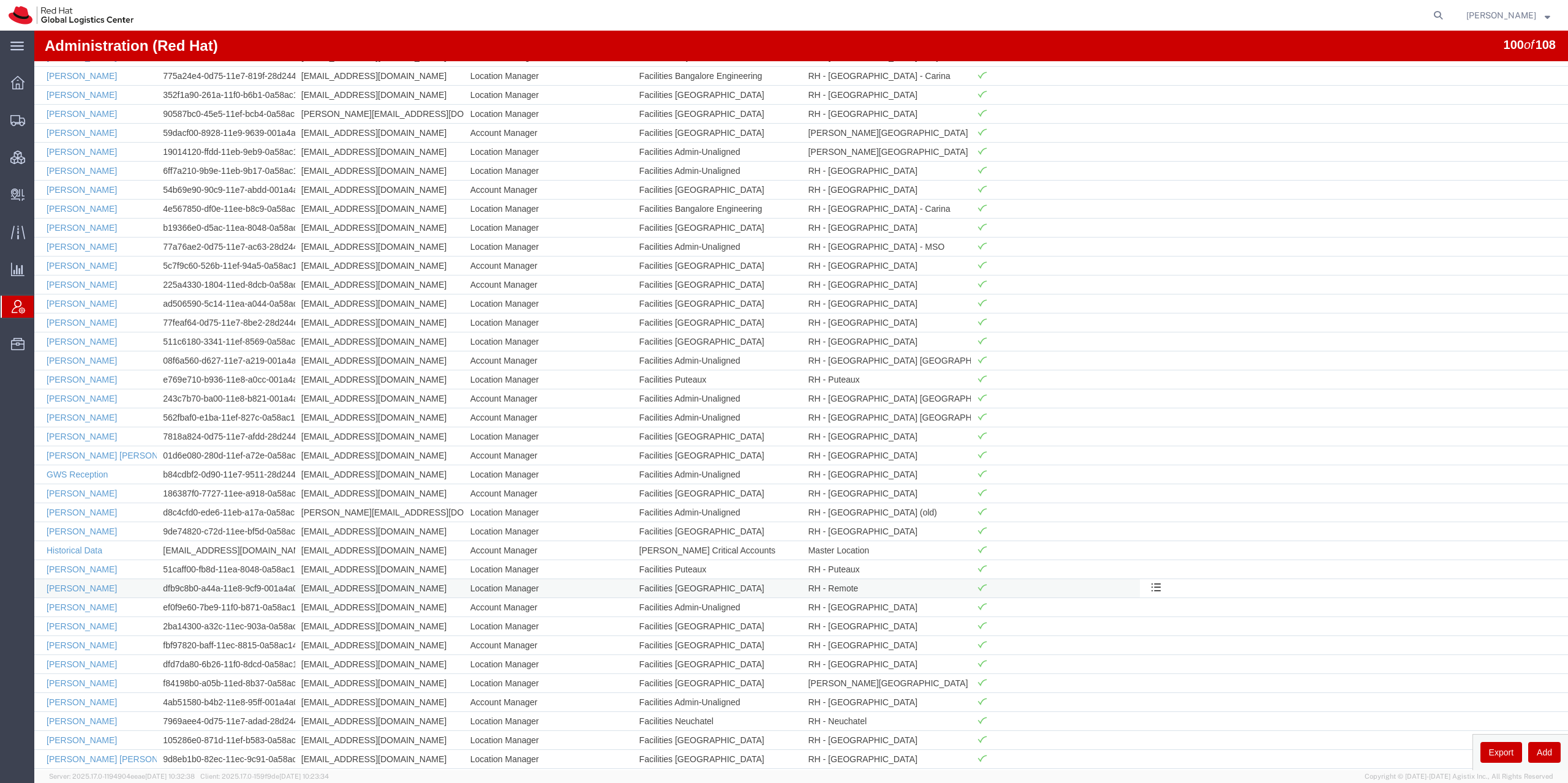
scroll to position [624, 0]
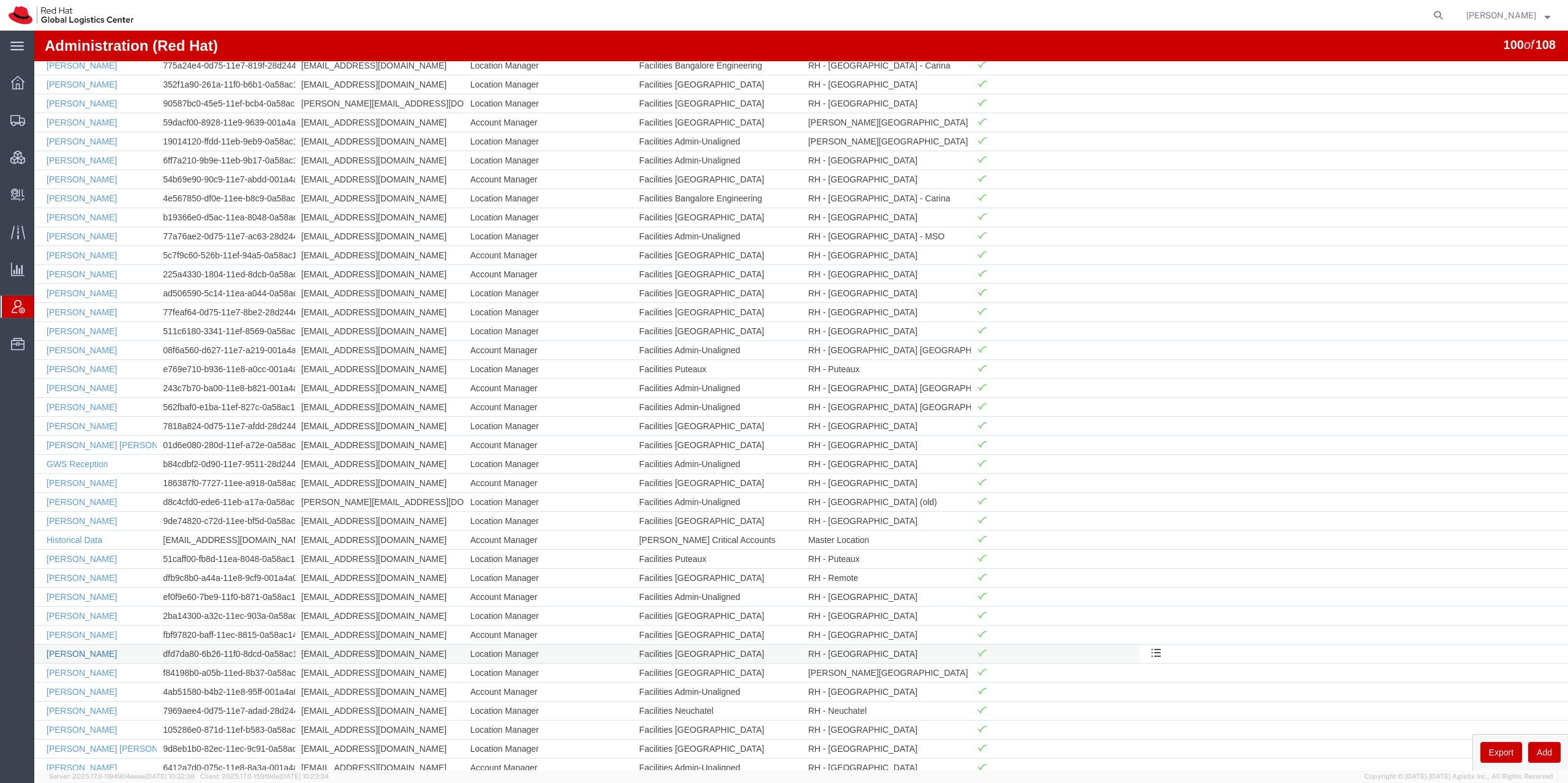
click at [82, 655] on link "[PERSON_NAME]" at bounding box center [82, 654] width 71 height 10
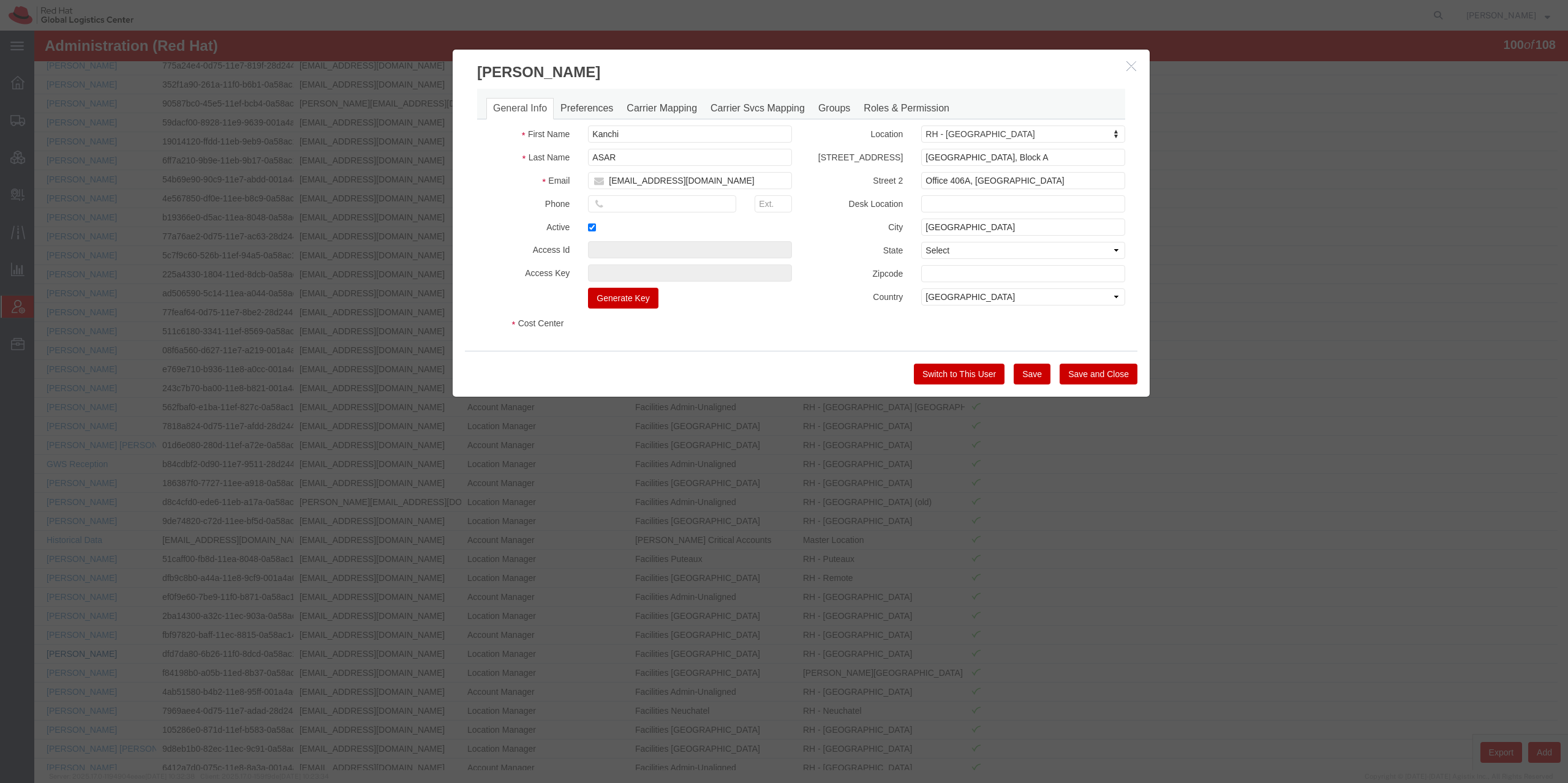
select select "COSTCENTER"
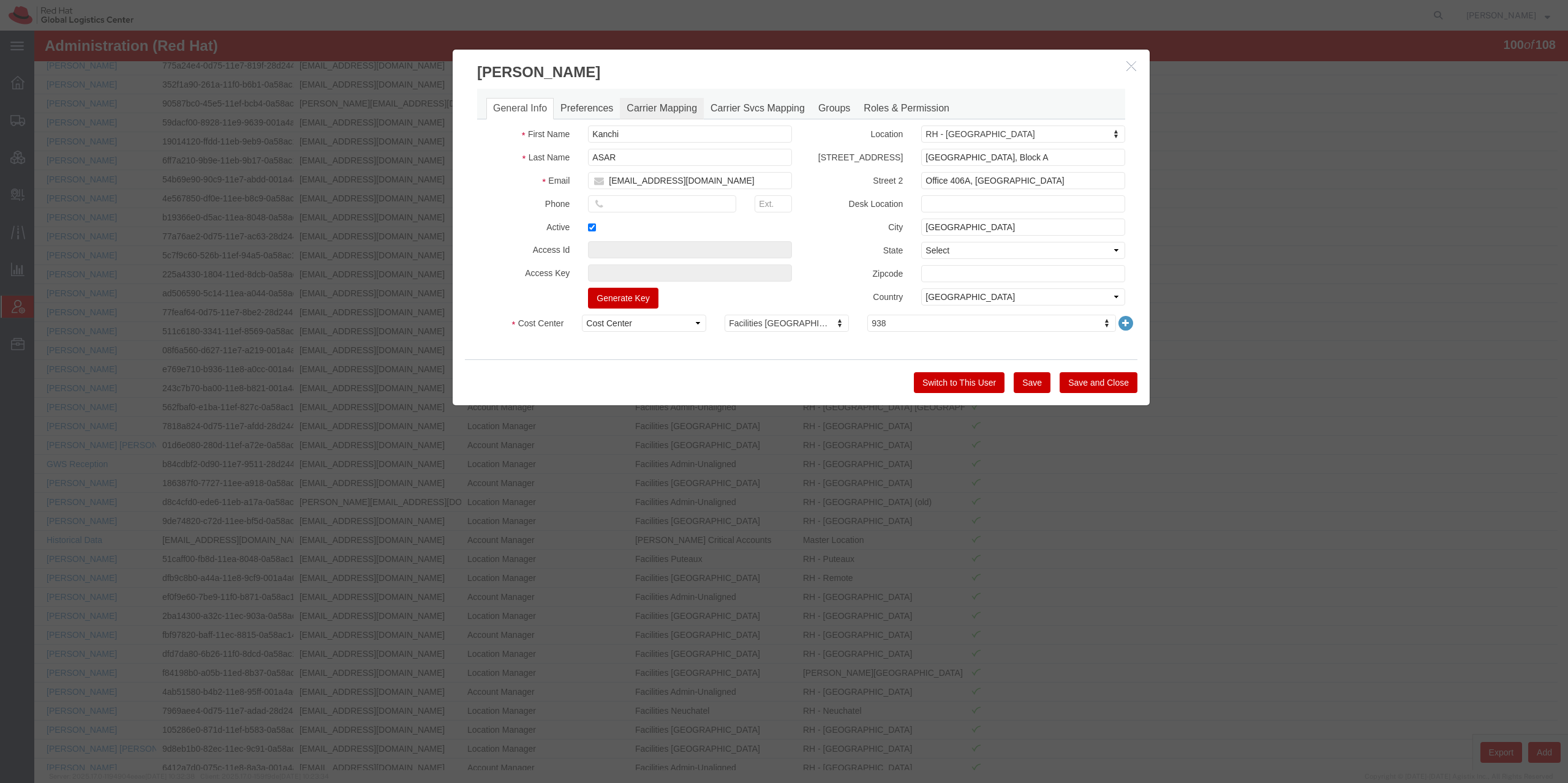
click at [657, 109] on link "Carrier Mapping" at bounding box center [662, 109] width 84 height 21
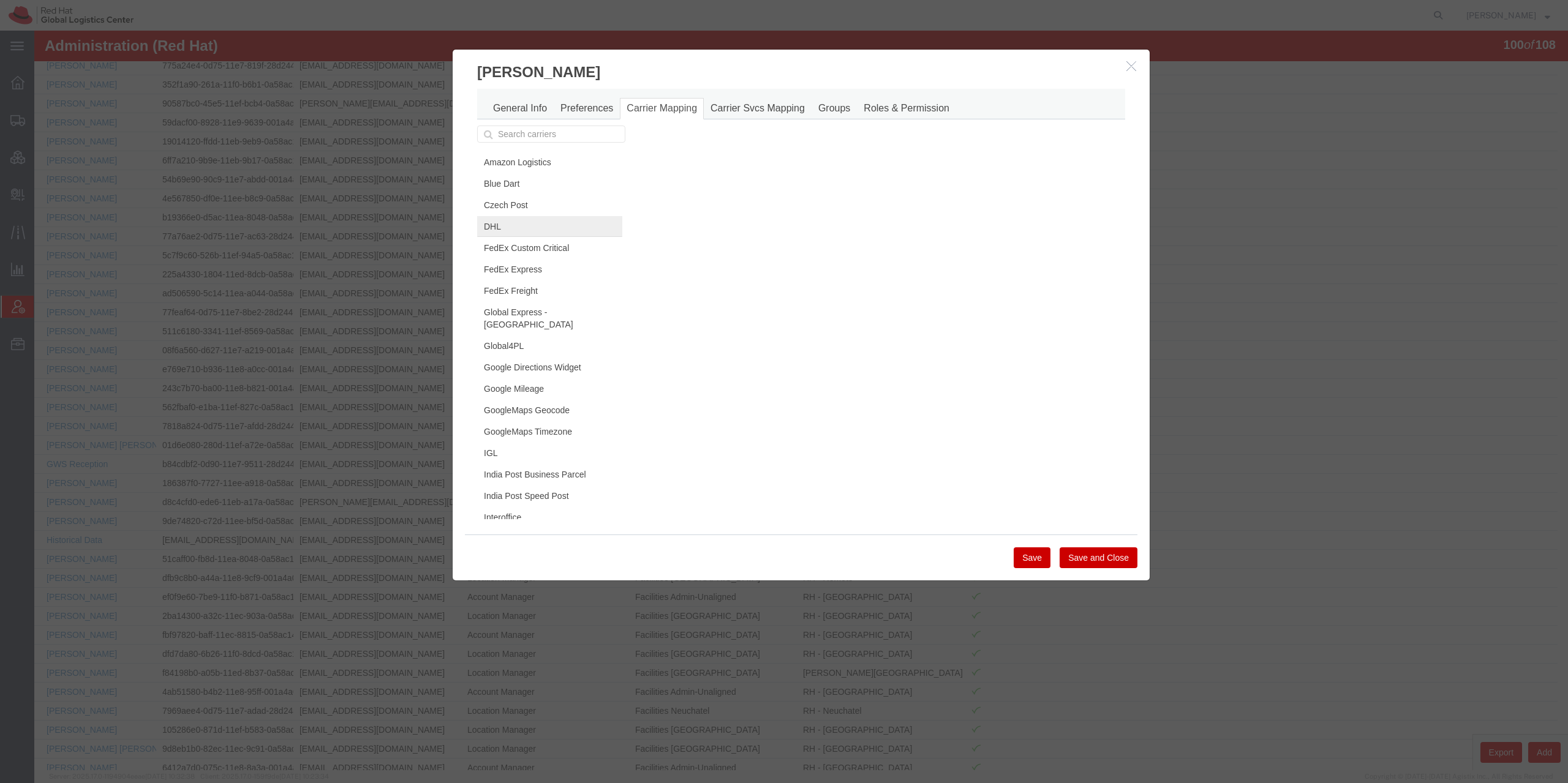
click at [516, 227] on link "DHL" at bounding box center [549, 227] width 145 height 21
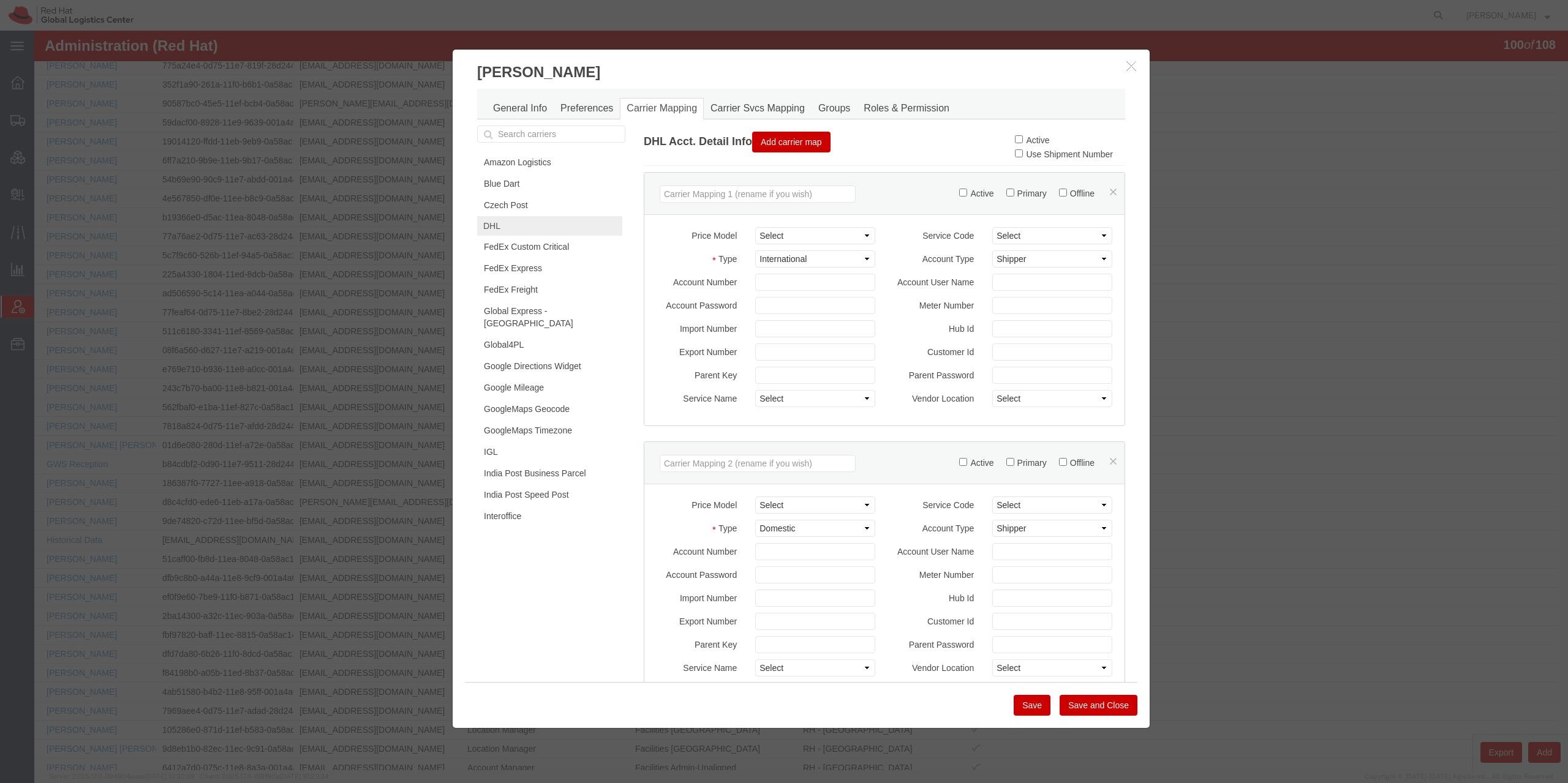
click at [1033, 139] on label "Active" at bounding box center [1031, 140] width 34 height 10
click at [1023, 139] on input "Active" at bounding box center [1019, 139] width 8 height 8
checkbox input "true"
click at [1032, 710] on button "Save" at bounding box center [1032, 705] width 36 height 21
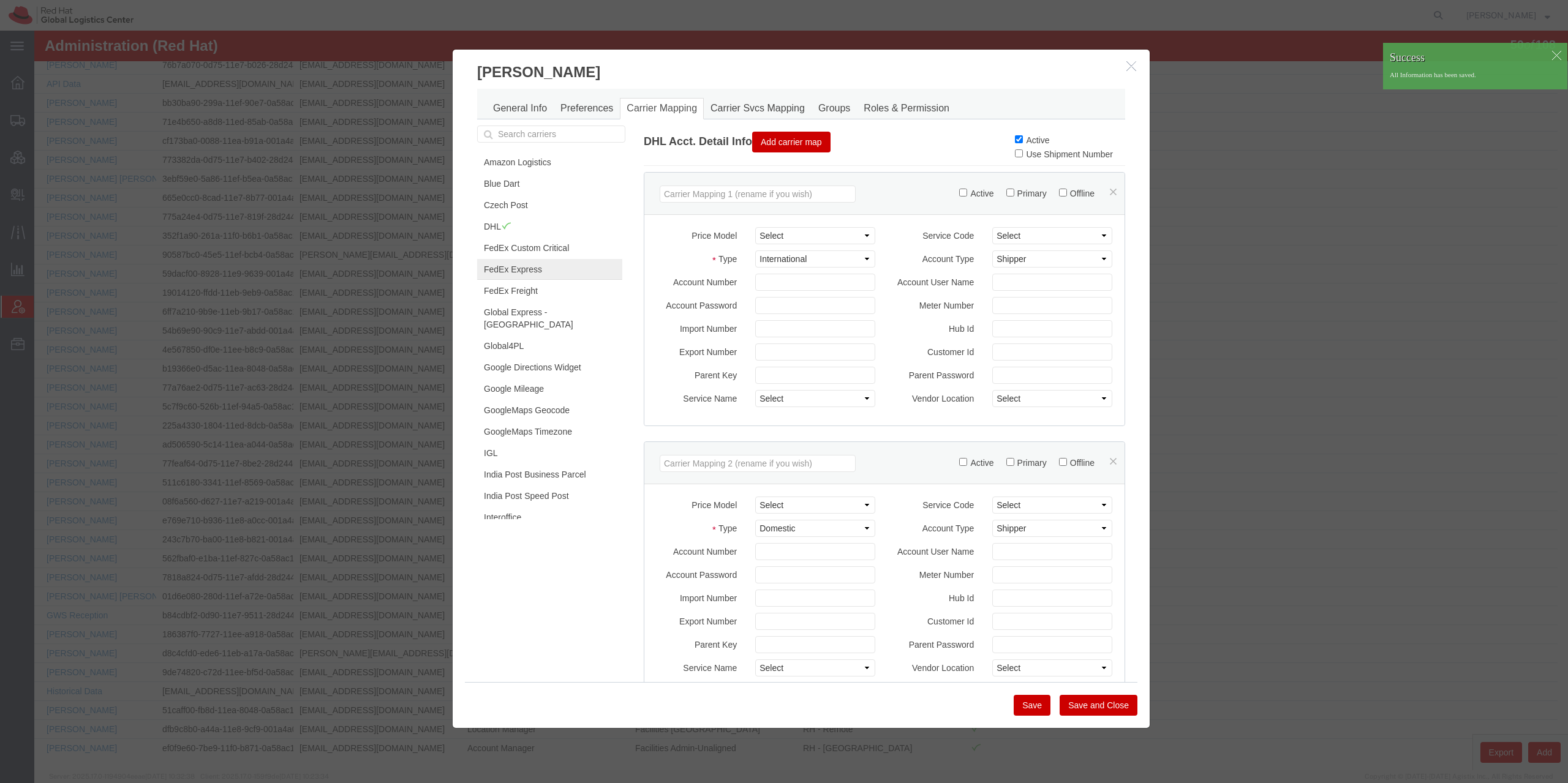
scroll to position [473, 0]
click at [518, 279] on link "FedEx Express" at bounding box center [549, 269] width 145 height 21
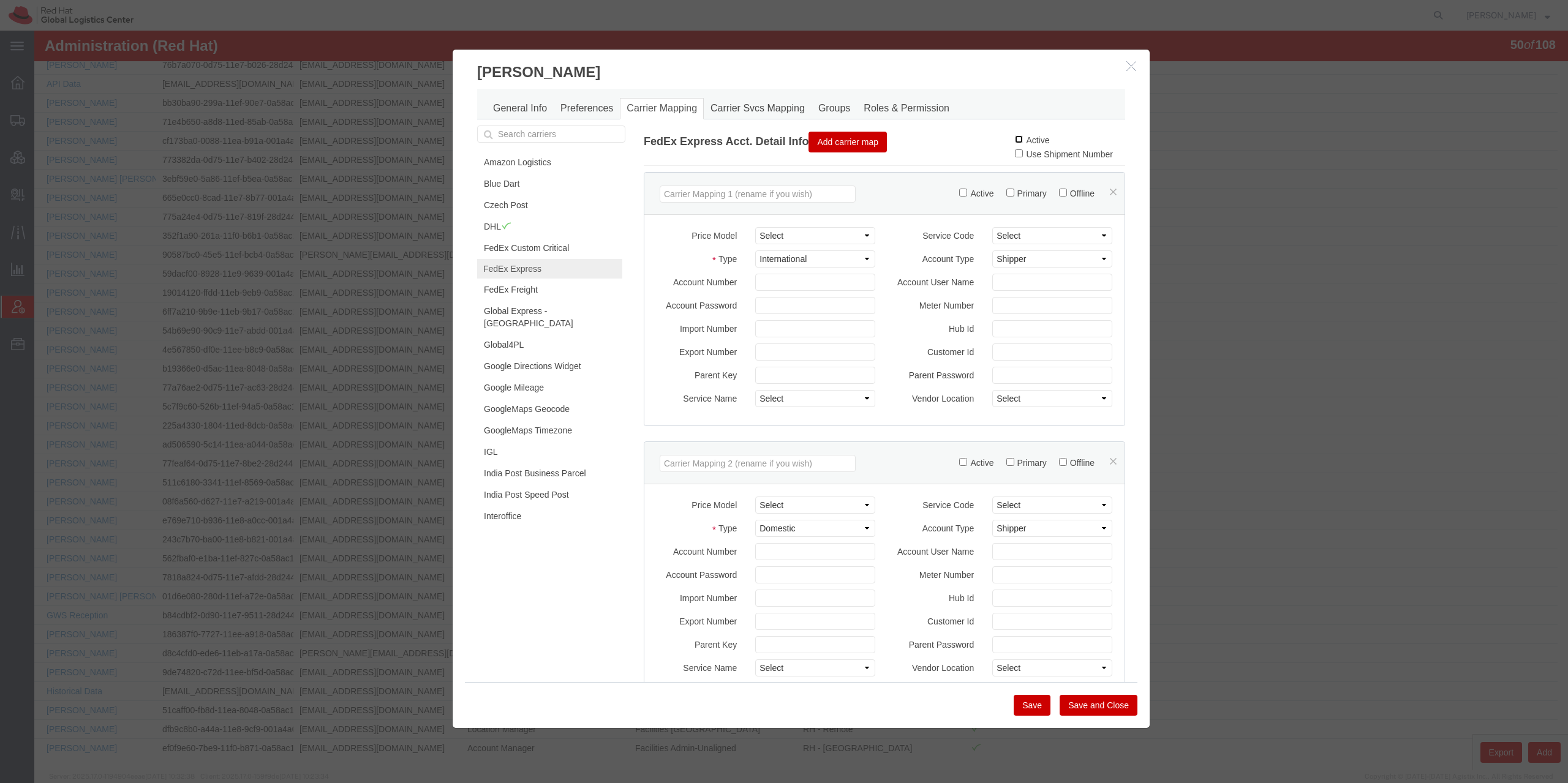
click at [1015, 141] on input "Active" at bounding box center [1019, 139] width 8 height 8
checkbox input "true"
click at [1034, 709] on button "Save" at bounding box center [1032, 705] width 36 height 21
click at [514, 507] on link "Interoffice" at bounding box center [549, 518] width 145 height 21
click at [1015, 138] on label "Active" at bounding box center [1031, 140] width 34 height 10
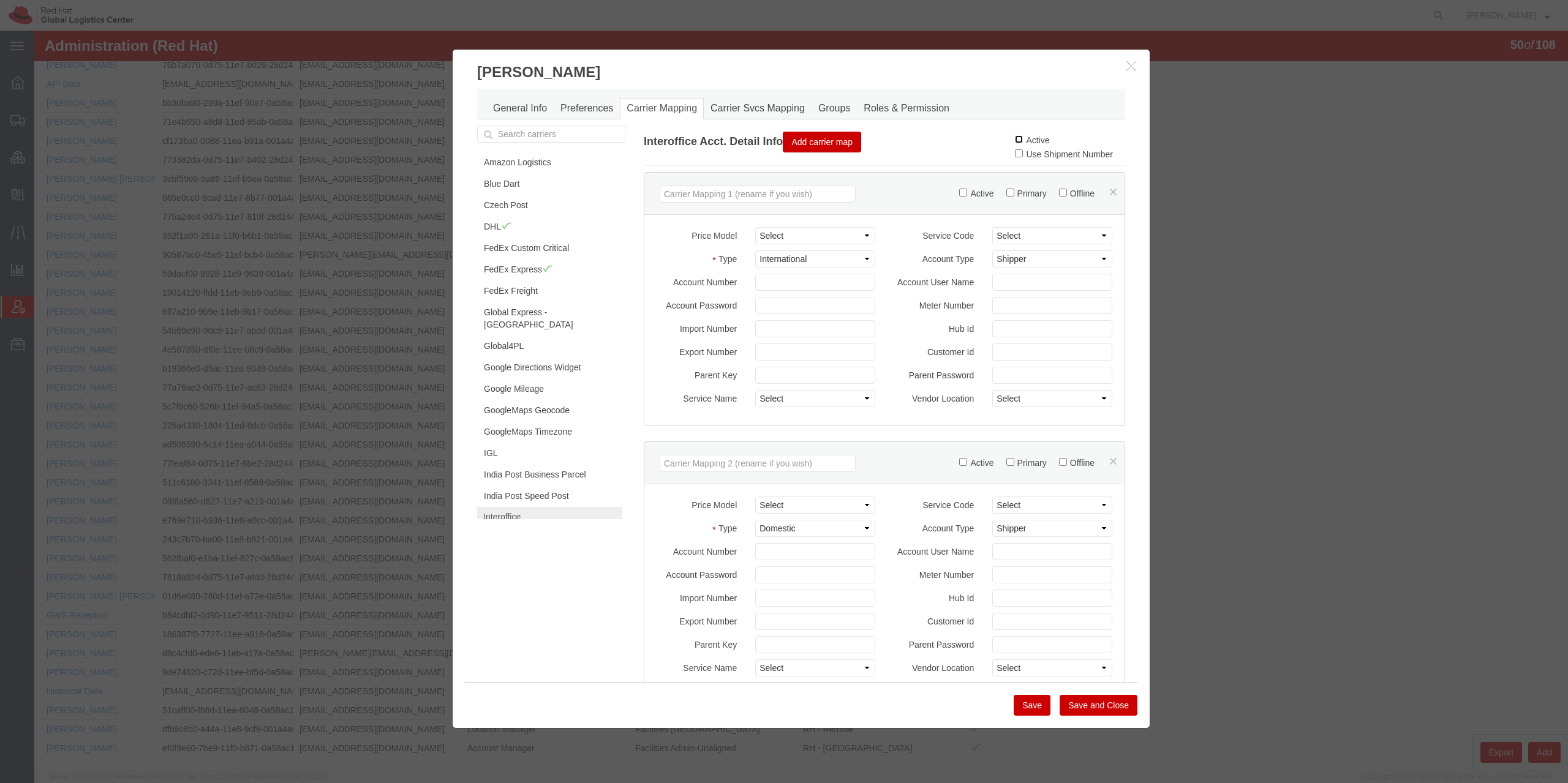
click at [1015, 138] on input "Active" at bounding box center [1019, 139] width 8 height 8
checkbox input "true"
click at [1020, 694] on div "Save Save and Close" at bounding box center [801, 705] width 672 height 46
click at [1018, 702] on button "Save" at bounding box center [1032, 705] width 36 height 21
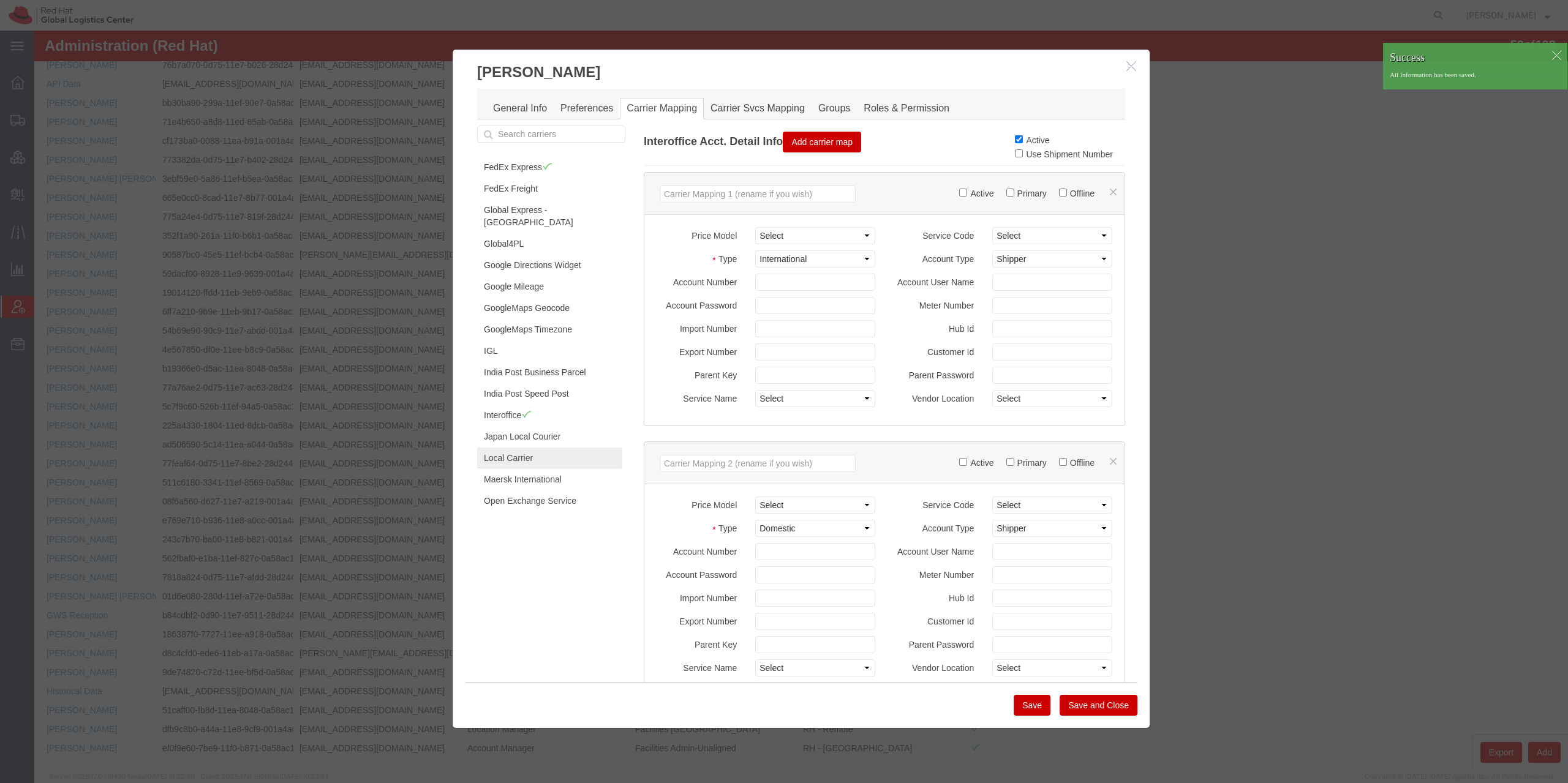
scroll to position [117, 0]
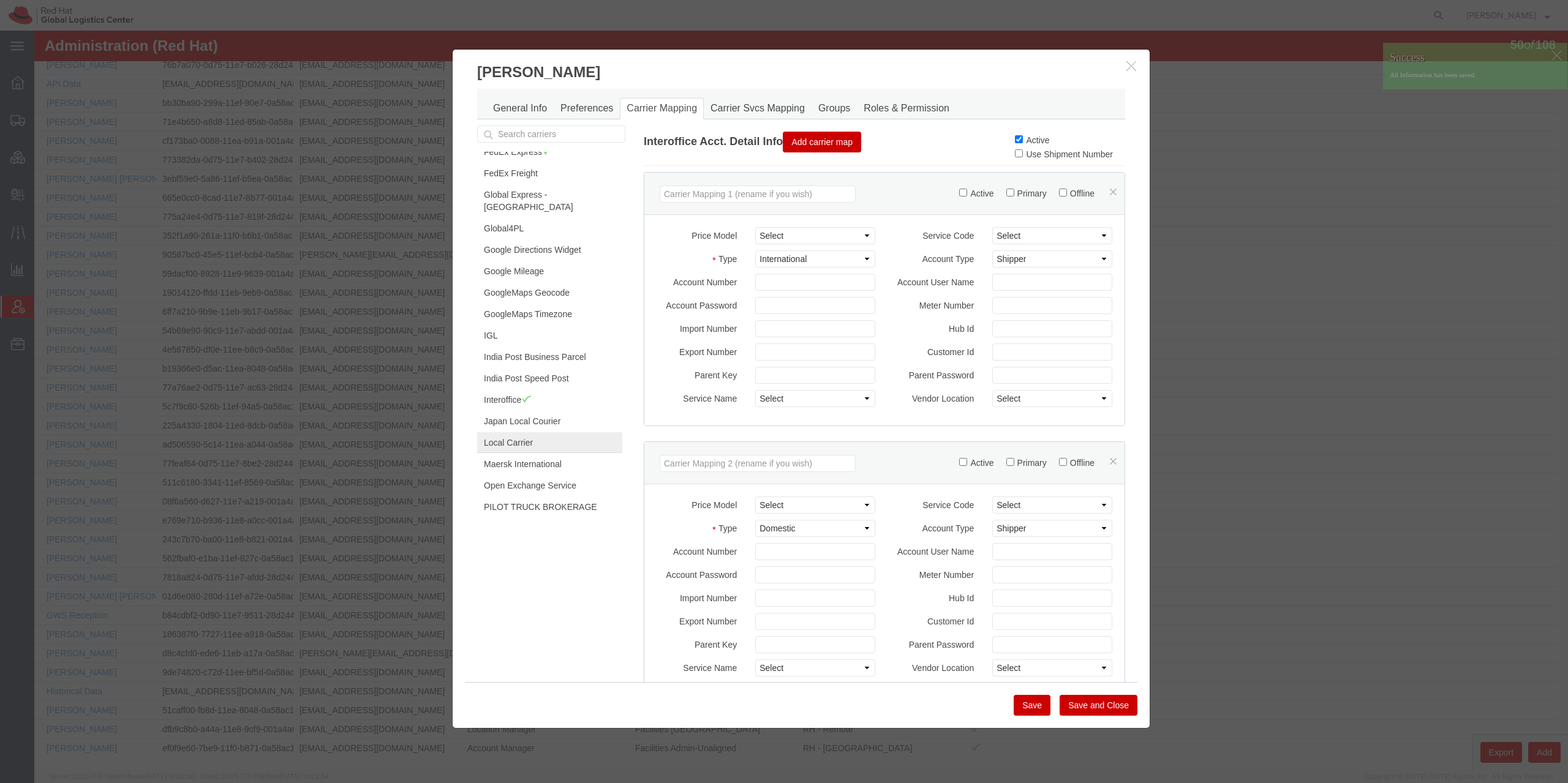
click at [551, 433] on link "Local Carrier" at bounding box center [549, 443] width 145 height 21
click at [1015, 139] on label "Active" at bounding box center [1031, 140] width 34 height 10
click at [1015, 139] on input "Active" at bounding box center [1019, 139] width 8 height 8
checkbox input "true"
click at [1029, 713] on button "Save" at bounding box center [1032, 705] width 36 height 21
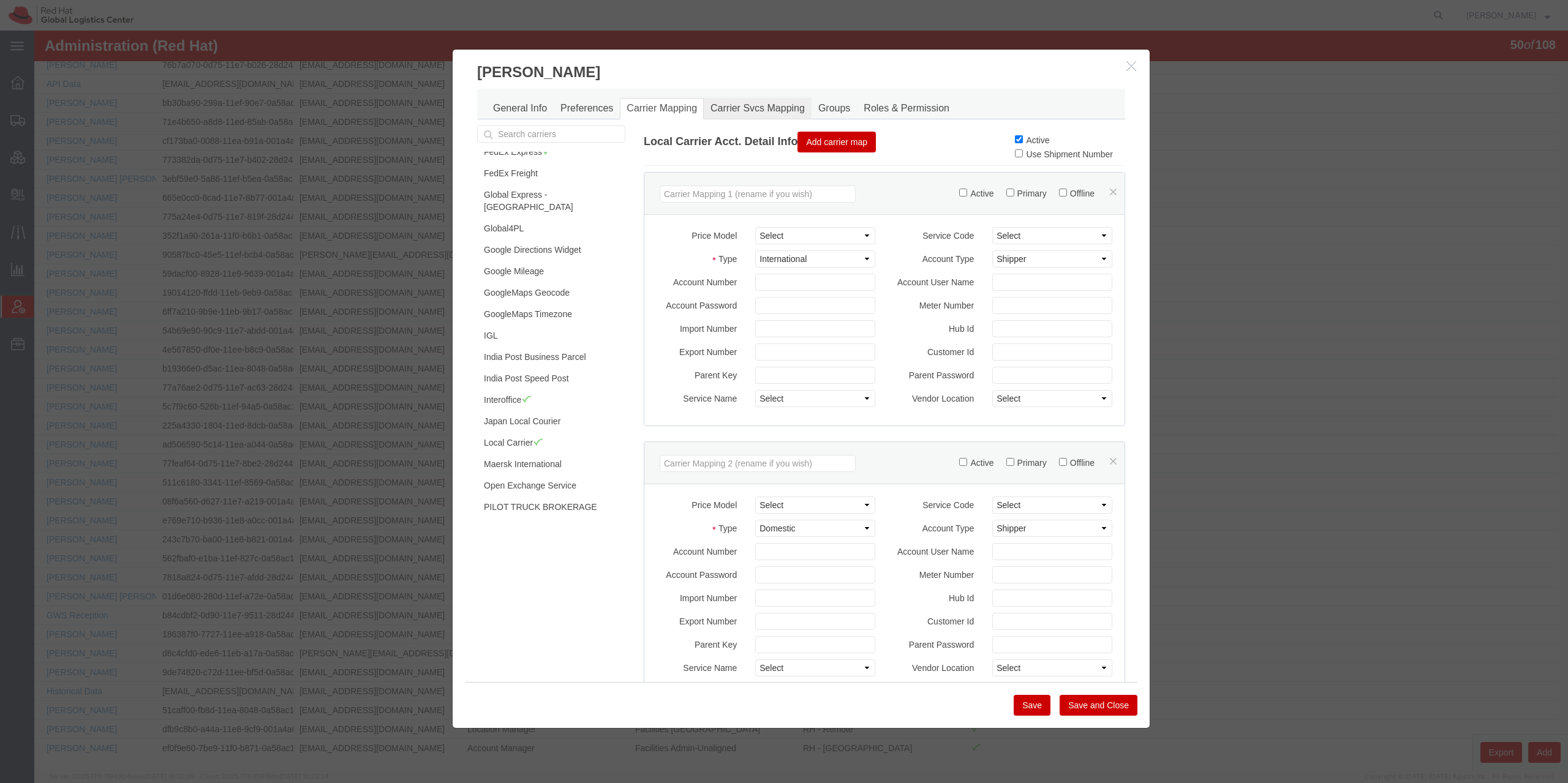
click at [756, 109] on link "Carrier Svcs Mapping" at bounding box center [758, 109] width 108 height 21
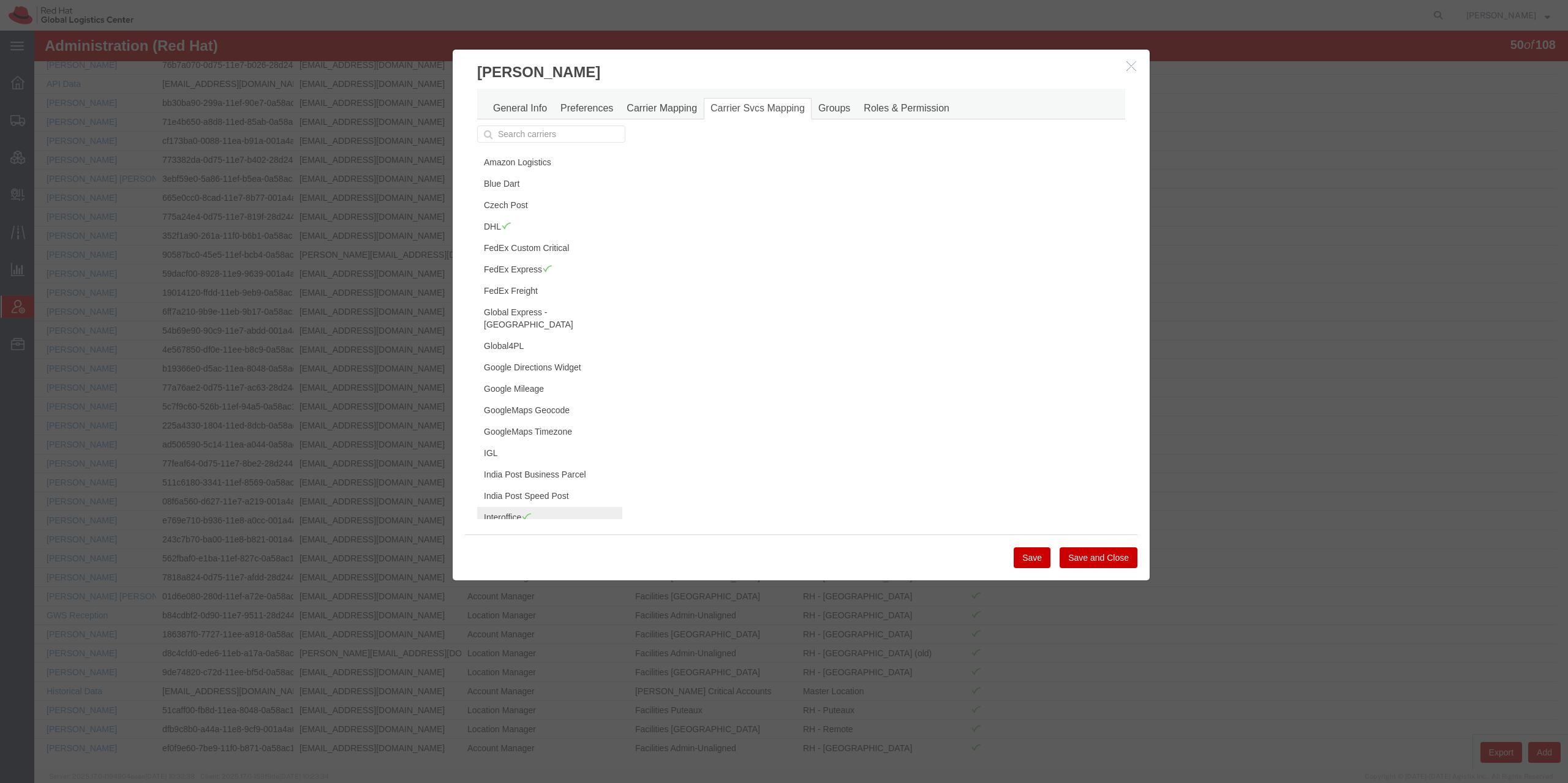
click at [522, 512] on span at bounding box center [526, 517] width 10 height 10
click at [1086, 230] on input "Active" at bounding box center [1090, 231] width 8 height 8
checkbox input "false"
click at [1026, 559] on button "Save" at bounding box center [1032, 558] width 36 height 21
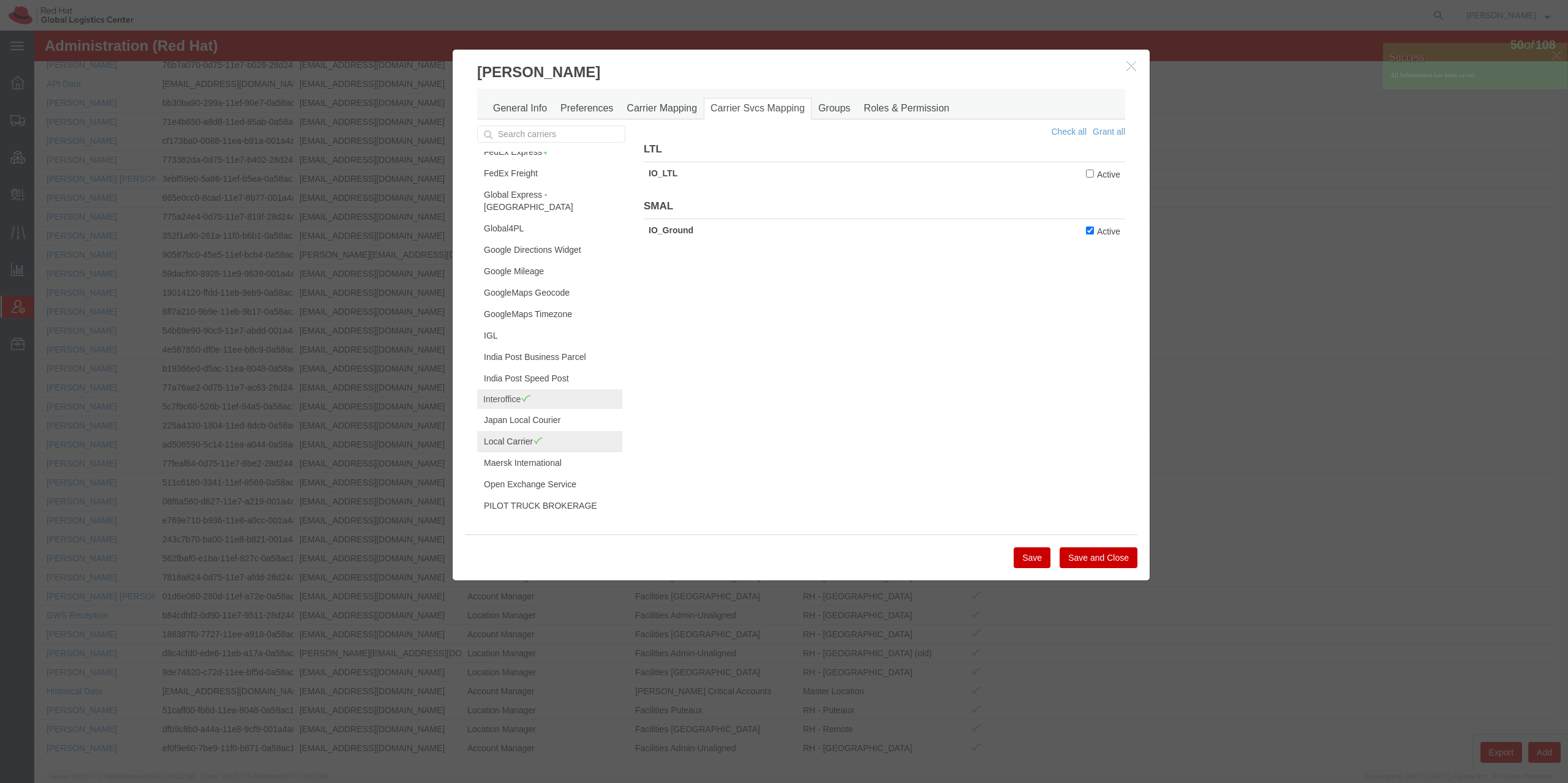
click at [545, 431] on link "Local Carrier" at bounding box center [549, 441] width 145 height 21
click at [1087, 170] on label "Active" at bounding box center [1103, 174] width 34 height 13
click at [1087, 170] on input "Active" at bounding box center [1090, 174] width 8 height 8
checkbox input "false"
click at [1088, 195] on label "Active" at bounding box center [1103, 201] width 34 height 13
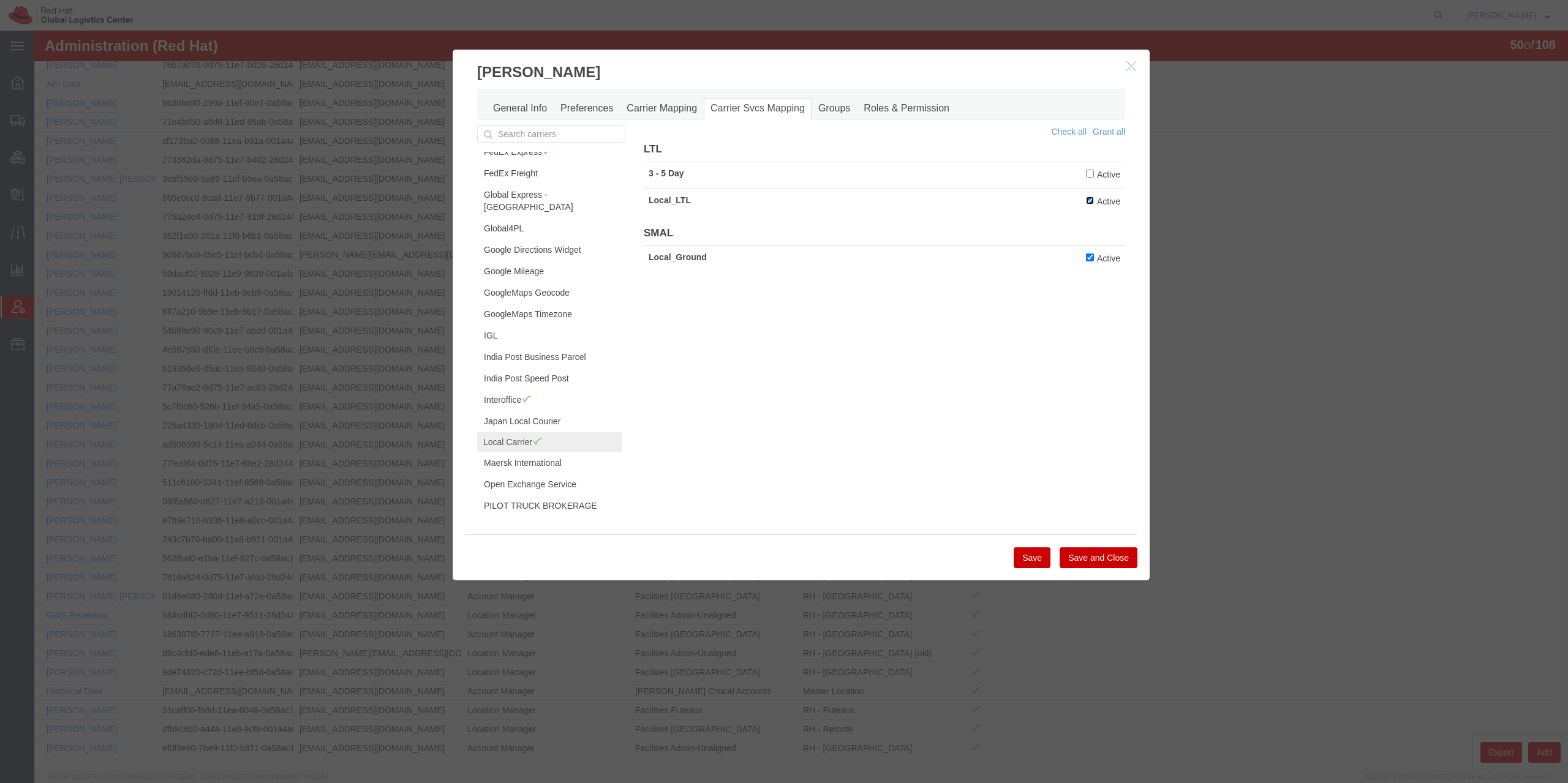
click at [1088, 197] on input "Active" at bounding box center [1090, 201] width 8 height 8
checkbox input "false"
click at [1031, 556] on button "Save" at bounding box center [1032, 558] width 36 height 21
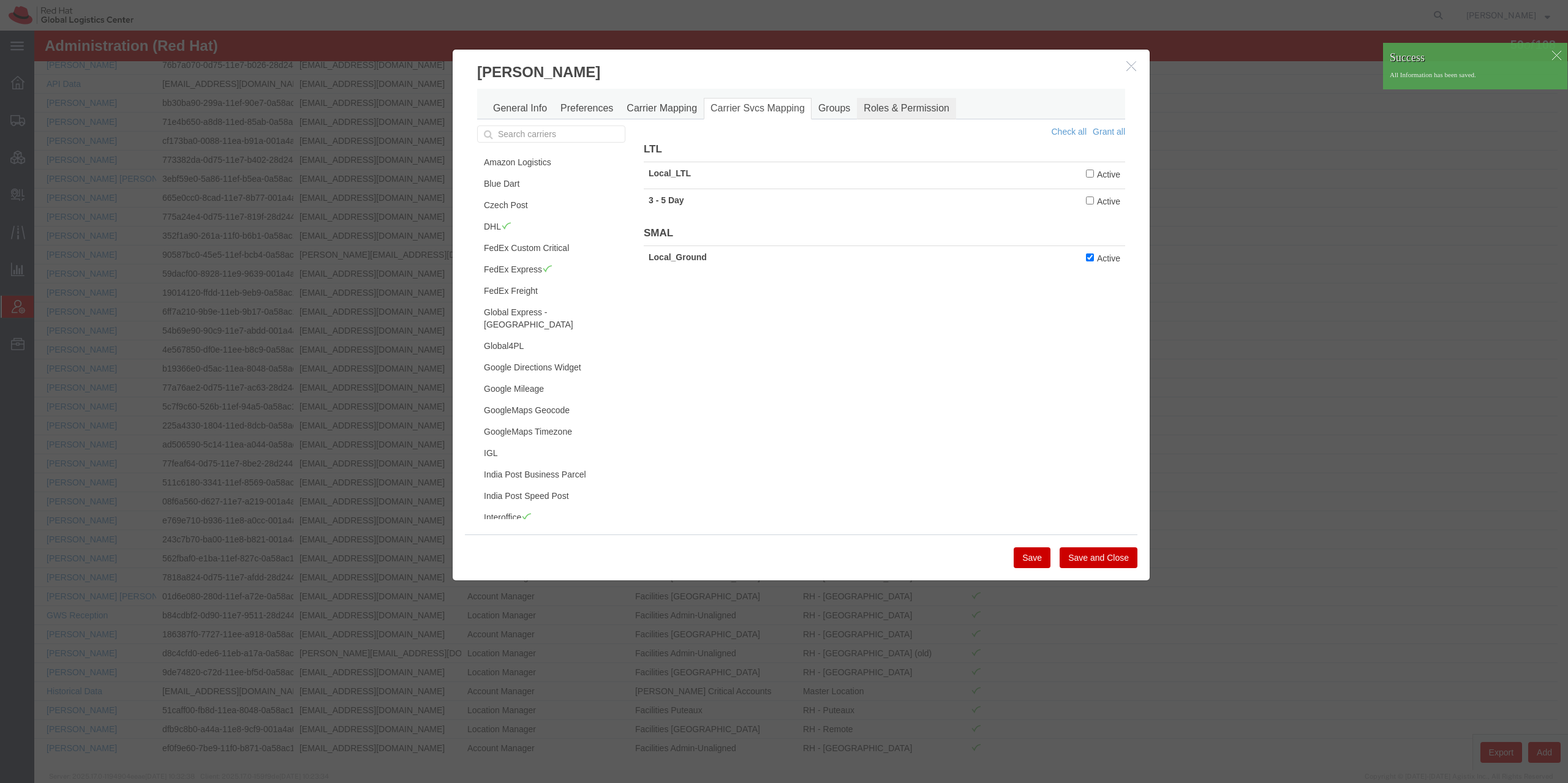
click at [876, 107] on link "Roles & Permission" at bounding box center [906, 109] width 99 height 21
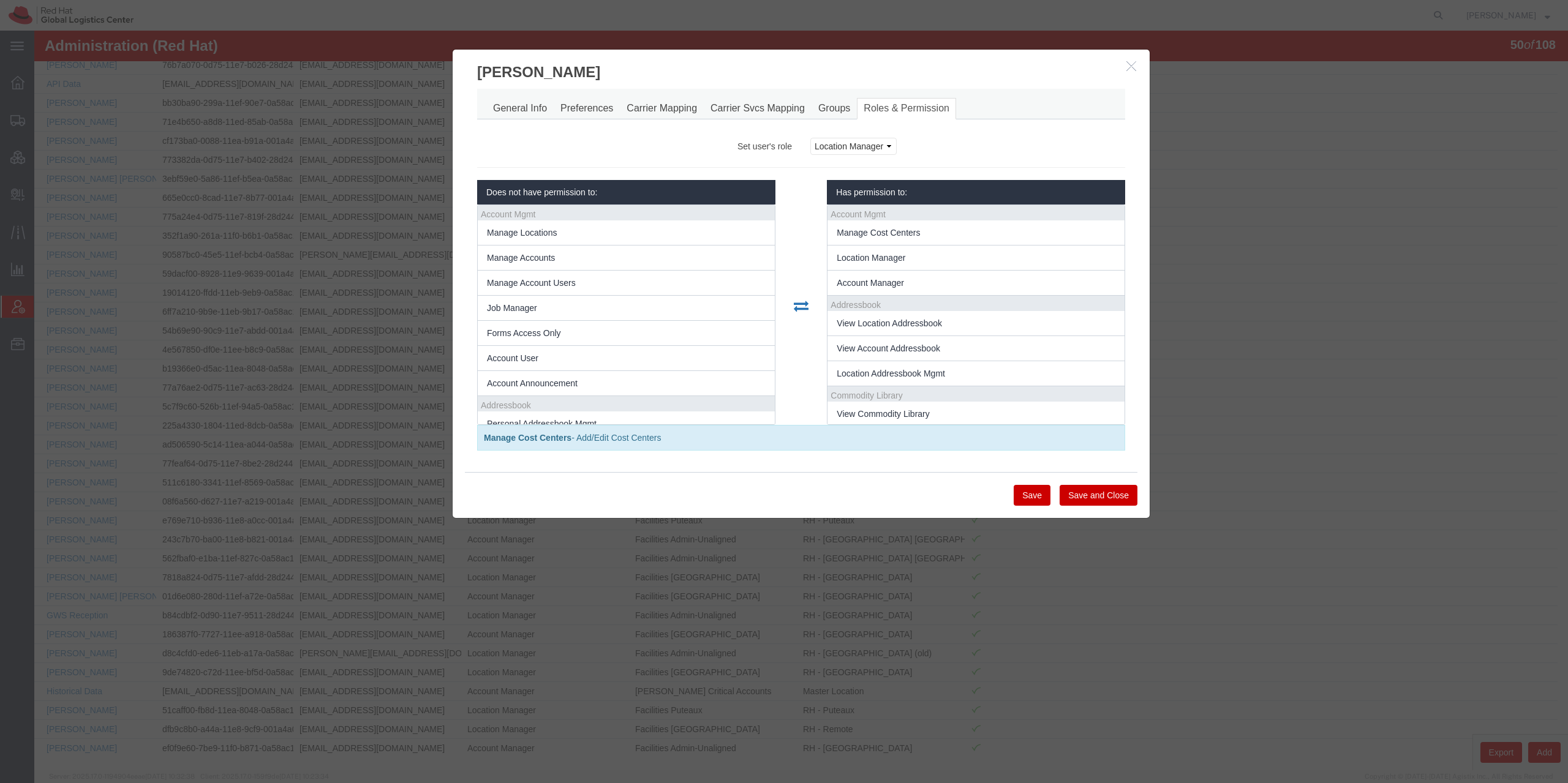
click at [1128, 67] on icon "button" at bounding box center [1131, 65] width 10 height 10
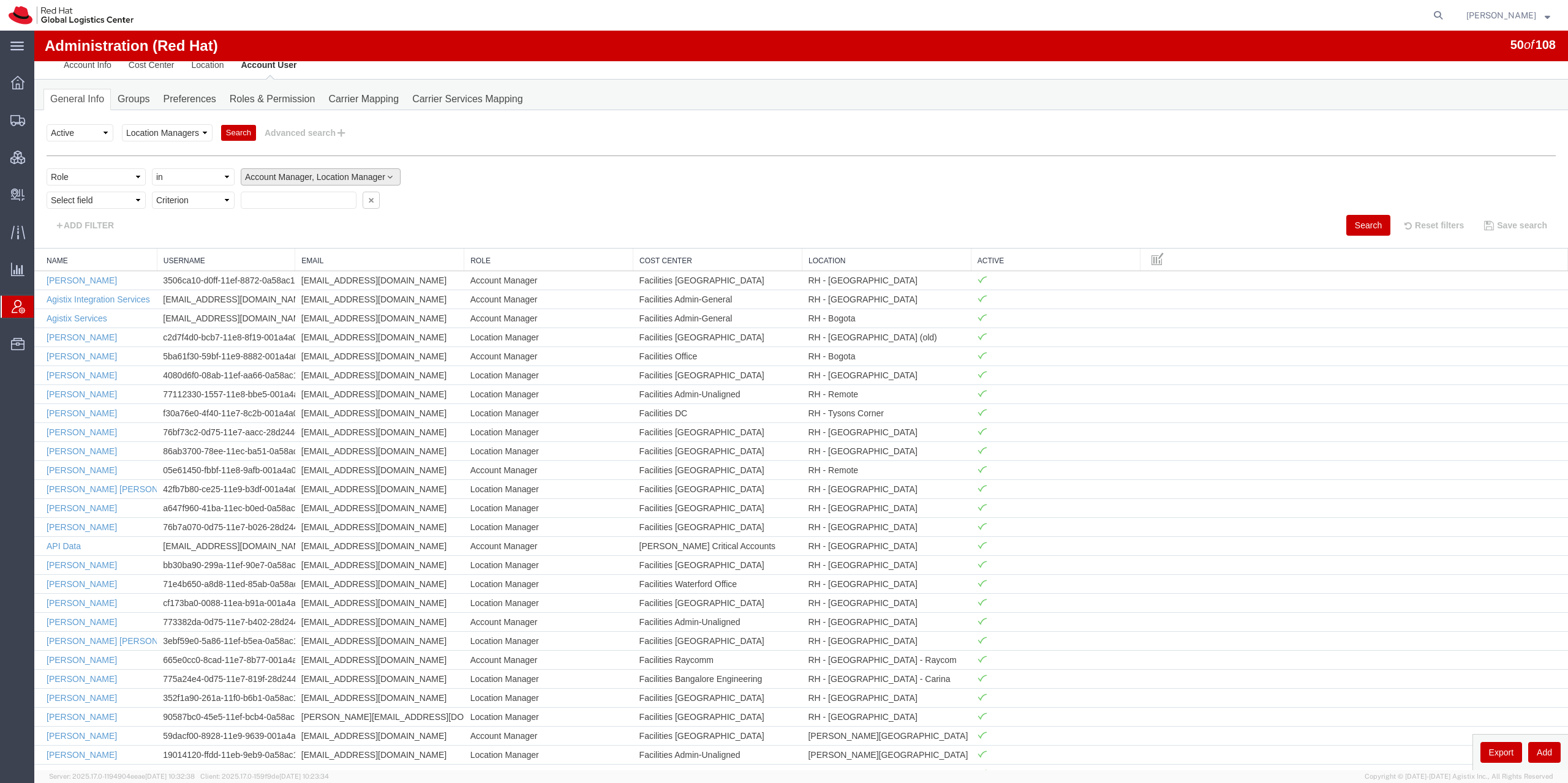
scroll to position [0, 0]
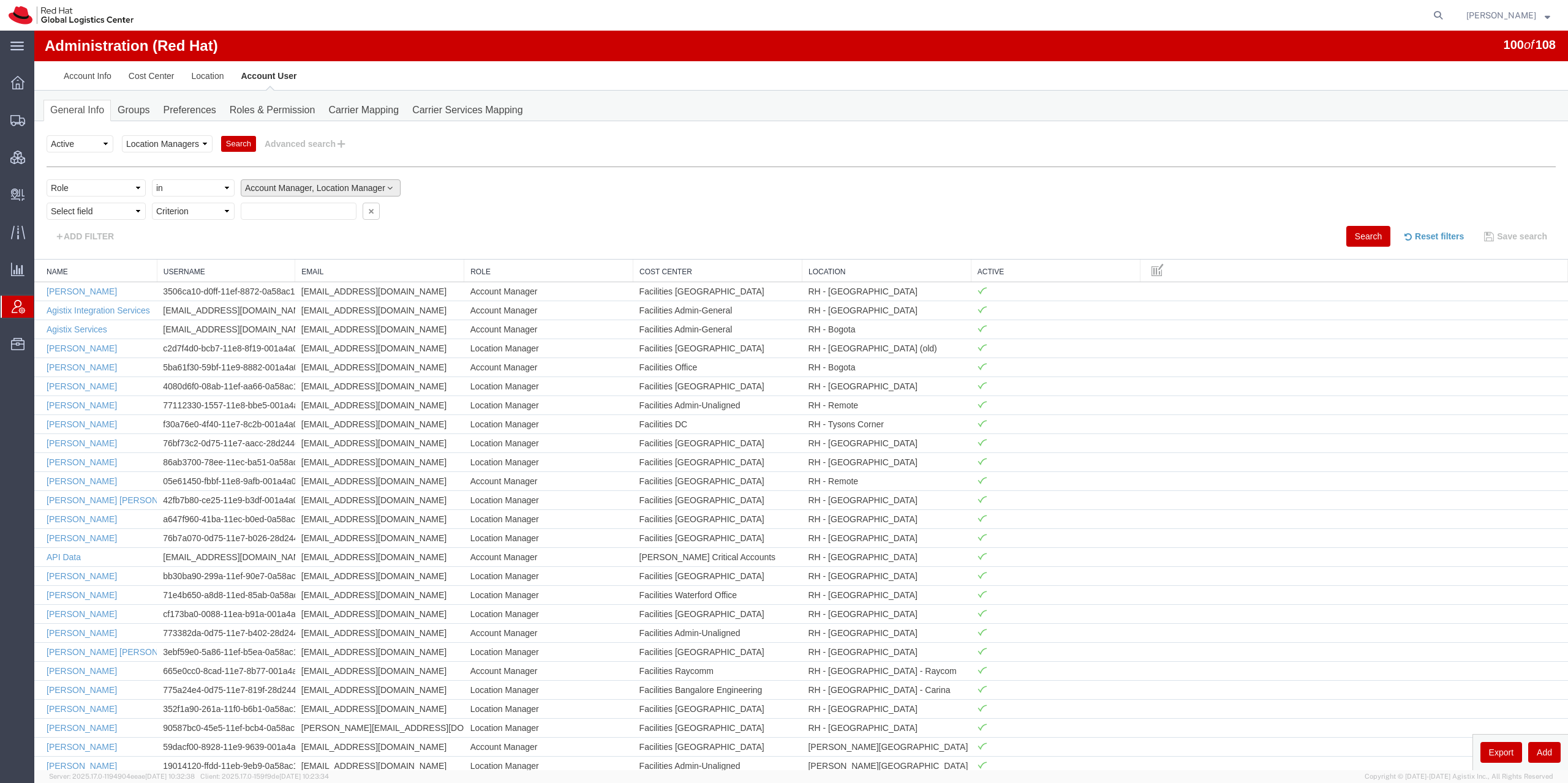
click at [1432, 242] on button "Reset filters" at bounding box center [1432, 236] width 79 height 21
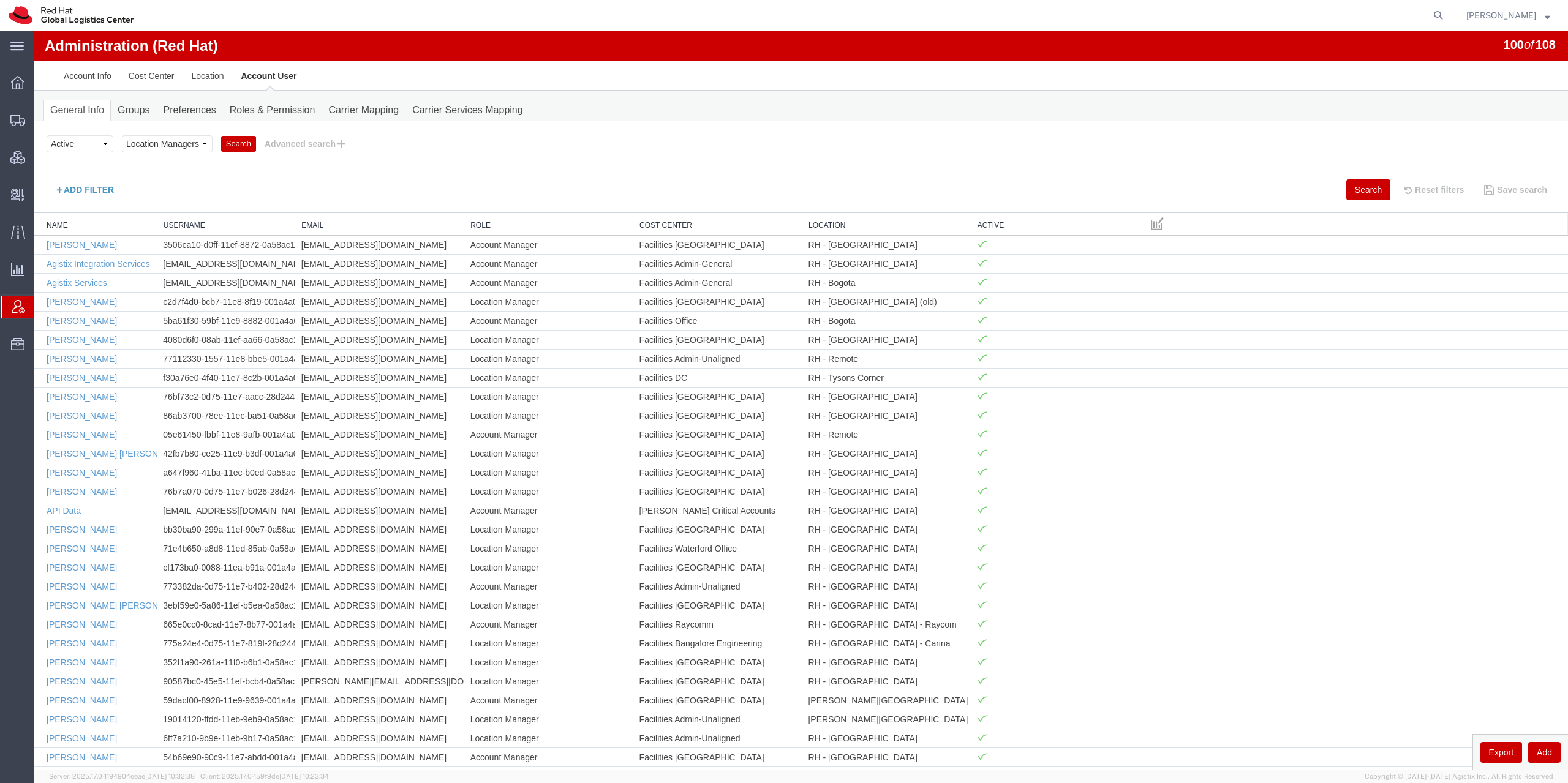
click at [82, 189] on button "ADD FILTER" at bounding box center [85, 189] width 76 height 21
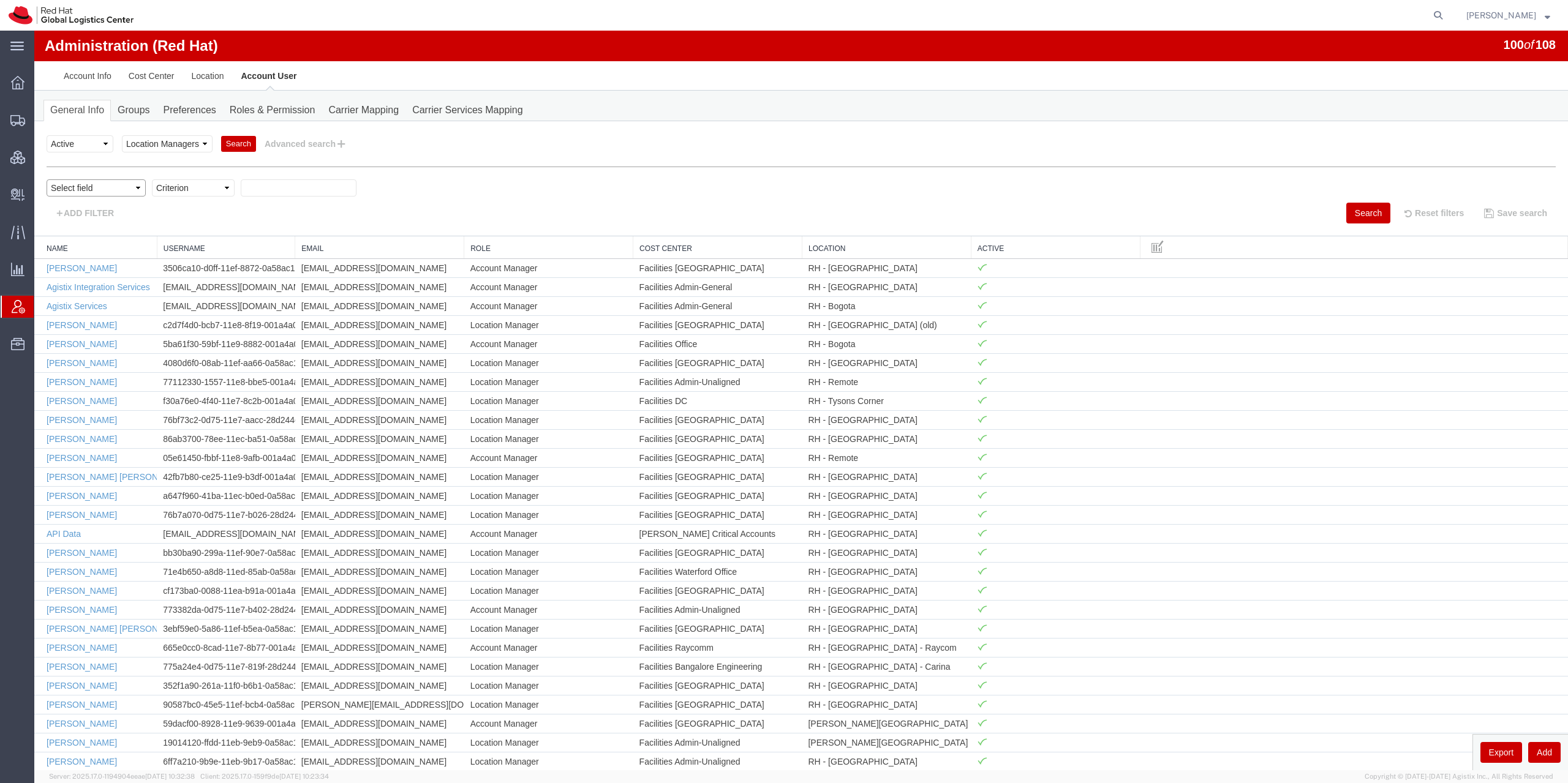
click at [47, 179] on select "Select field Cost Center Email Location Name Role Username" at bounding box center [96, 188] width 99 height 17
select select "personName"
click option "Name" at bounding box center [34, 31] width 0 height 0
click at [152, 179] on select "Criterion contains does not contain is is blank is not blank starts with" at bounding box center [193, 188] width 82 height 17
select select "startswith"
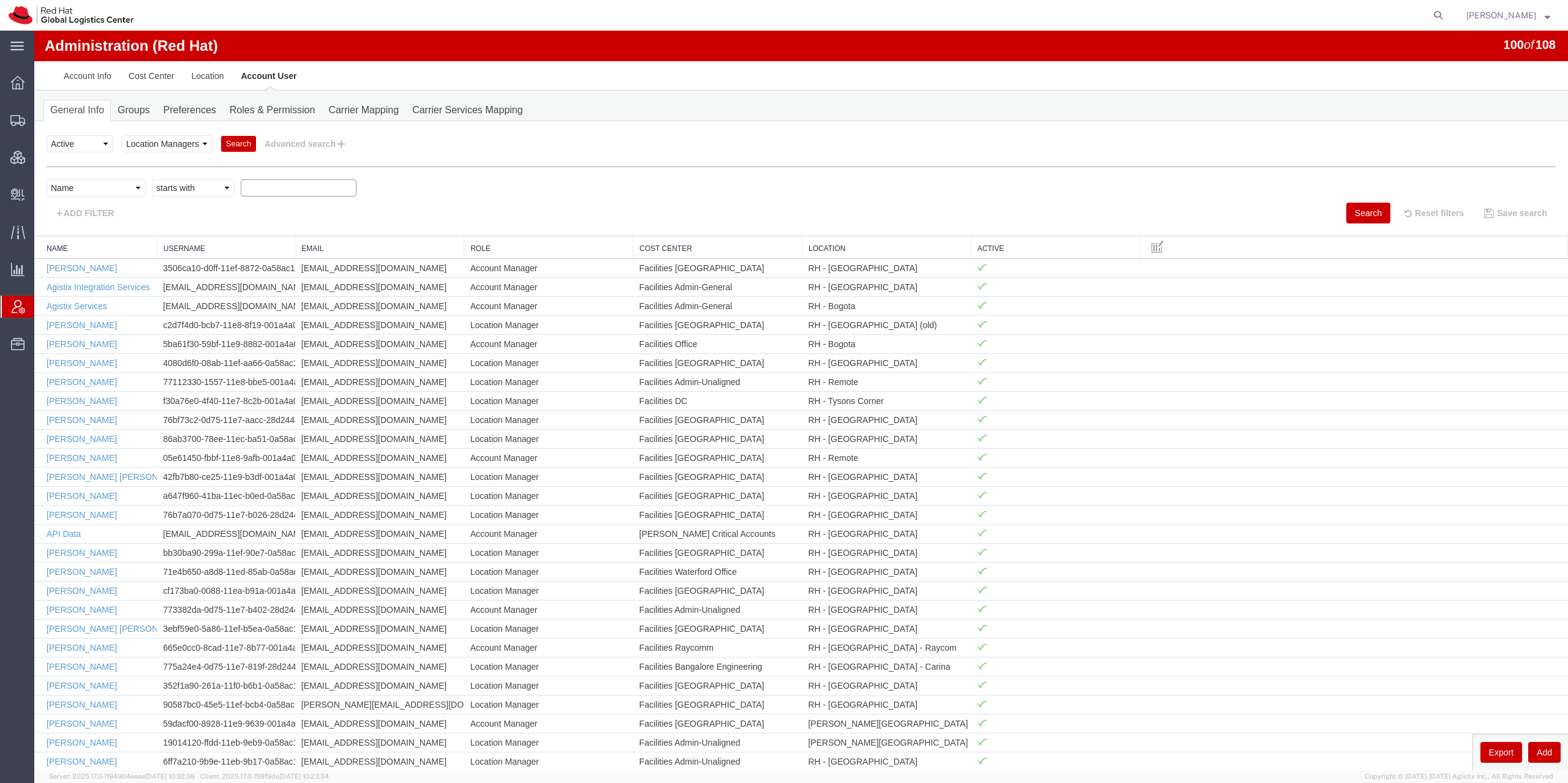
click option "starts with" at bounding box center [34, 31] width 0 height 0
click at [287, 187] on input "text" at bounding box center [299, 188] width 116 height 17
type input "ntenis"
click at [1348, 212] on button "Search" at bounding box center [1368, 213] width 44 height 21
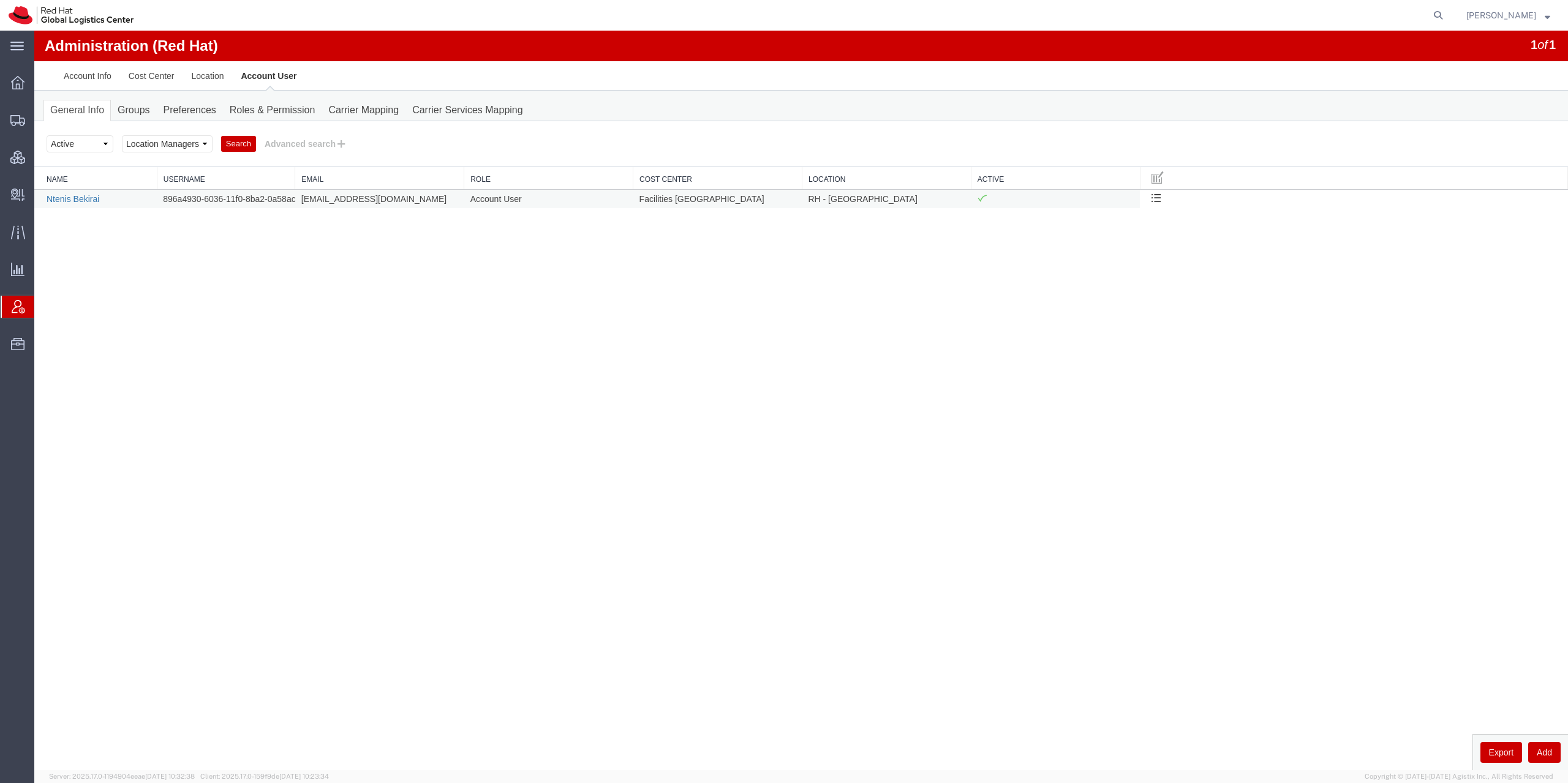
click at [85, 201] on link "Ntenis Bekirai" at bounding box center [73, 199] width 52 height 10
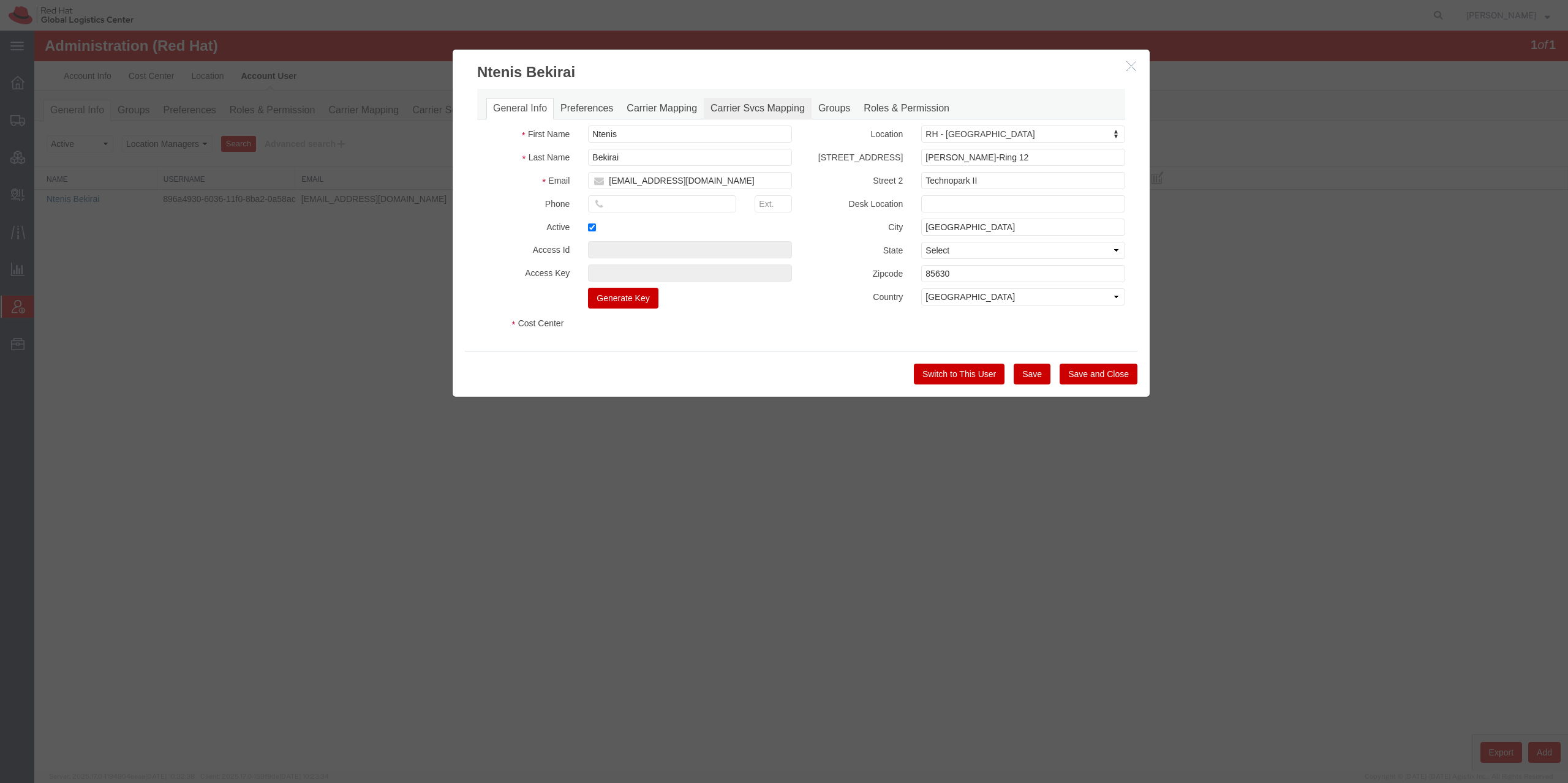
select select "COSTCENTER"
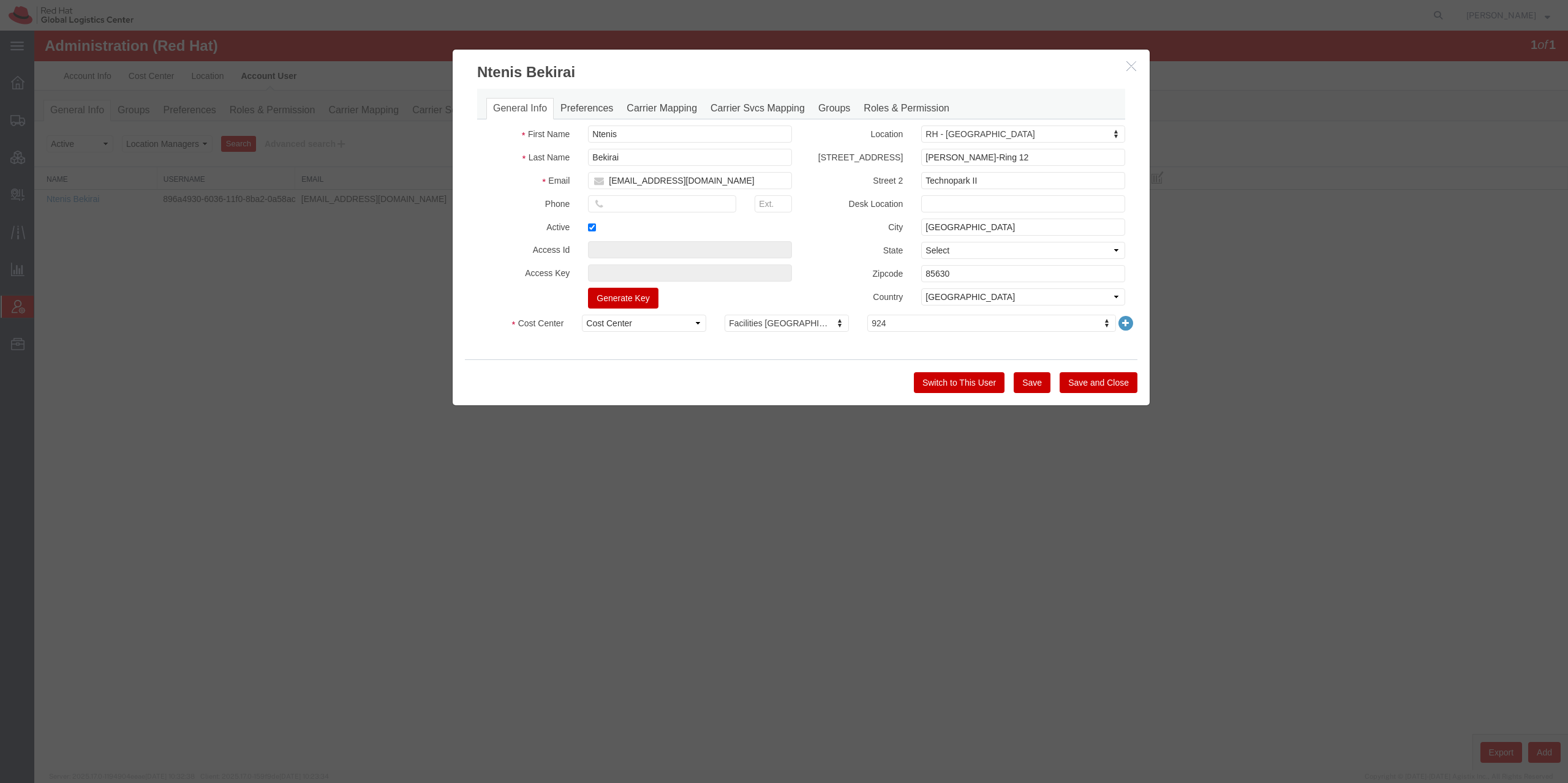
click at [1134, 67] on icon "button" at bounding box center [1131, 65] width 10 height 10
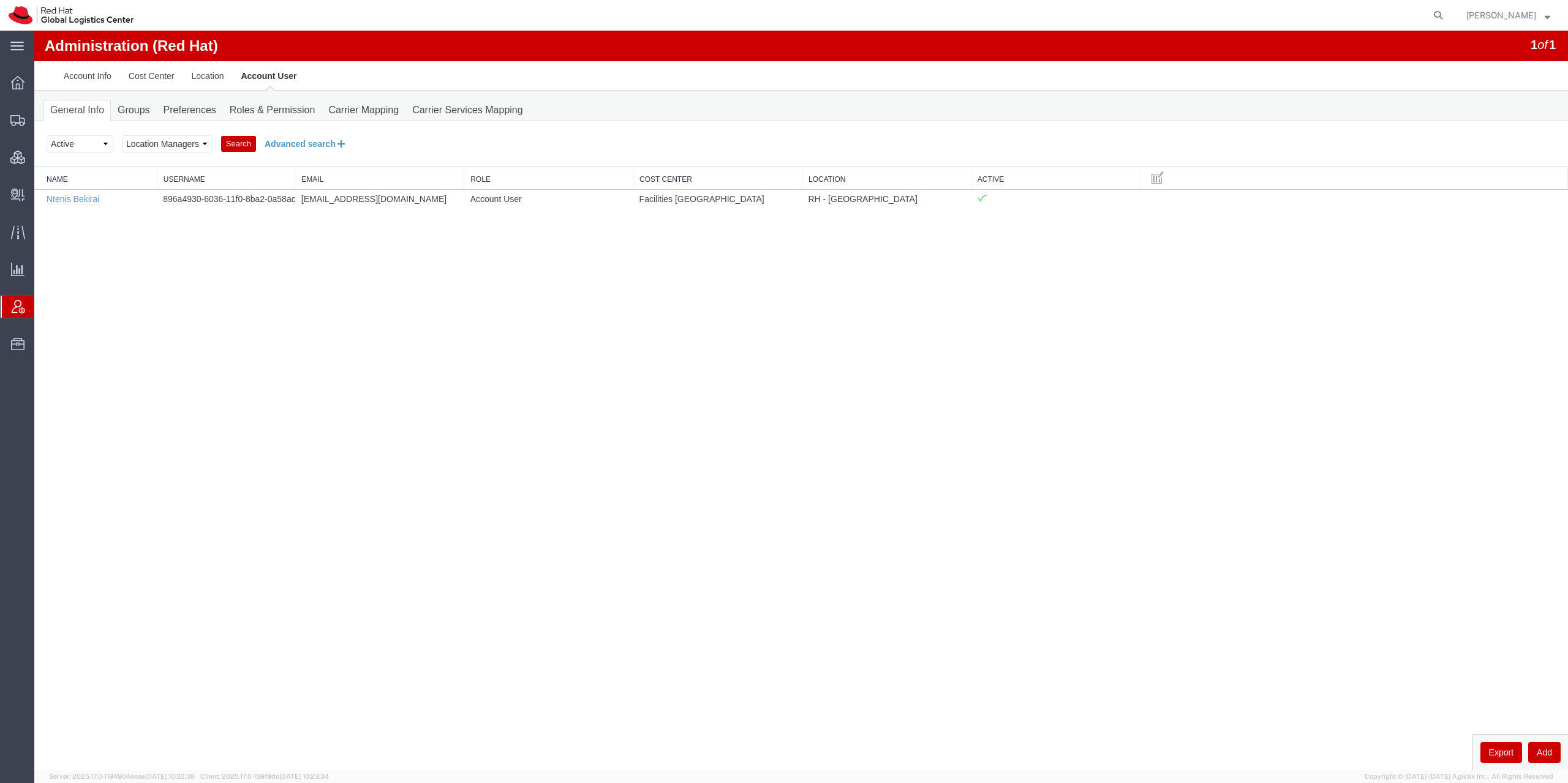
click at [308, 148] on button "Advanced search" at bounding box center [306, 143] width 100 height 21
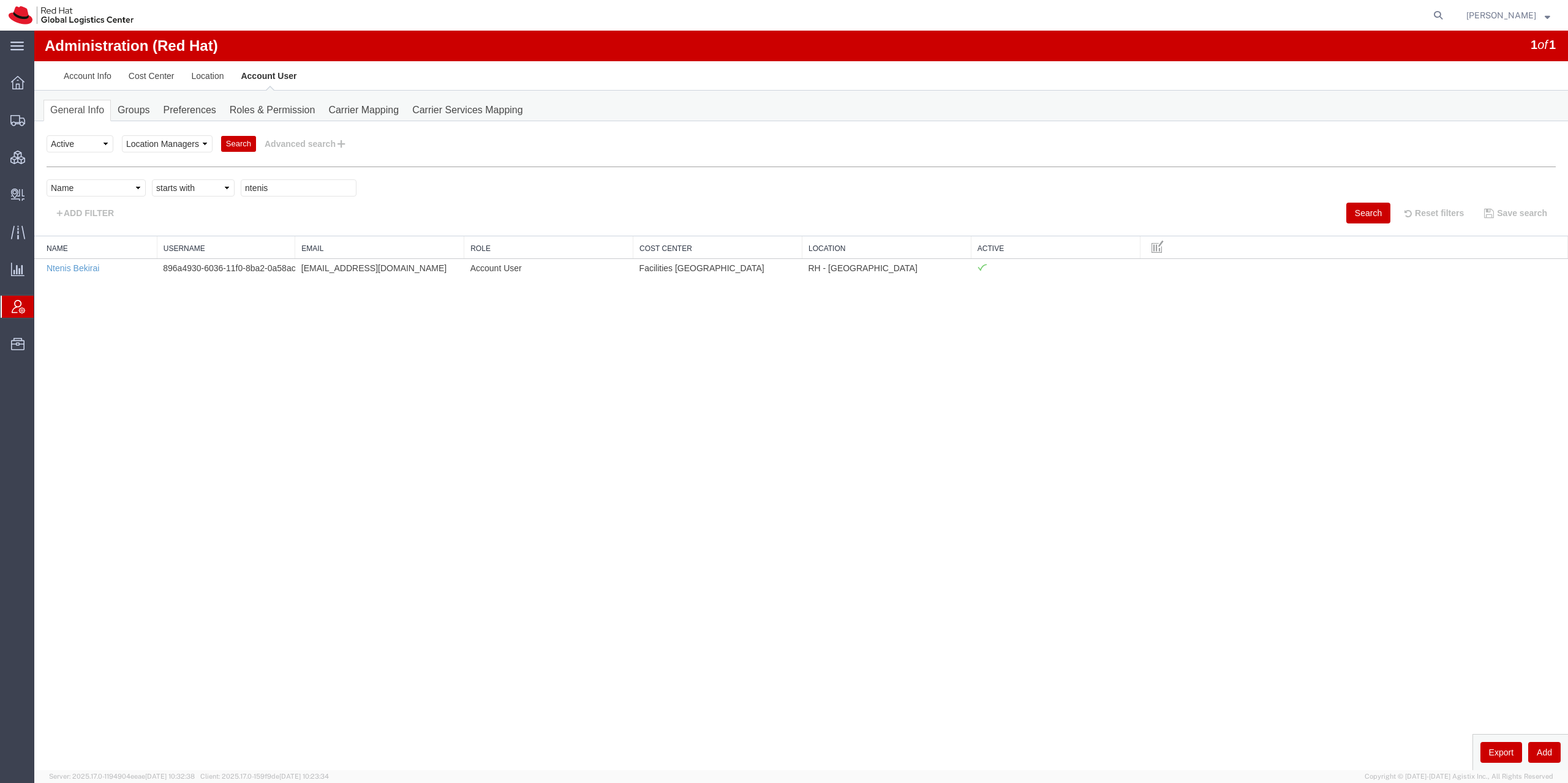
click at [1360, 208] on button "Search" at bounding box center [1368, 213] width 44 height 21
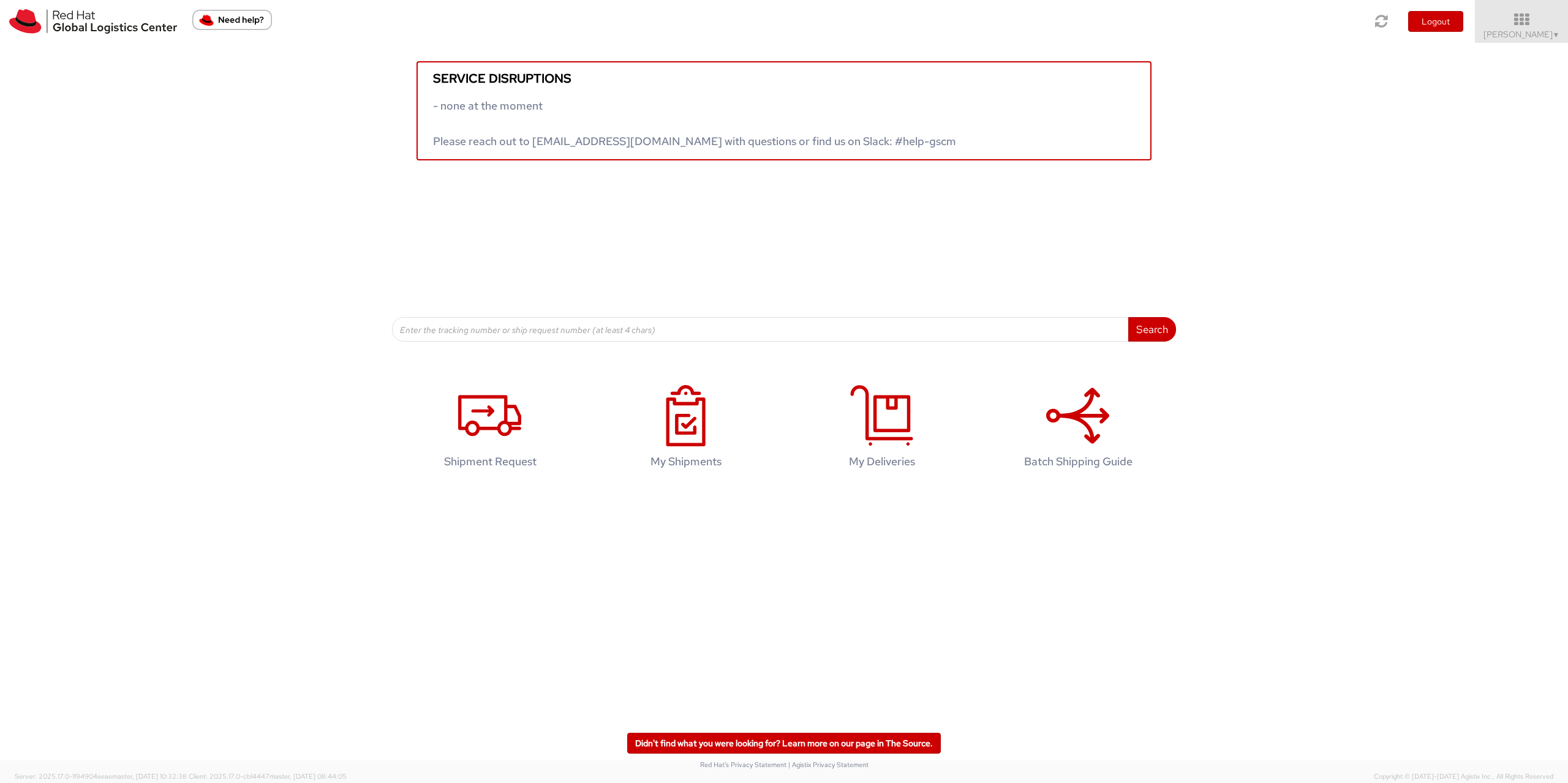
click at [379, 205] on div "Service disruptions - none at the moment Please reach out to [EMAIL_ADDRESS][DO…" at bounding box center [784, 192] width 1568 height 299
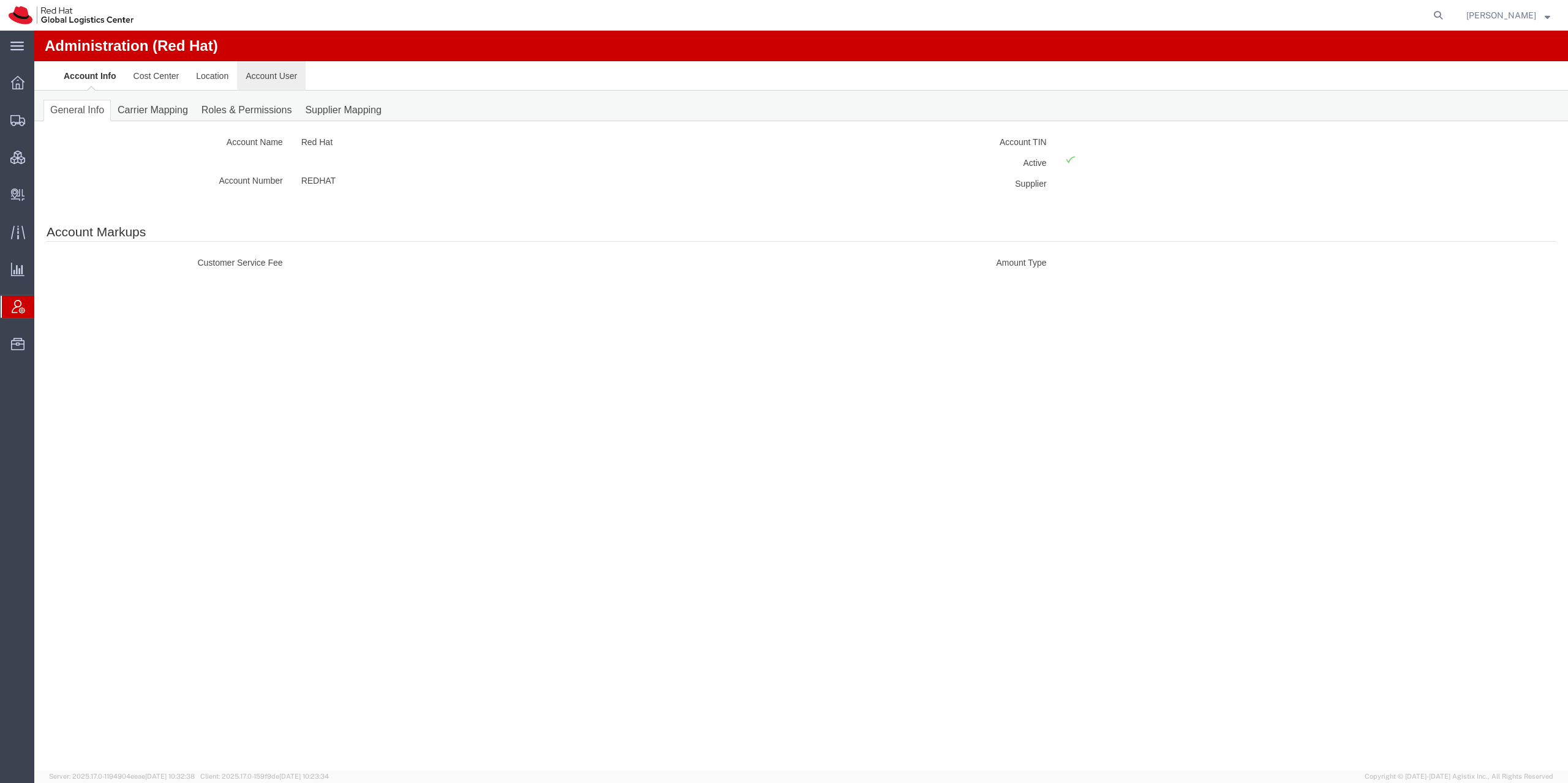
click at [261, 81] on link "Account User" at bounding box center [271, 75] width 69 height 29
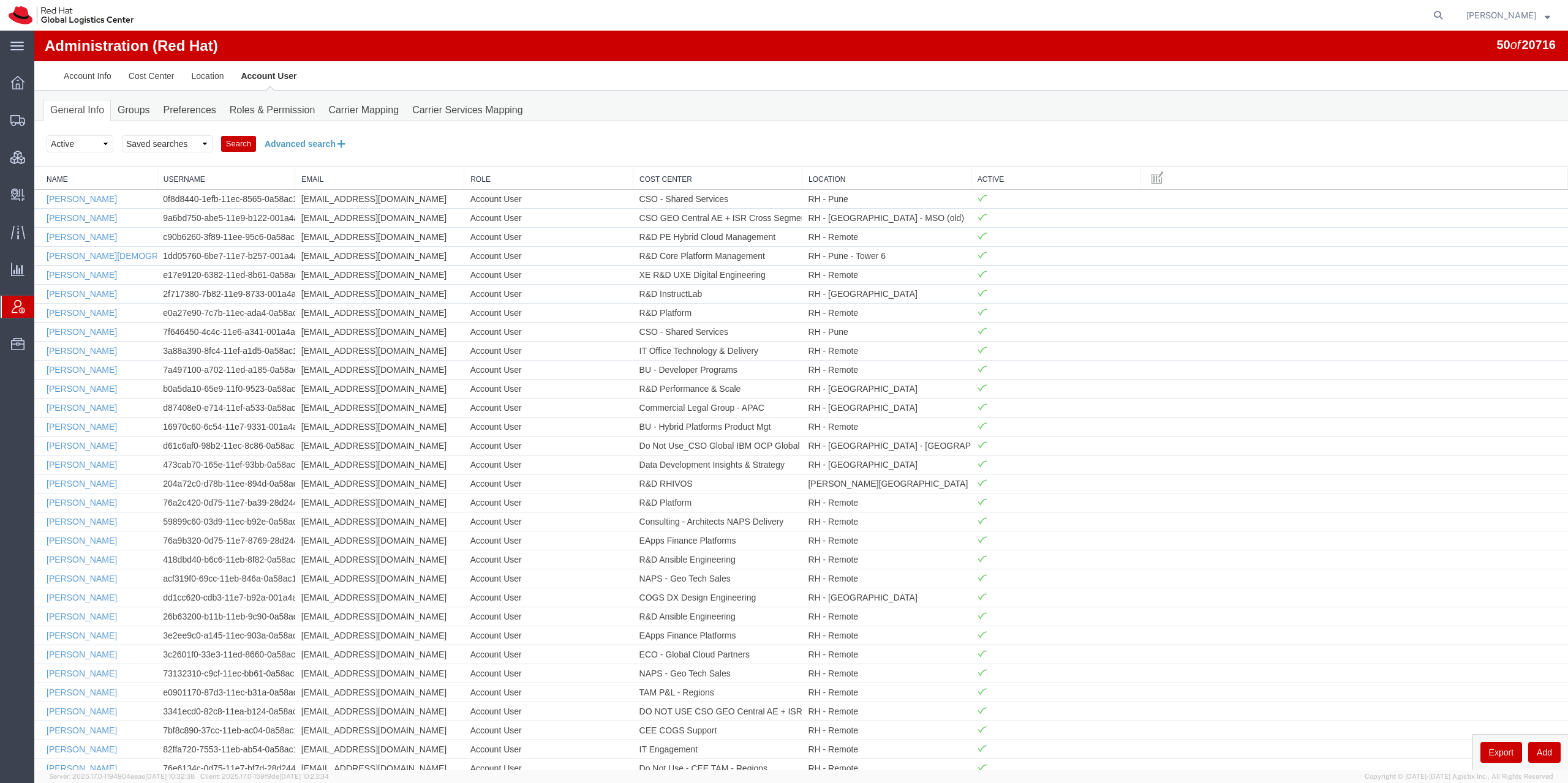
click at [285, 144] on button "Advanced search" at bounding box center [306, 143] width 100 height 21
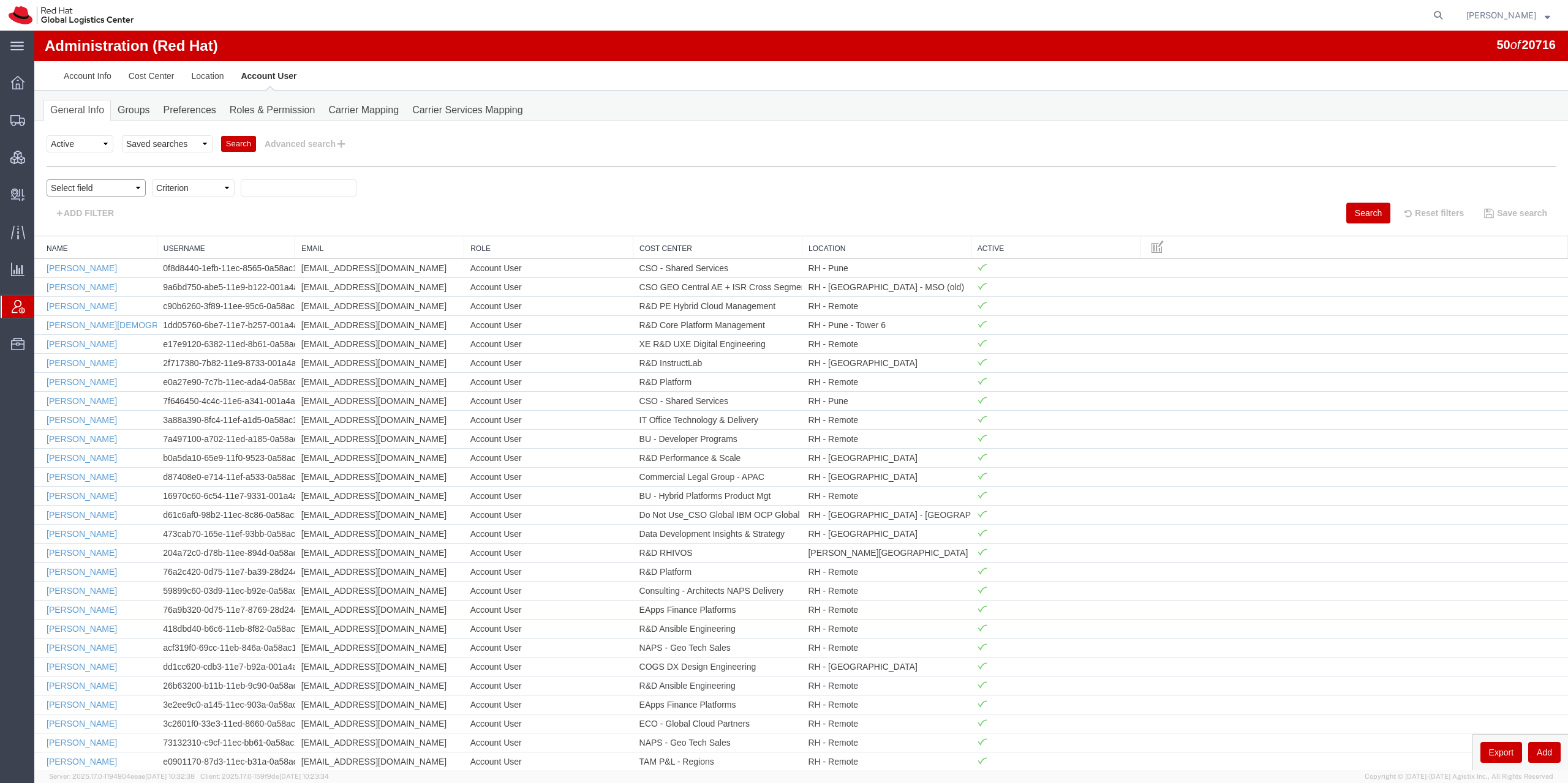
click at [47, 179] on select "Select field Cost Center Email Location Name Role Username" at bounding box center [96, 188] width 99 height 17
select select "personName"
click option "Name" at bounding box center [34, 31] width 0 height 0
click at [152, 179] on select "Criterion contains does not contain is is blank is not blank starts with" at bounding box center [193, 188] width 82 height 17
select select "startswith"
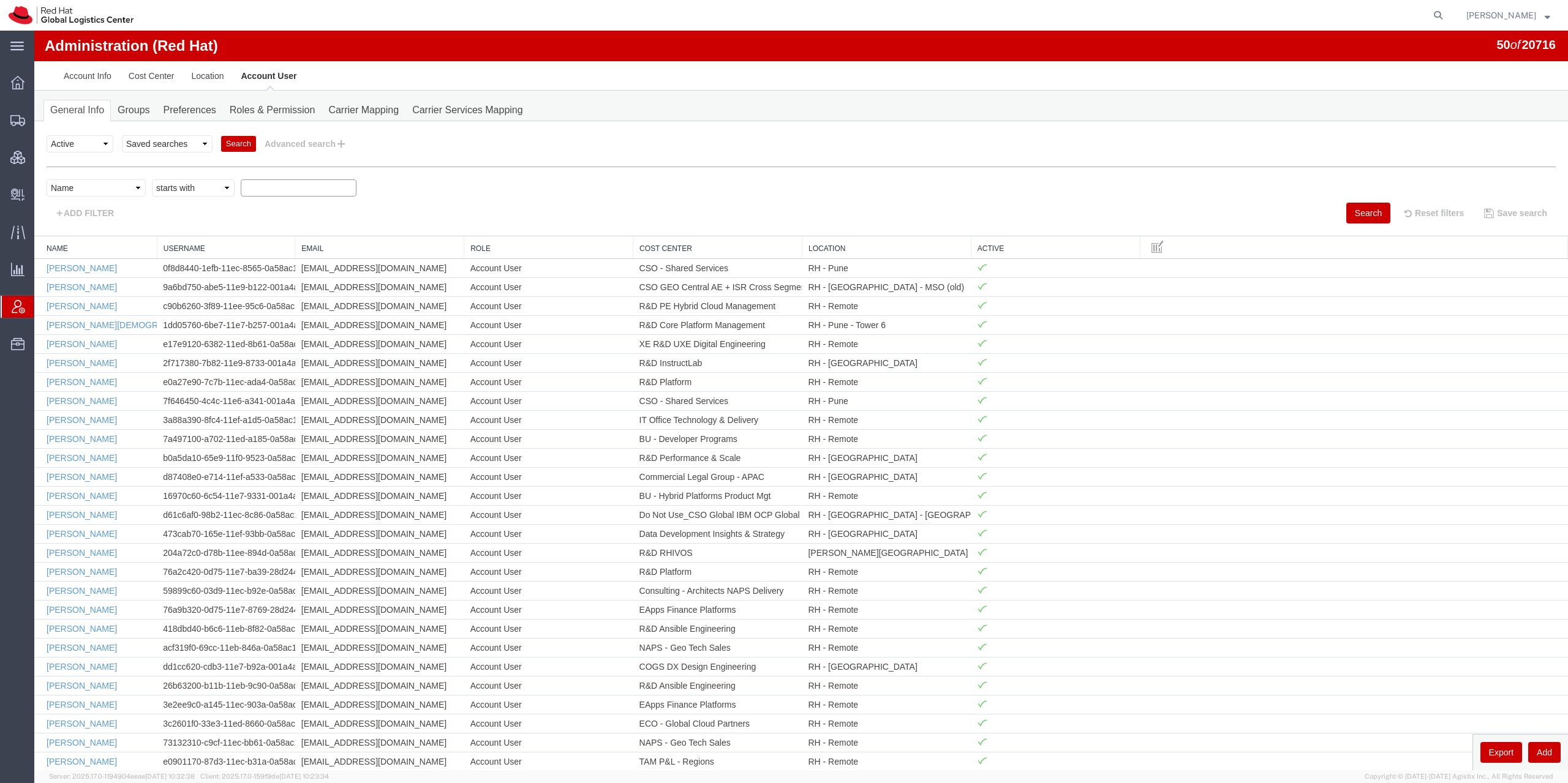
click option "starts with" at bounding box center [34, 31] width 0 height 0
click at [298, 190] on input "text" at bounding box center [299, 188] width 116 height 17
type input "ntenis"
click at [1357, 213] on button "Search" at bounding box center [1368, 213] width 44 height 21
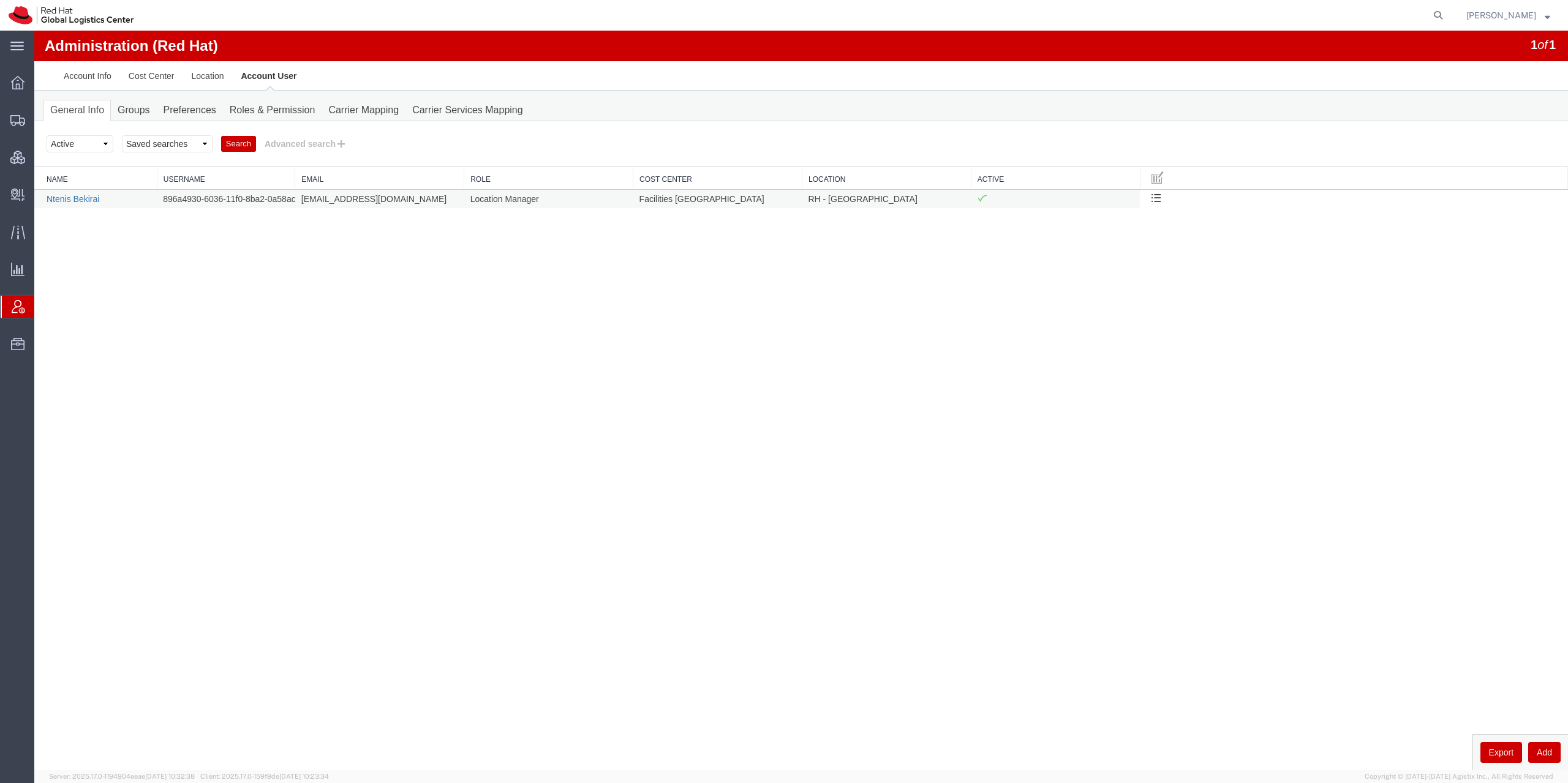
click at [66, 195] on link "Ntenis Bekirai" at bounding box center [73, 199] width 52 height 10
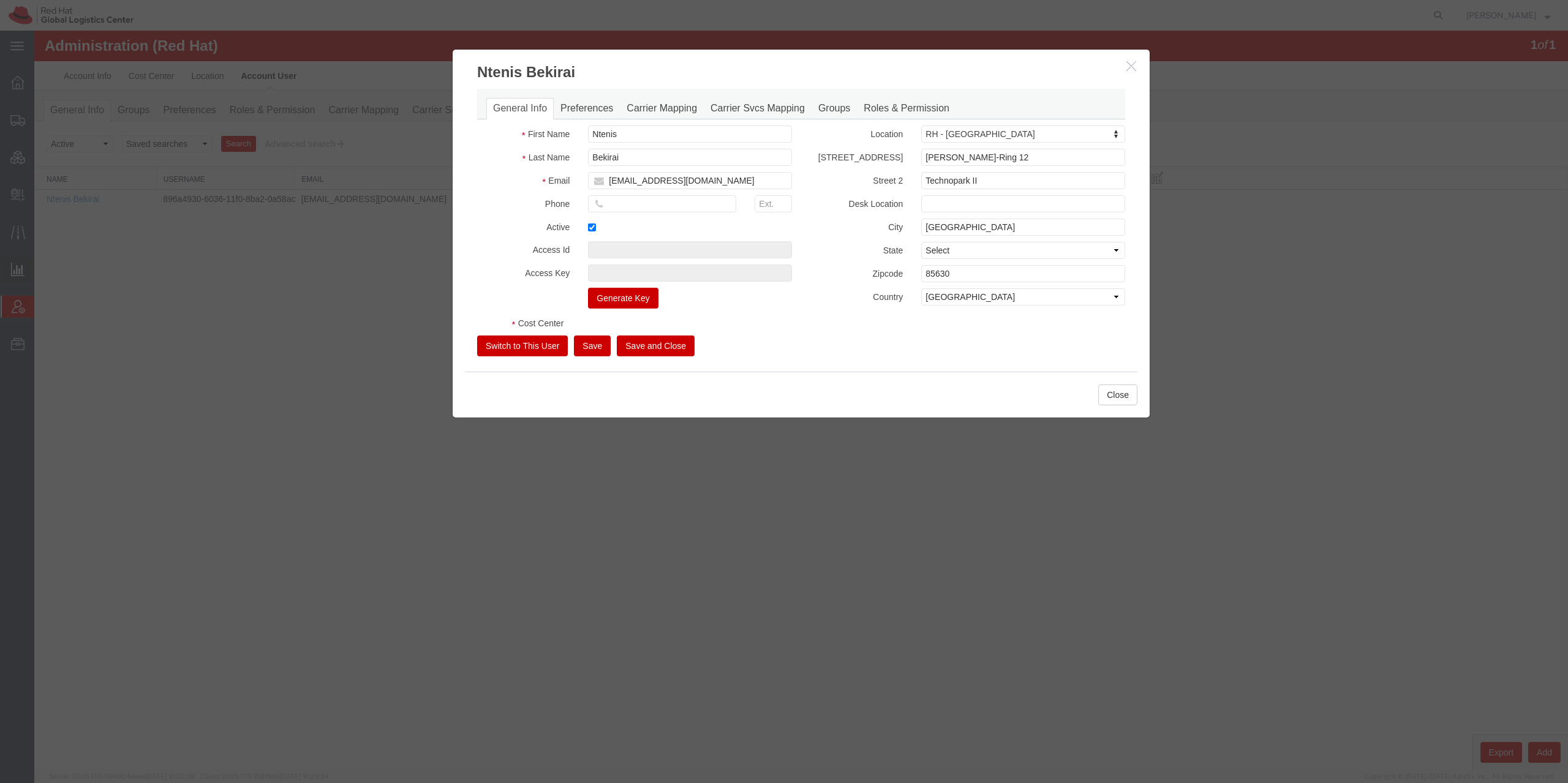
select select "COSTCENTER"
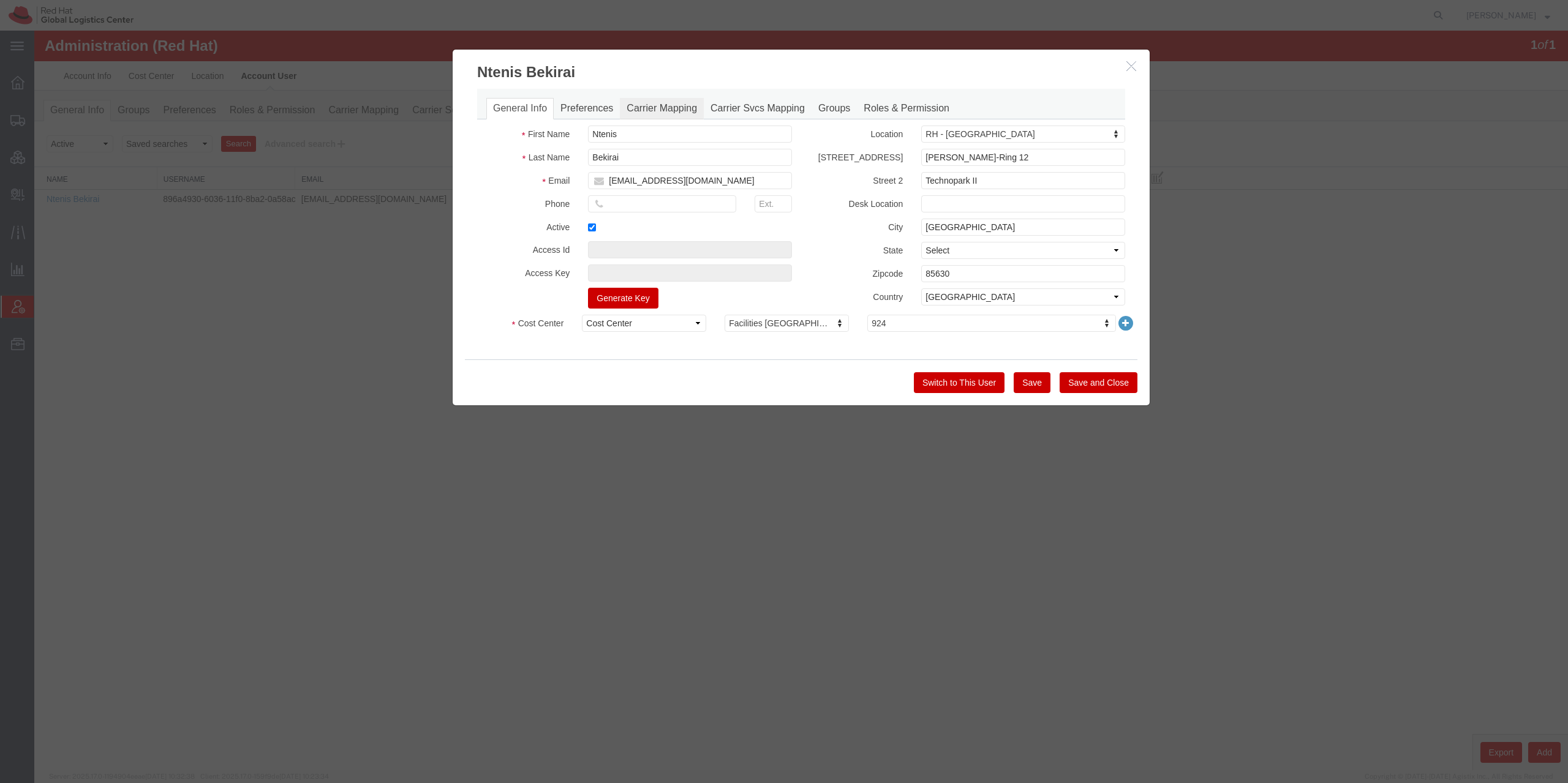
click at [625, 117] on link "Carrier Mapping" at bounding box center [662, 109] width 84 height 21
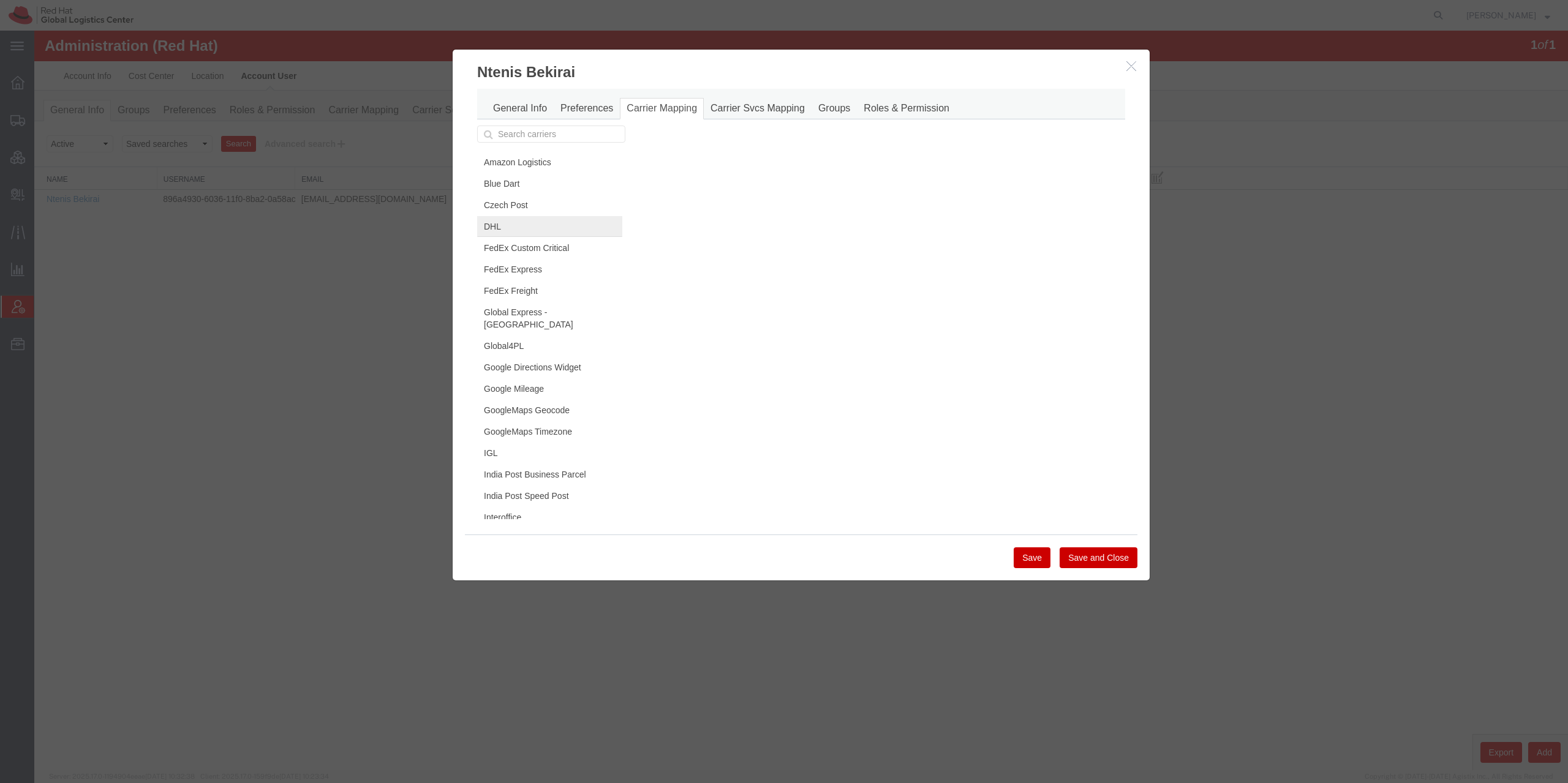
click at [532, 219] on link "DHL" at bounding box center [549, 227] width 145 height 21
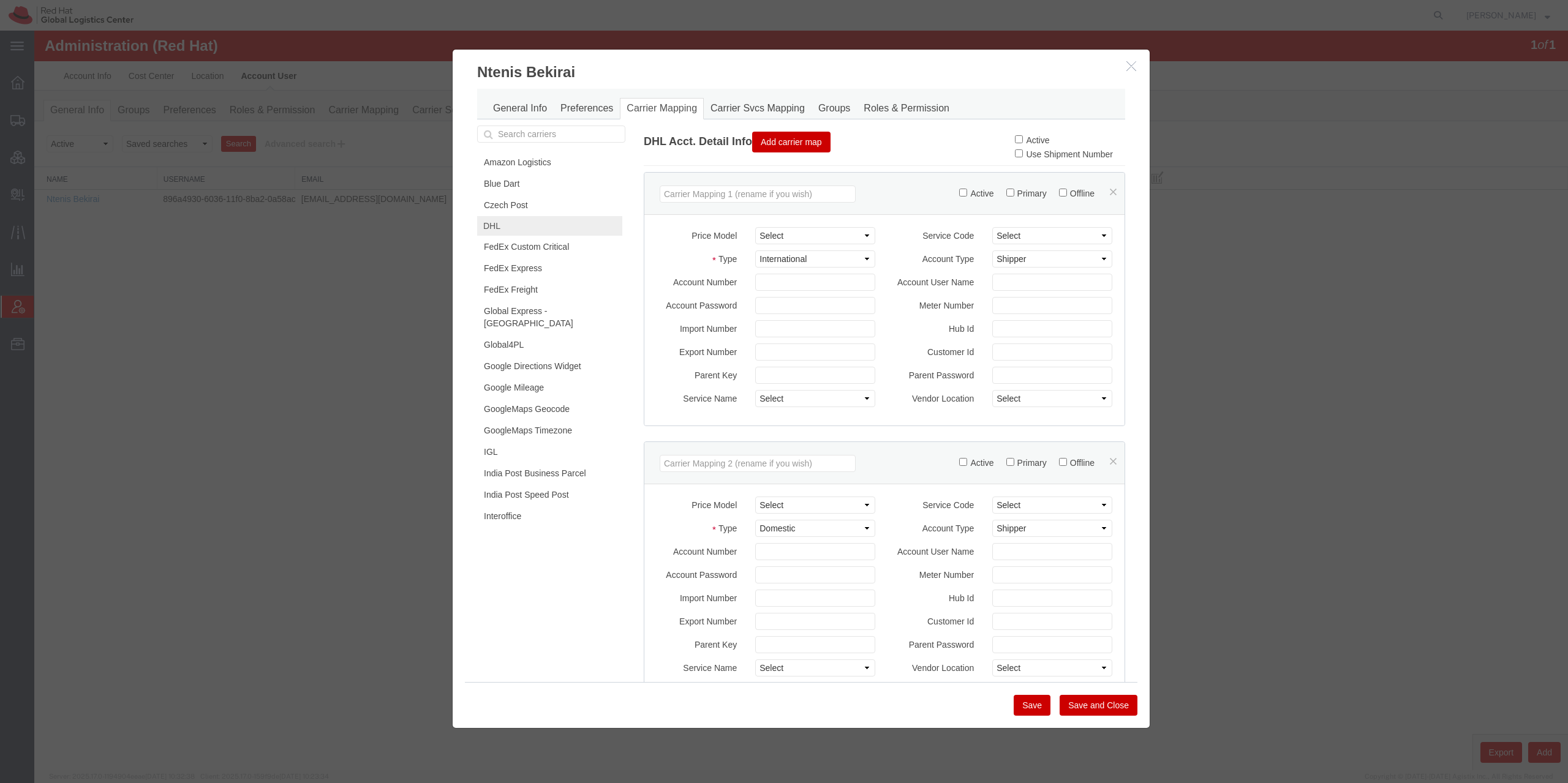
click at [1020, 132] on div "Active Use Shipment Number" at bounding box center [1069, 145] width 110 height 40
click at [1020, 139] on label "Active" at bounding box center [1031, 140] width 34 height 10
click at [1020, 139] on input "Active" at bounding box center [1019, 139] width 8 height 8
checkbox input "true"
click at [1031, 710] on button "Save" at bounding box center [1032, 705] width 36 height 21
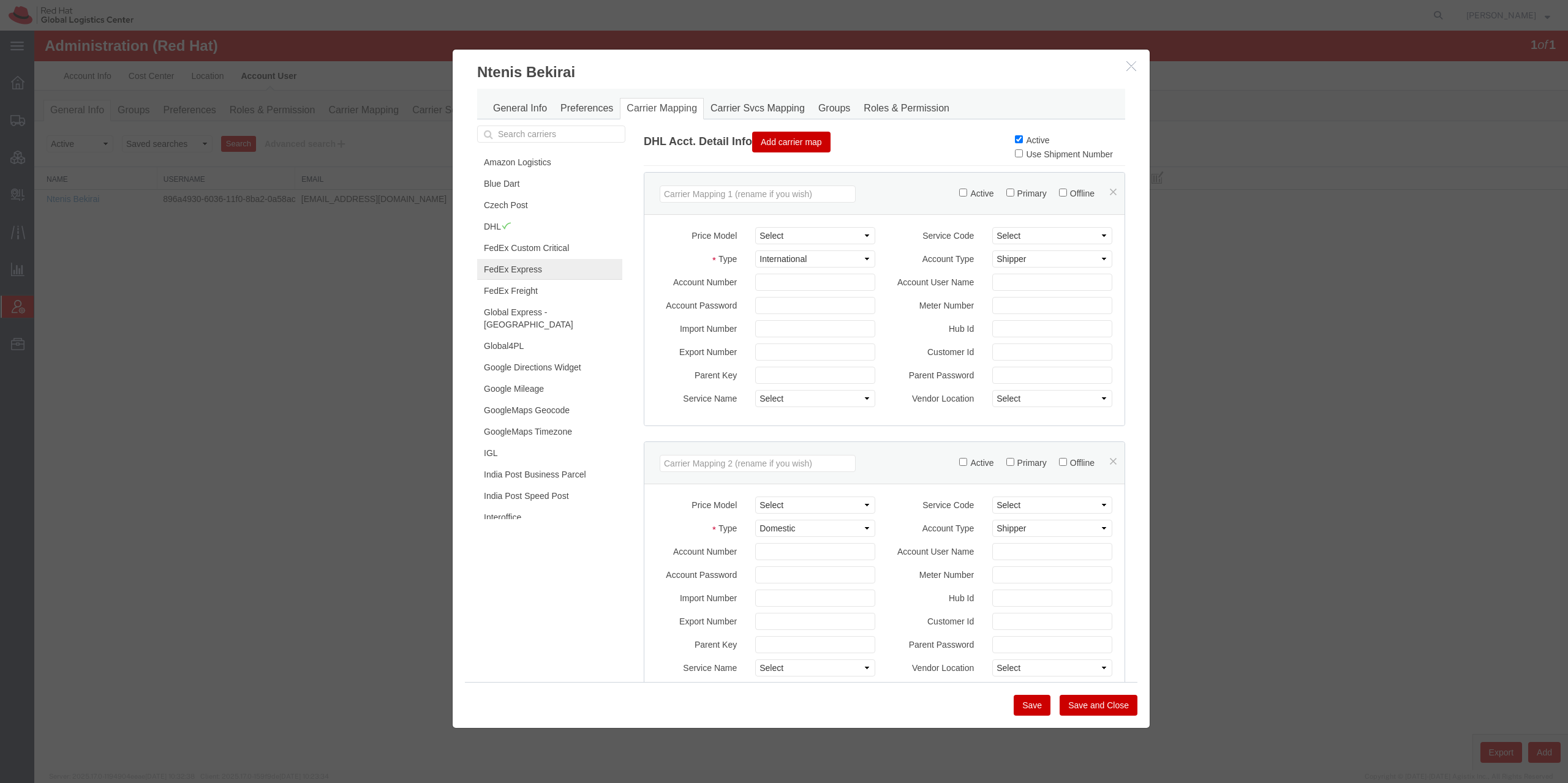
click at [532, 276] on link "FedEx Express" at bounding box center [549, 269] width 145 height 21
click at [1015, 143] on input "Active" at bounding box center [1019, 139] width 8 height 8
checkbox input "true"
click at [1034, 709] on button "Save" at bounding box center [1032, 705] width 36 height 21
click at [527, 507] on link "Interoffice" at bounding box center [549, 518] width 145 height 21
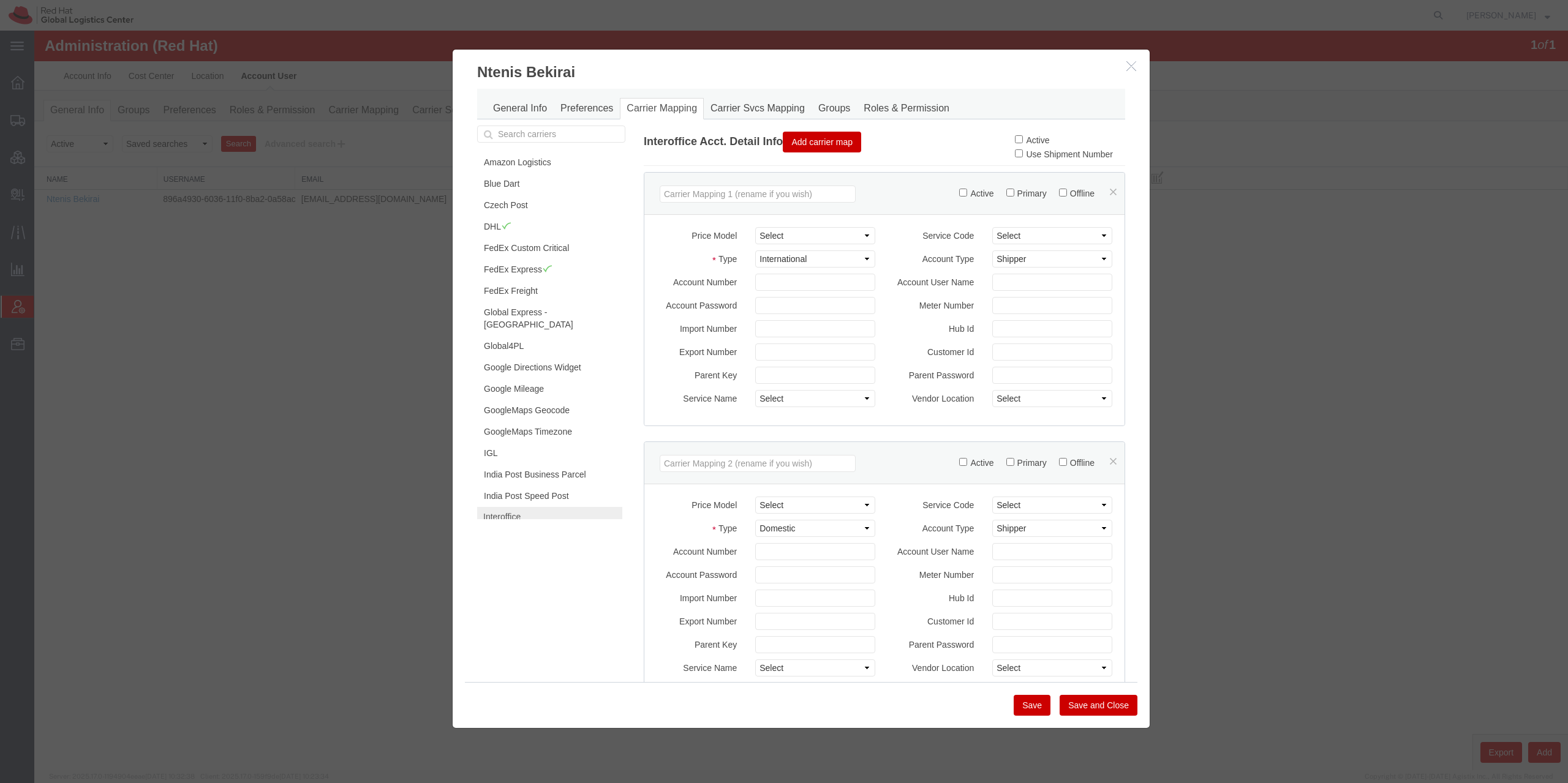
click at [1021, 139] on label "Active" at bounding box center [1031, 140] width 34 height 10
click at [1021, 139] on input "Active" at bounding box center [1019, 139] width 8 height 8
checkbox input "true"
click at [1028, 704] on button "Save" at bounding box center [1032, 705] width 36 height 21
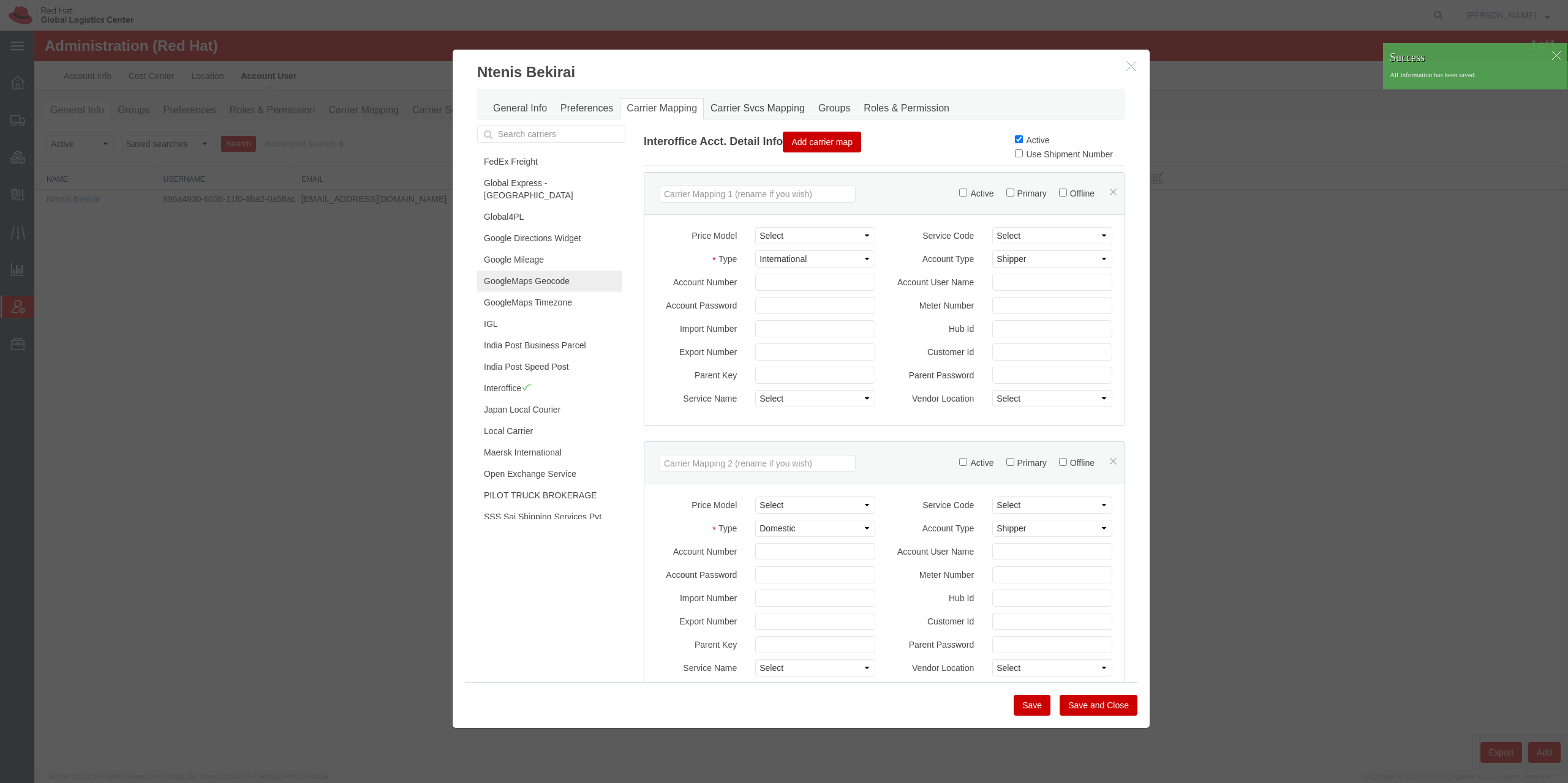
scroll to position [177, 0]
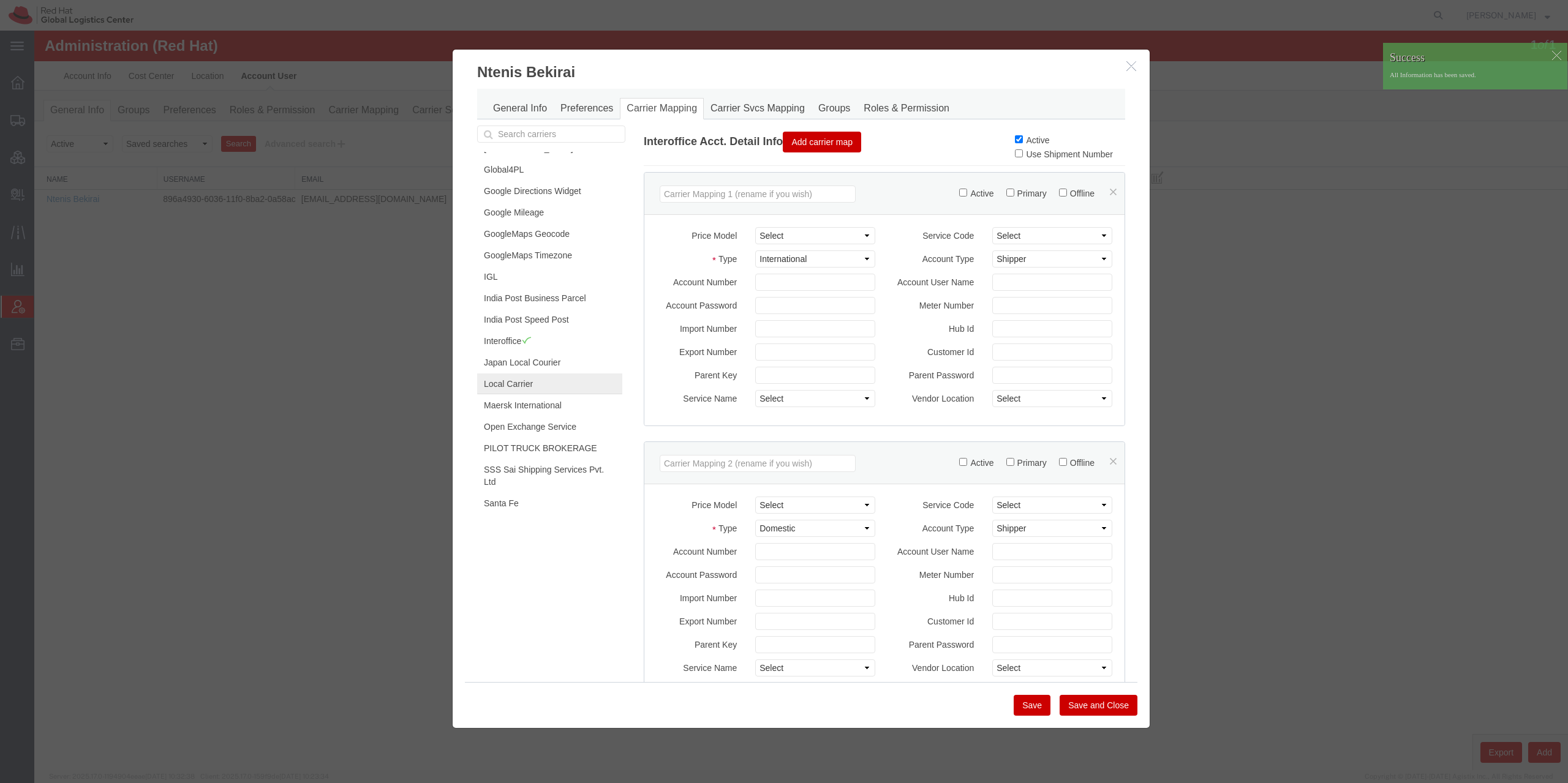
click at [534, 374] on link "Local Carrier" at bounding box center [549, 384] width 145 height 21
click at [1015, 141] on input "Active" at bounding box center [1019, 139] width 8 height 8
checkbox input "true"
click at [1034, 705] on button "Save" at bounding box center [1032, 705] width 36 height 21
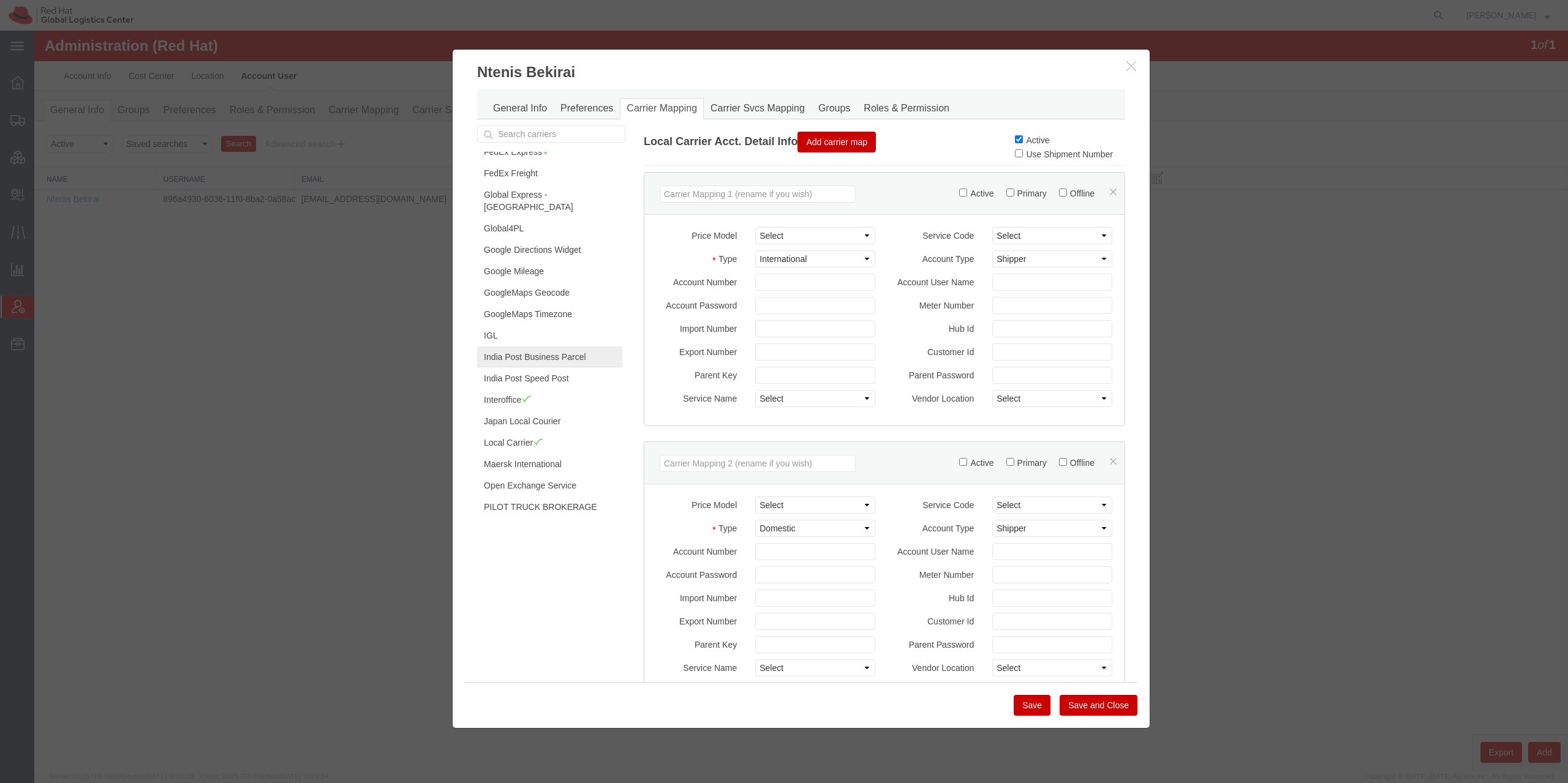
scroll to position [294, 0]
click at [513, 580] on div "Amazon Logistics Blue Dart Czech Post DHL FedEx Custom Critical FedEx Express F…" at bounding box center [801, 433] width 667 height 616
click at [767, 106] on link "Carrier Svcs Mapping" at bounding box center [758, 109] width 108 height 21
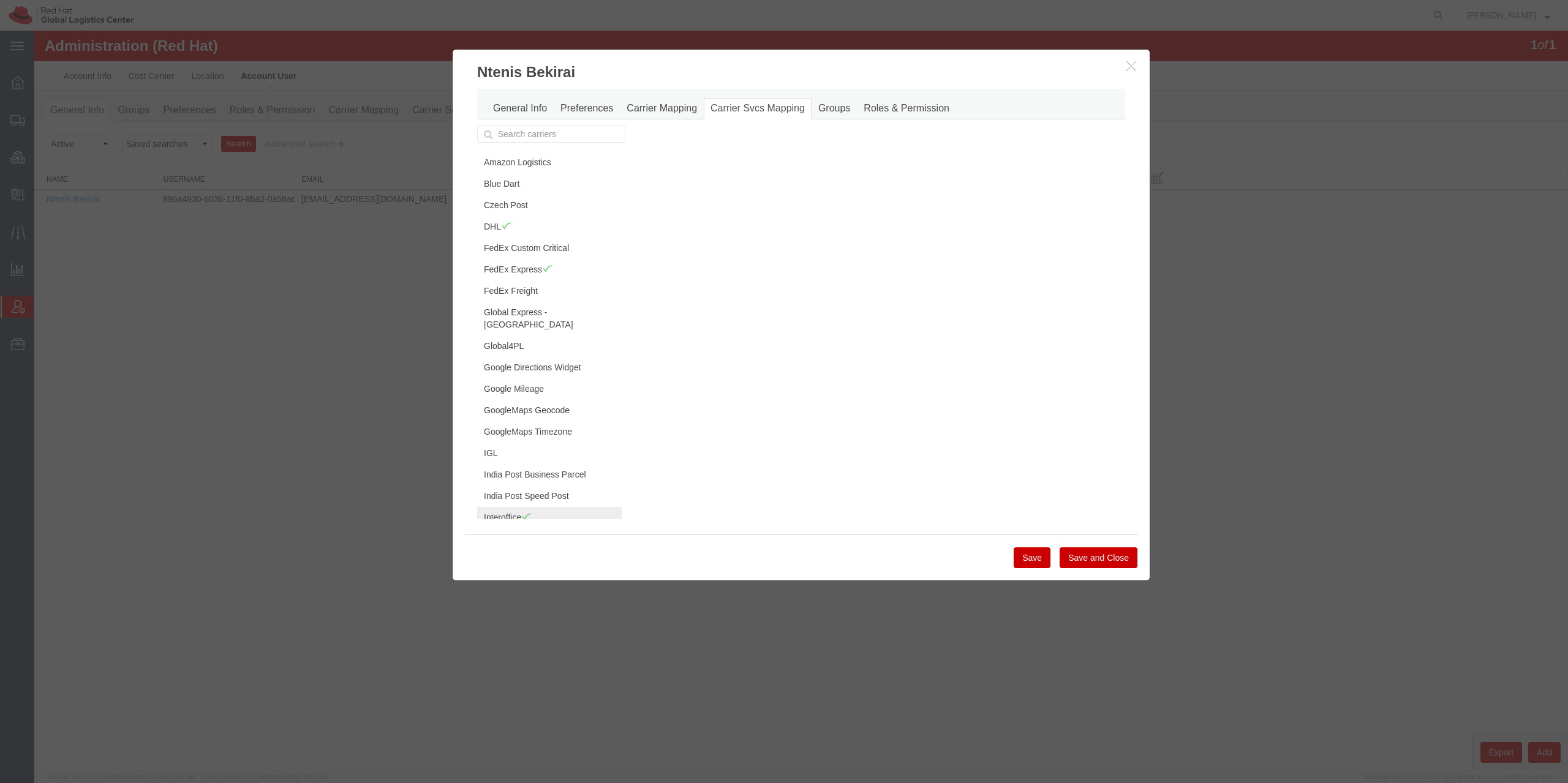
click at [528, 512] on span at bounding box center [526, 517] width 10 height 10
click at [1089, 174] on input "Active" at bounding box center [1090, 174] width 8 height 8
click at [1095, 161] on div "Check all Grant all SMAL IO_Ground Active LTL IO_LTL Active" at bounding box center [884, 185] width 481 height 120
click at [1098, 174] on label "Active" at bounding box center [1103, 174] width 34 height 13
click at [1094, 174] on input "Active" at bounding box center [1090, 174] width 8 height 8
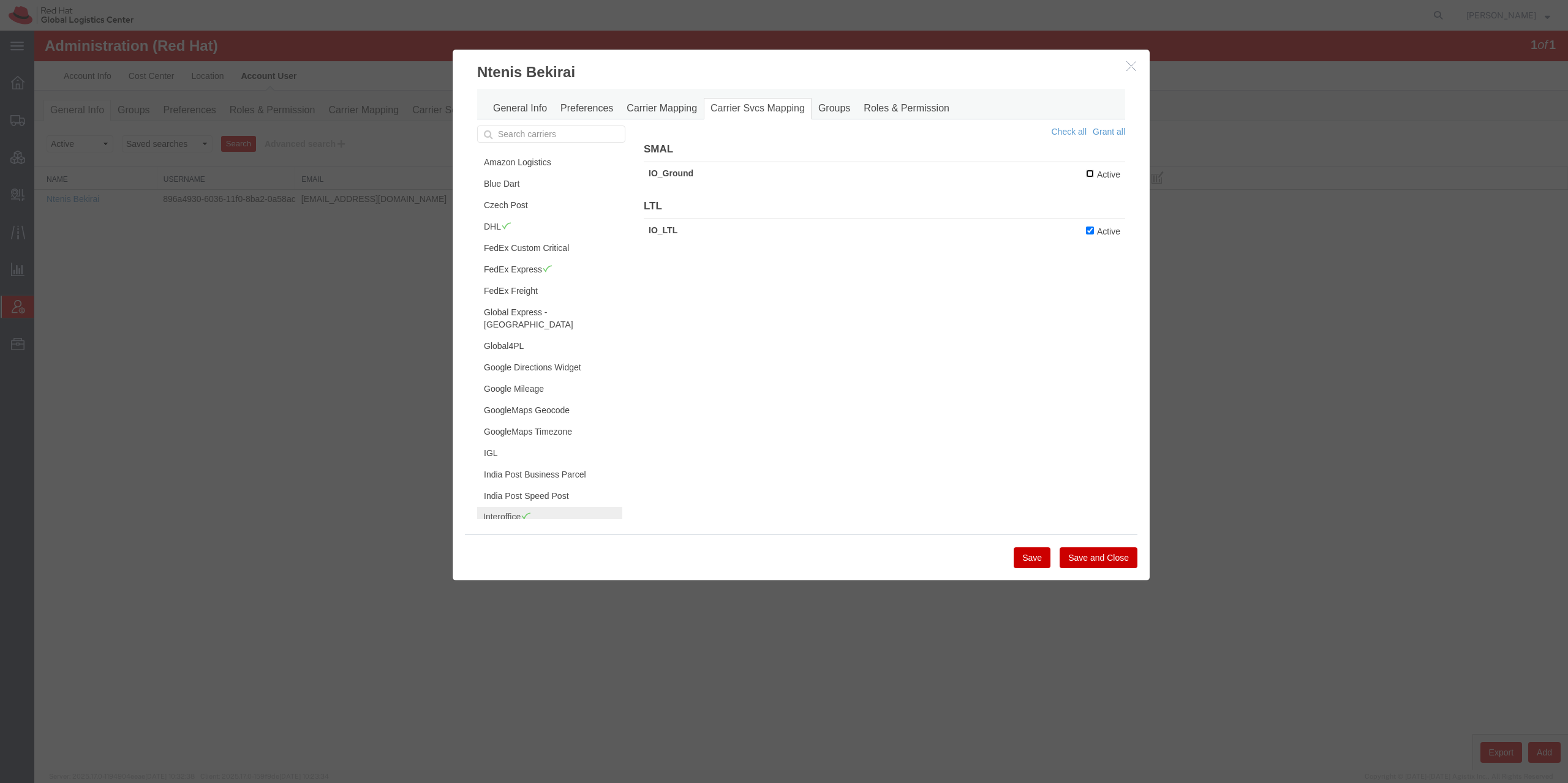
checkbox input "true"
click at [1100, 228] on label "Active" at bounding box center [1103, 231] width 34 height 13
click at [1094, 228] on input "Active" at bounding box center [1090, 231] width 8 height 8
checkbox input "false"
click at [1036, 552] on button "Save" at bounding box center [1032, 558] width 36 height 21
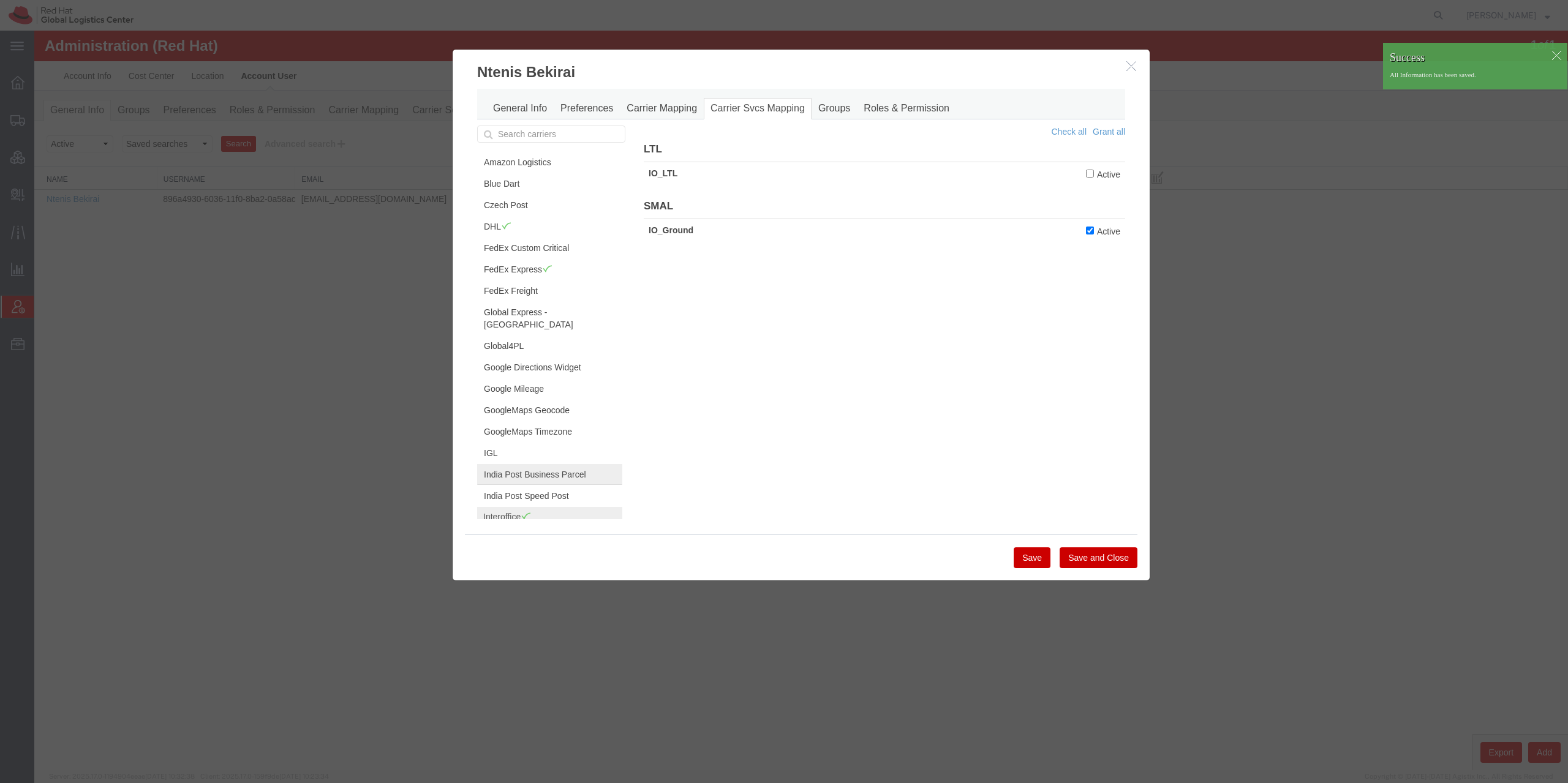
scroll to position [59, 0]
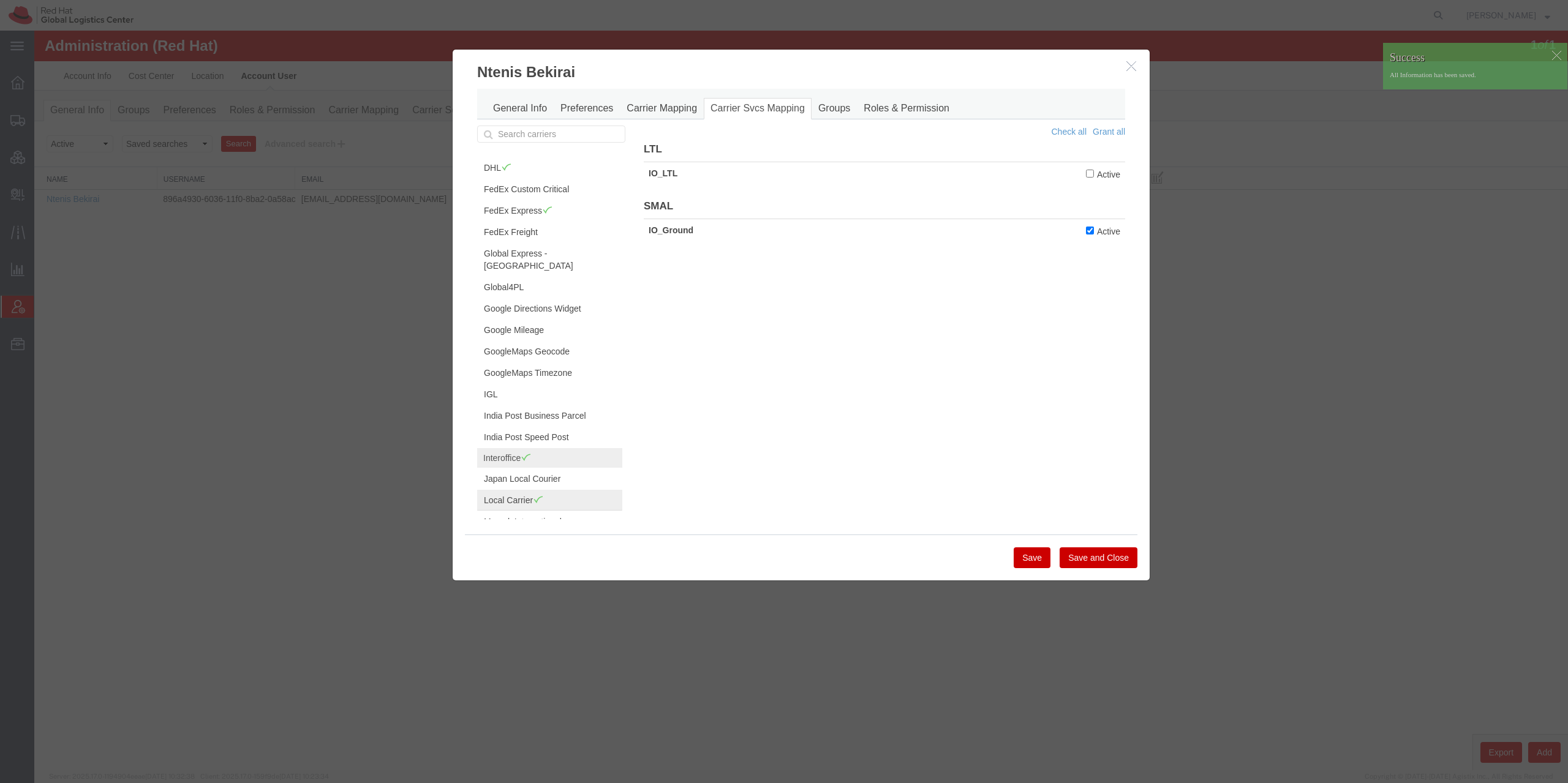
click at [545, 490] on link "Local Carrier" at bounding box center [549, 500] width 145 height 21
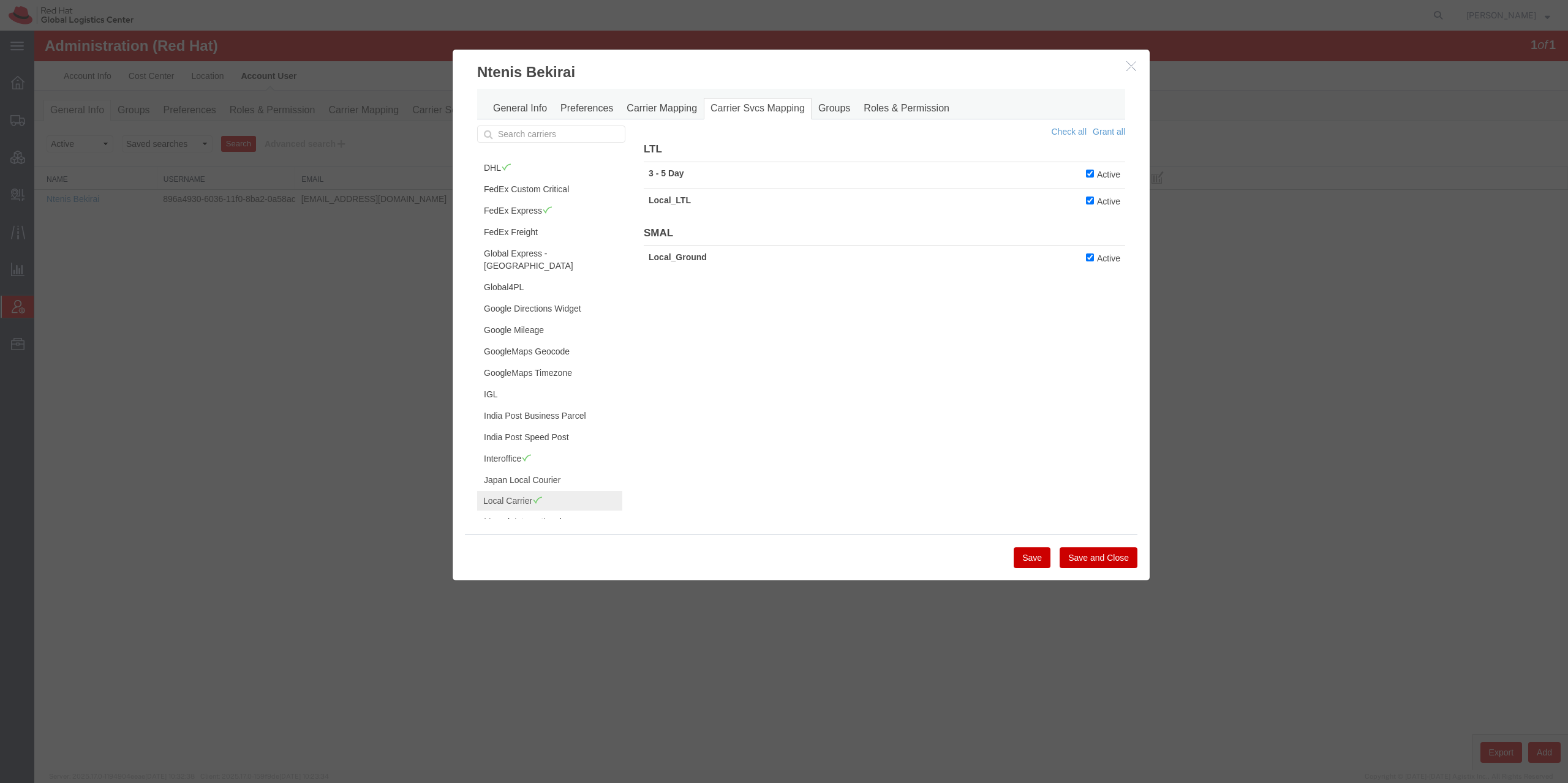
click at [1088, 190] on td "Active" at bounding box center [1065, 202] width 120 height 27
click at [1088, 181] on td "Active" at bounding box center [1065, 175] width 120 height 27
click at [1088, 197] on label "Active" at bounding box center [1103, 201] width 34 height 13
click at [1089, 177] on input "Active" at bounding box center [1090, 174] width 8 height 8
checkbox input "false"
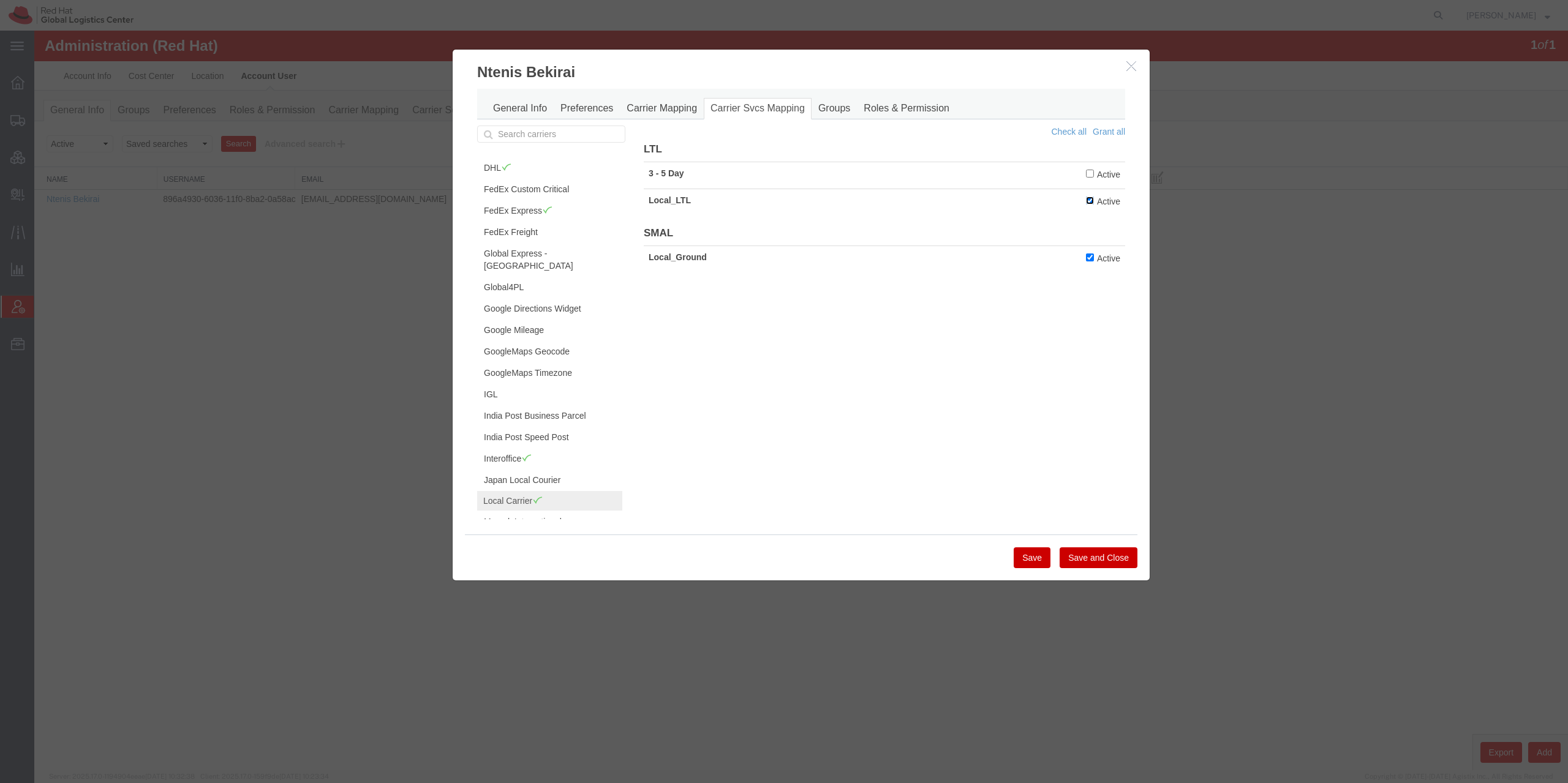
click at [1088, 202] on input "Active" at bounding box center [1090, 201] width 8 height 8
checkbox input "false"
click at [1039, 552] on button "Save" at bounding box center [1032, 558] width 36 height 21
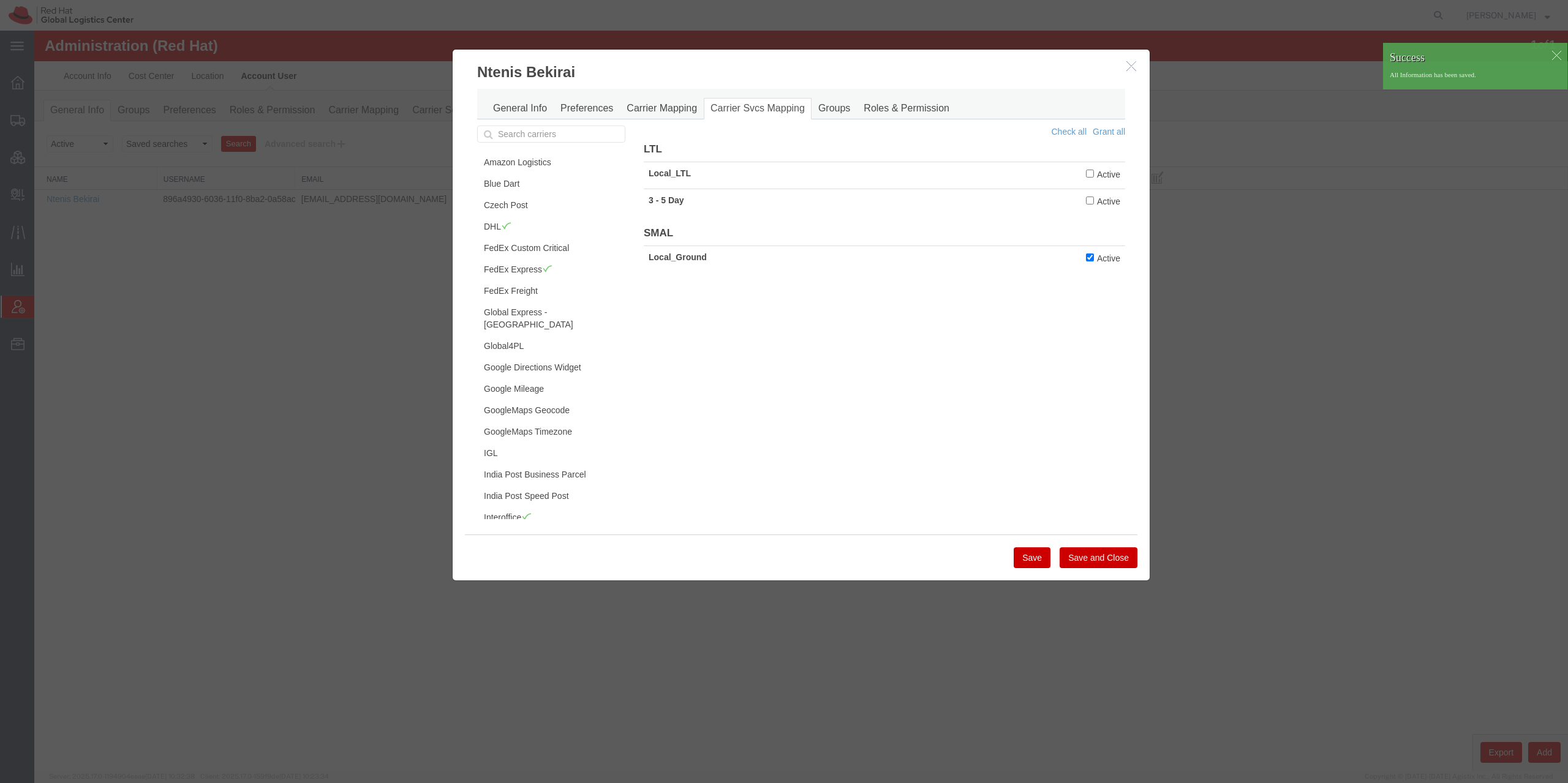
click at [1104, 556] on button "Save and Close" at bounding box center [1099, 558] width 78 height 21
